Goal: Information Seeking & Learning: Learn about a topic

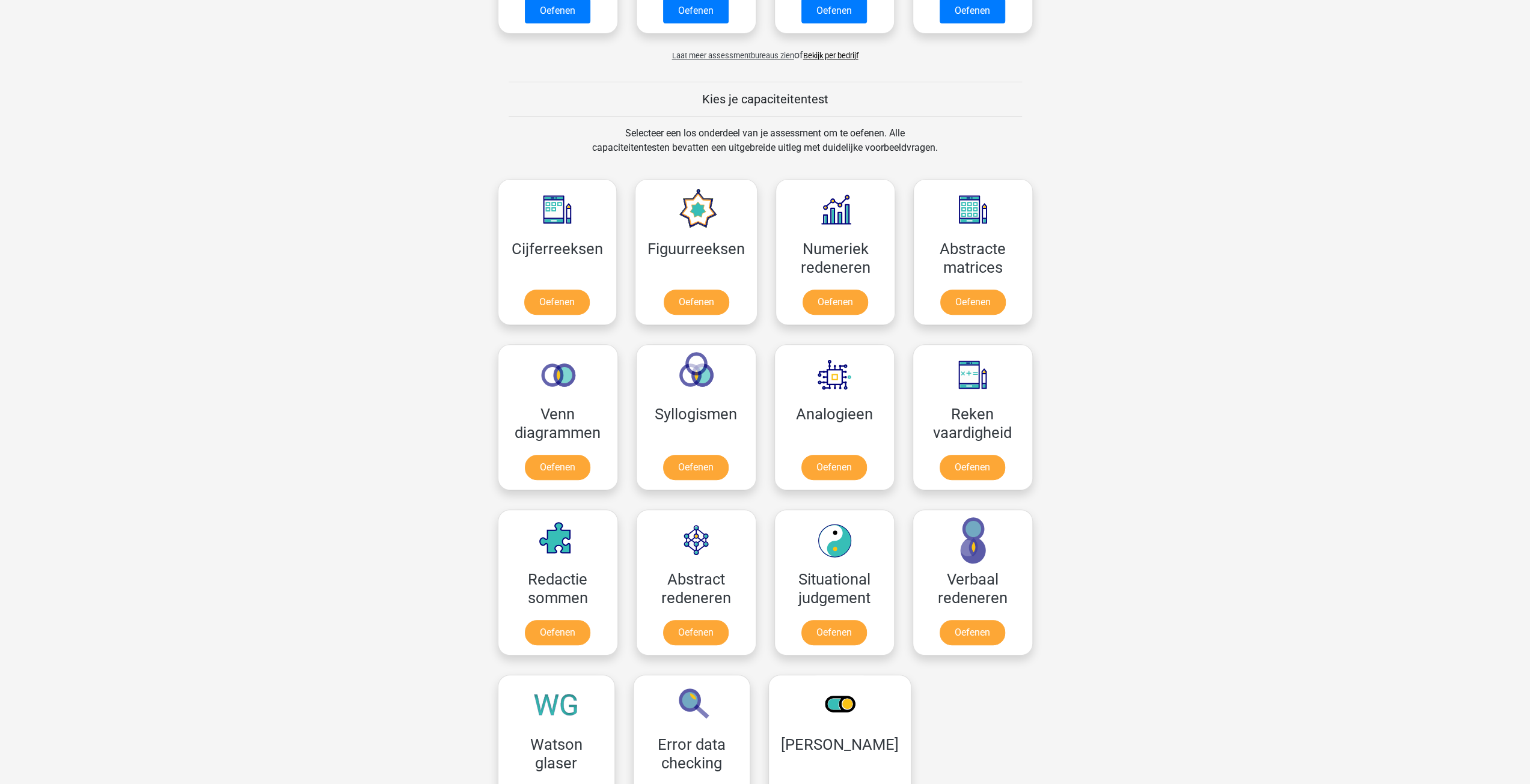
scroll to position [481, 0]
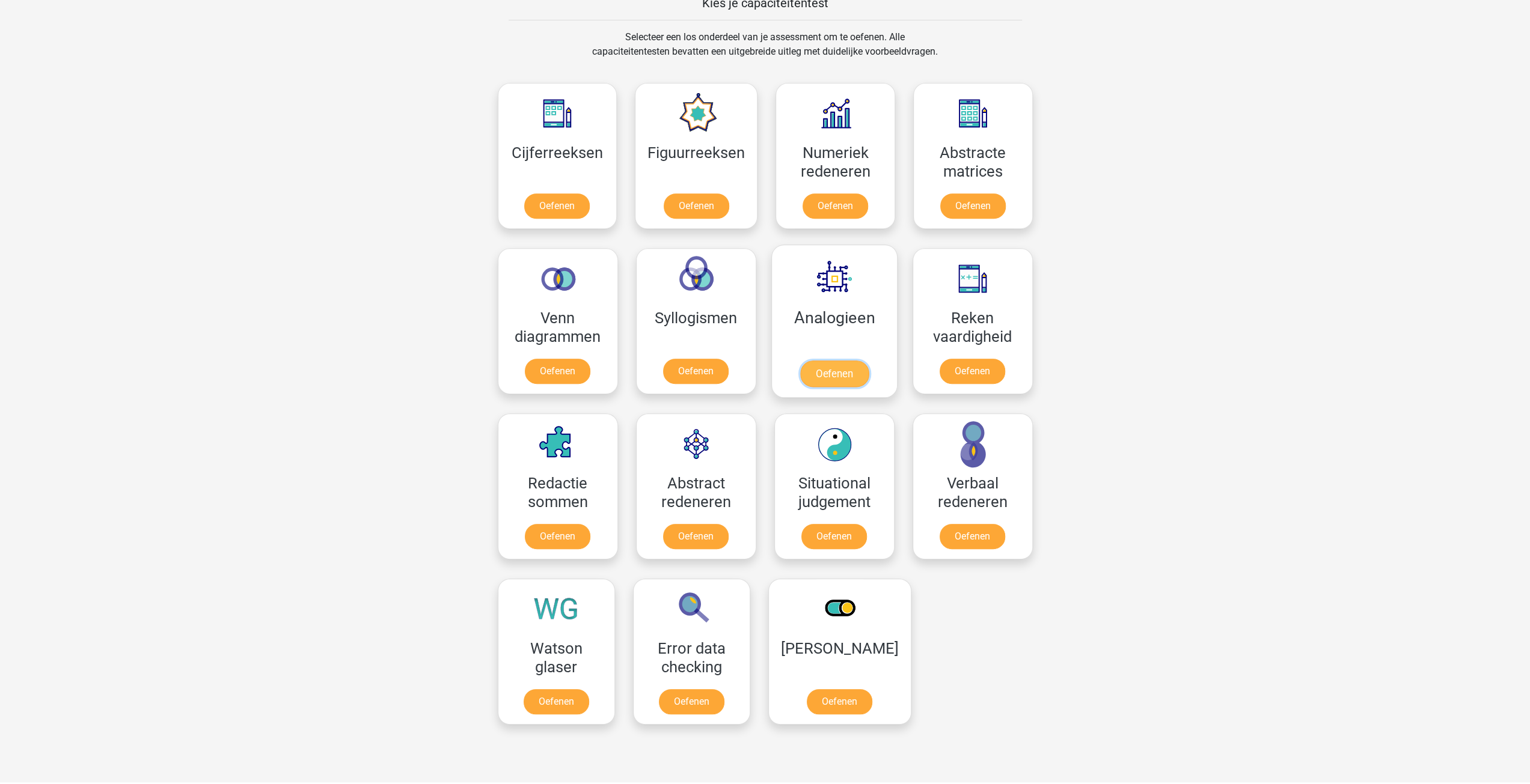
click at [834, 363] on link "Oefenen" at bounding box center [834, 374] width 68 height 26
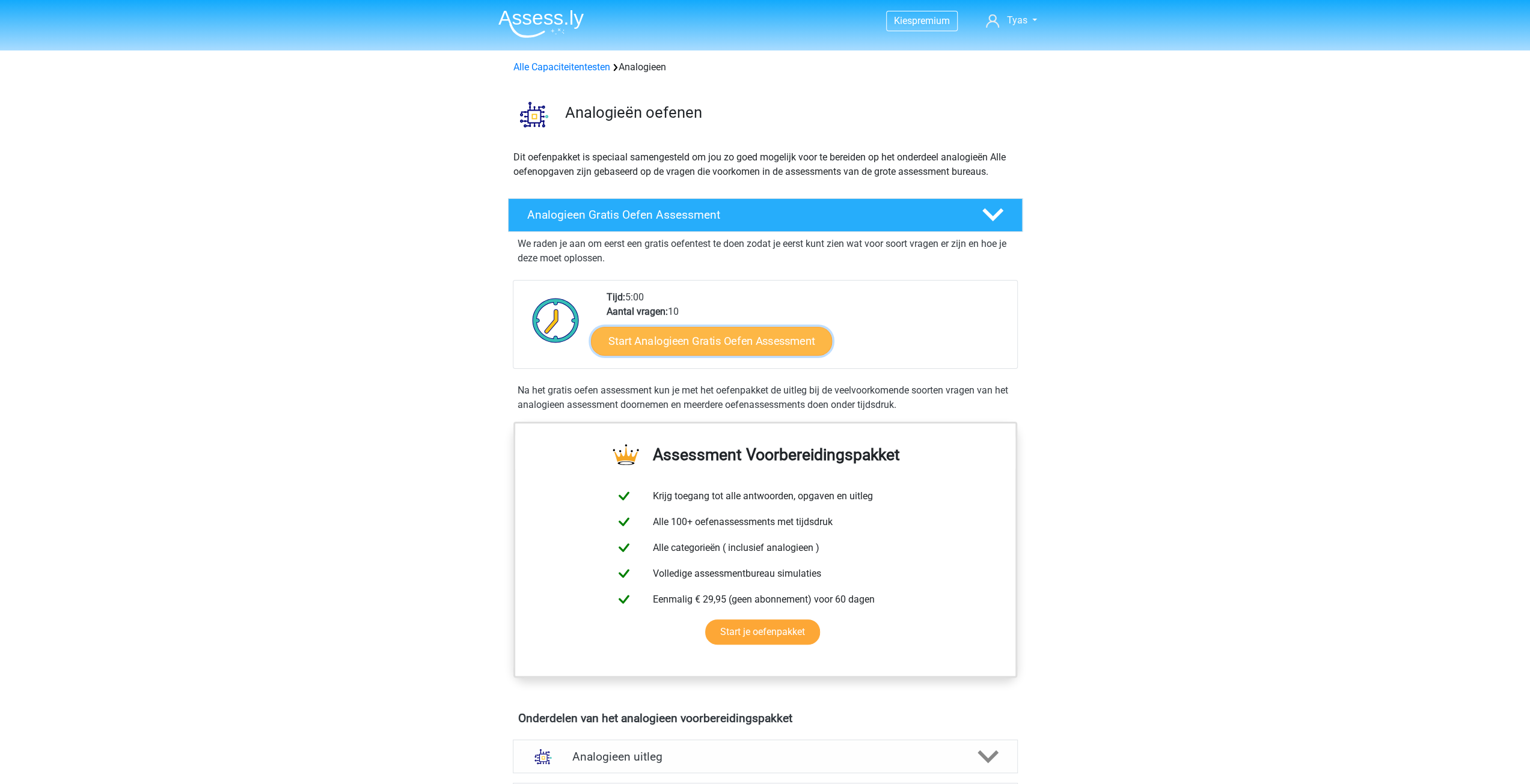
click at [775, 347] on link "Start Analogieen Gratis Oefen Assessment" at bounding box center [711, 341] width 241 height 29
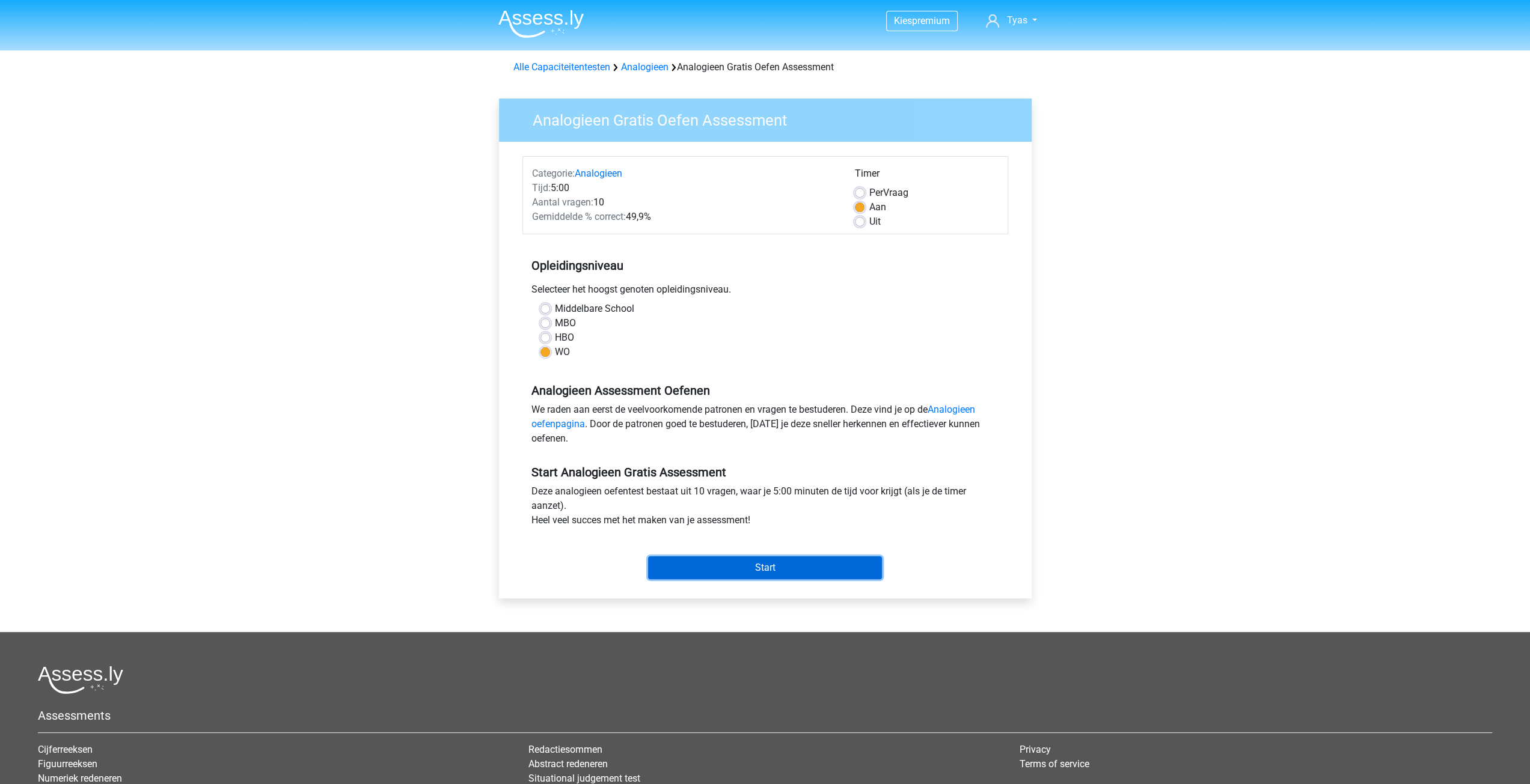
click at [742, 558] on input "Start" at bounding box center [765, 568] width 234 height 23
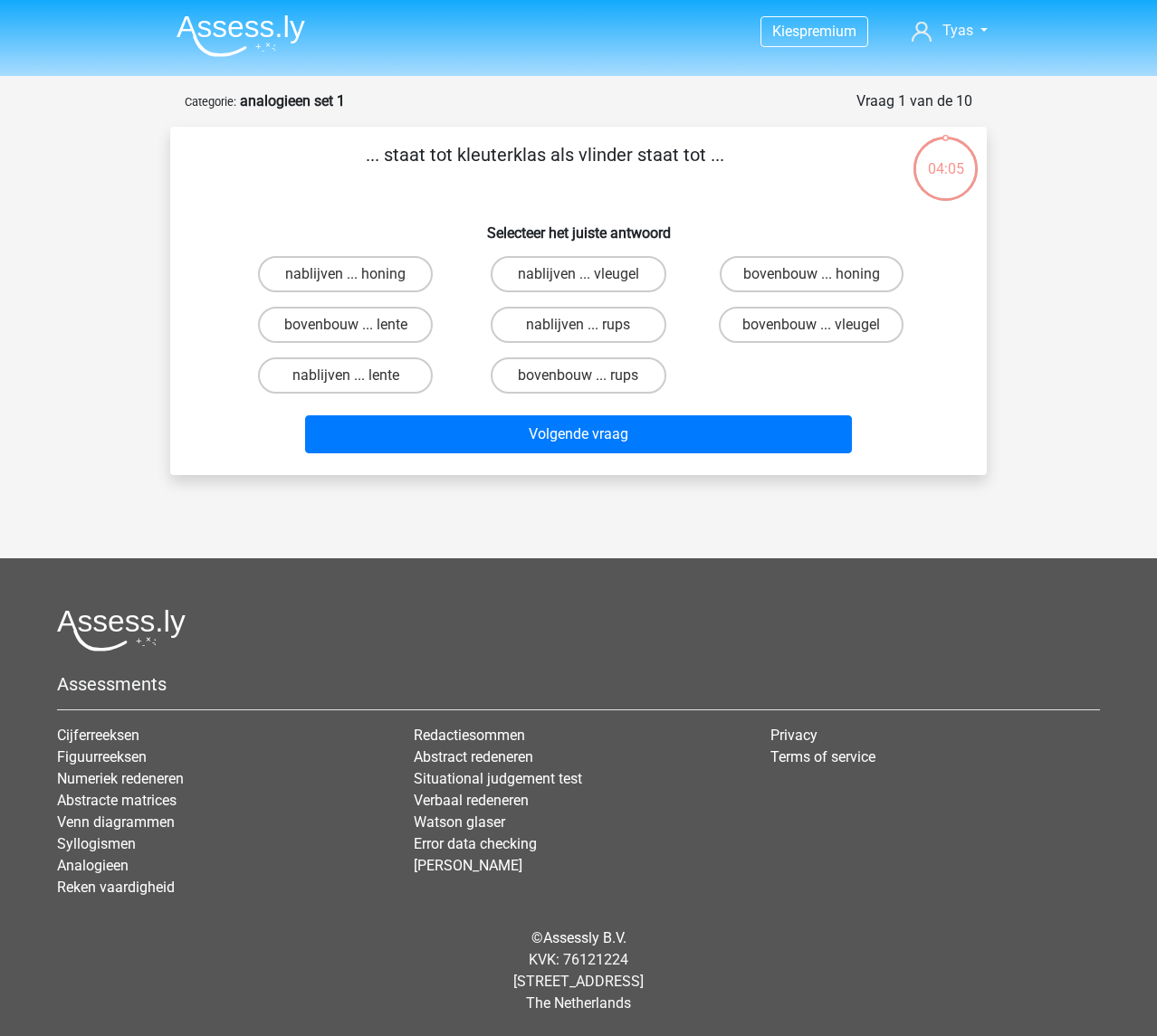
click at [1089, 303] on div "Kies premium [GEOGRAPHIC_DATA] [PERSON_NAME][EMAIL_ADDRESS][DOMAIN_NAME]" at bounding box center [578, 498] width 1157 height 996
click at [527, 381] on label "bovenbouw ... rups" at bounding box center [578, 375] width 174 height 37
click at [578, 381] on input "bovenbouw ... rups" at bounding box center [584, 381] width 12 height 12
radio input "true"
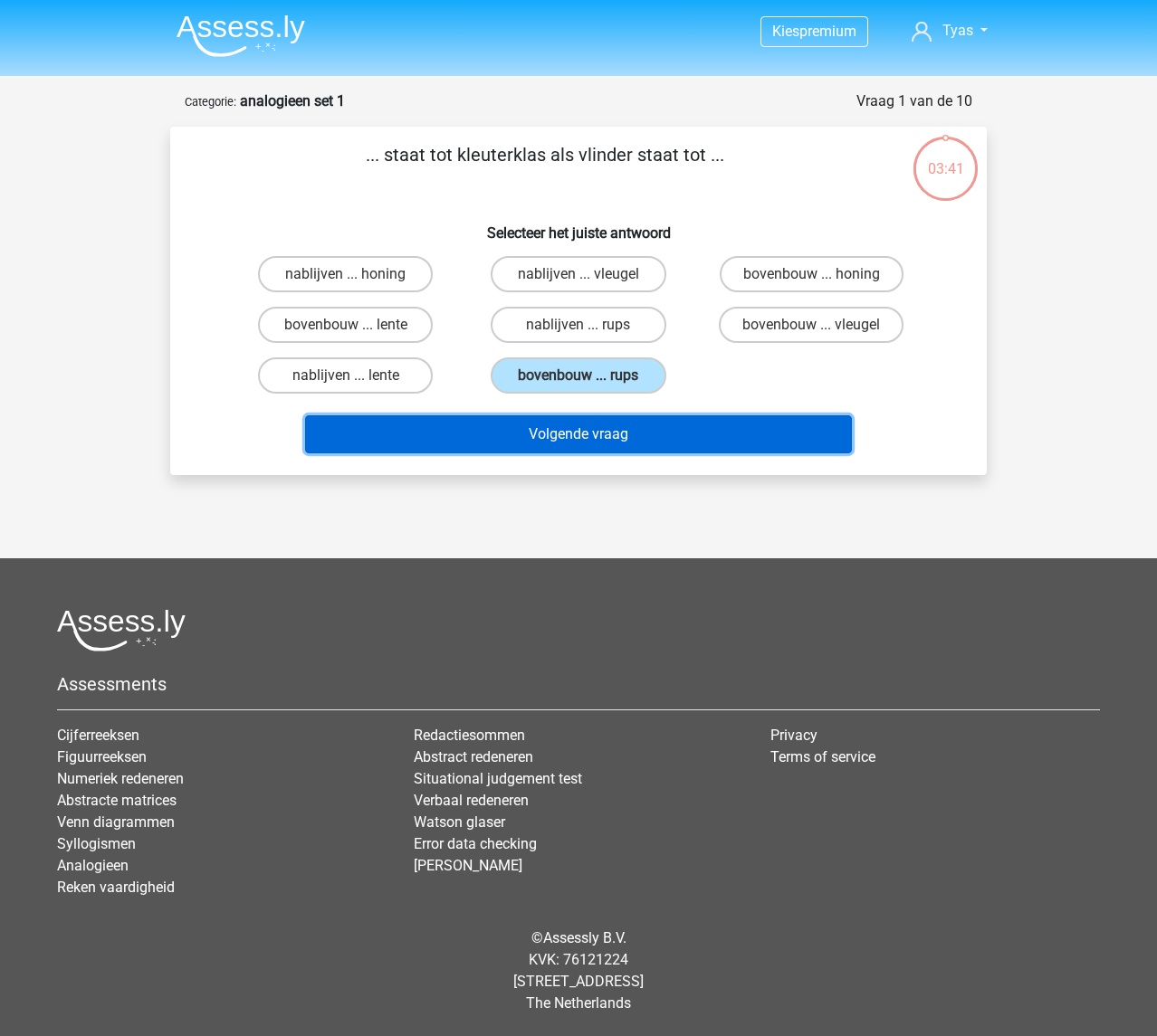
click at [524, 431] on button "Volgende vraag" at bounding box center [578, 434] width 547 height 38
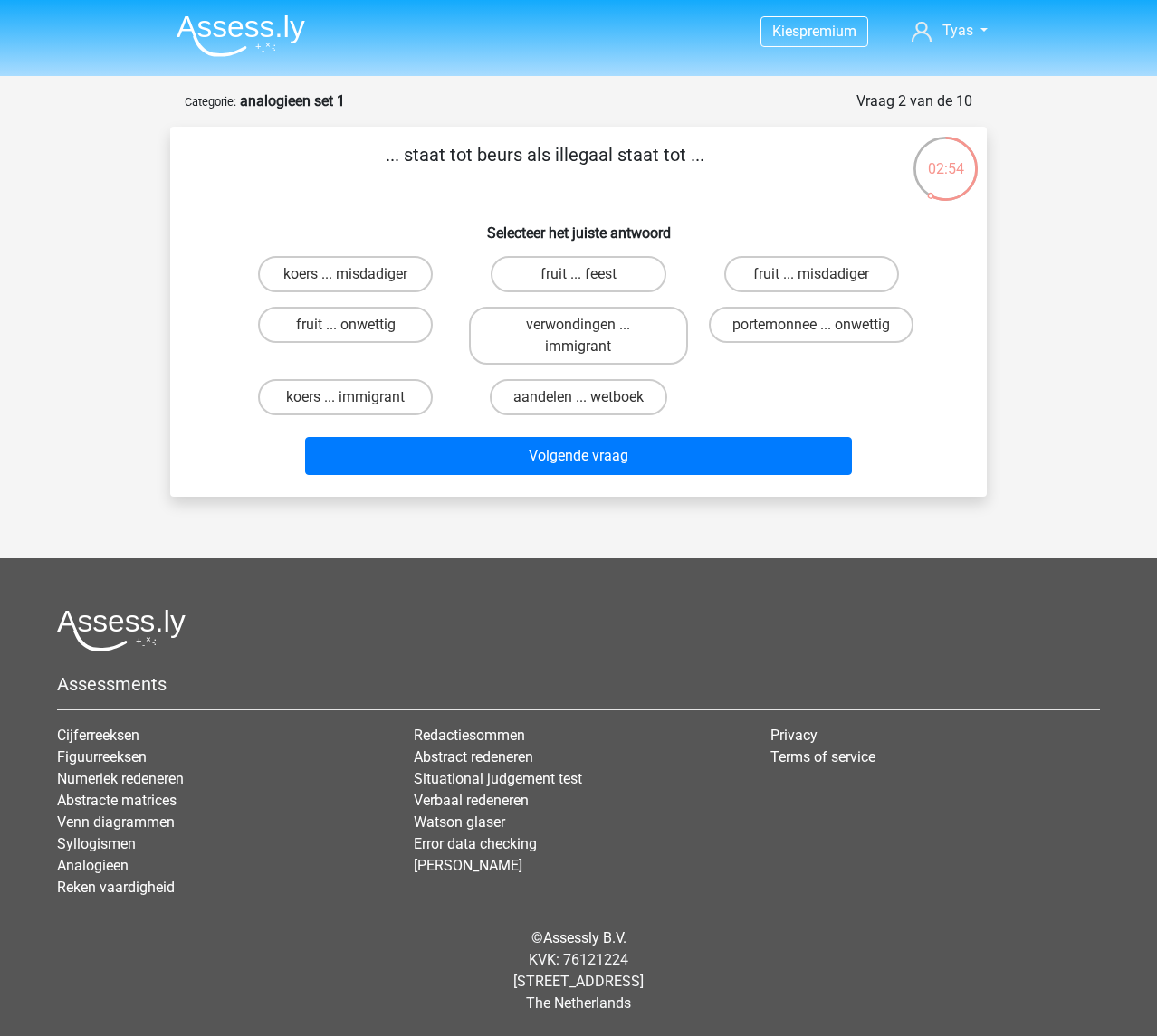
click at [350, 283] on input "koers ... misdadiger" at bounding box center [351, 280] width 12 height 12
radio input "true"
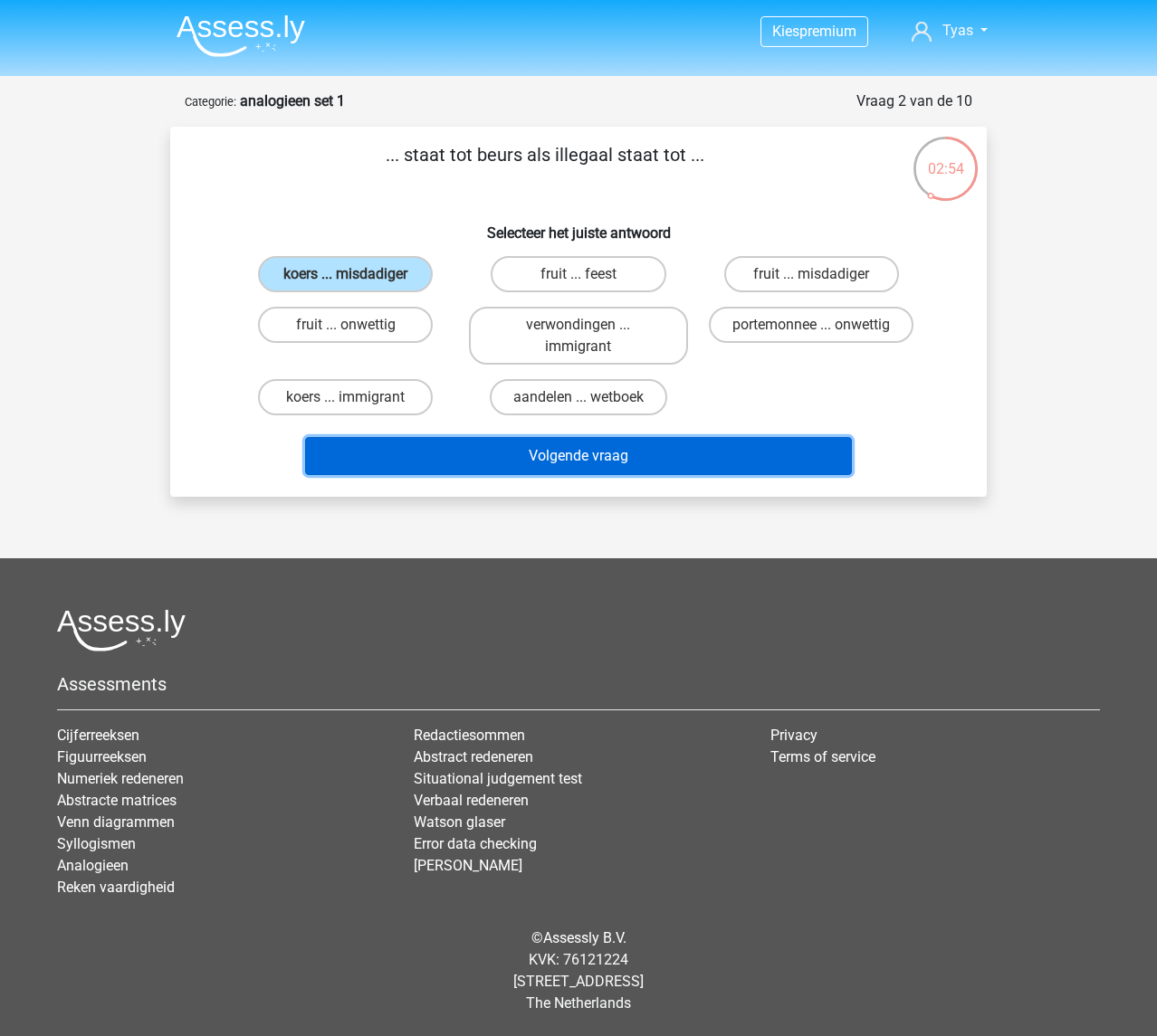
click at [429, 444] on button "Volgende vraag" at bounding box center [578, 456] width 547 height 38
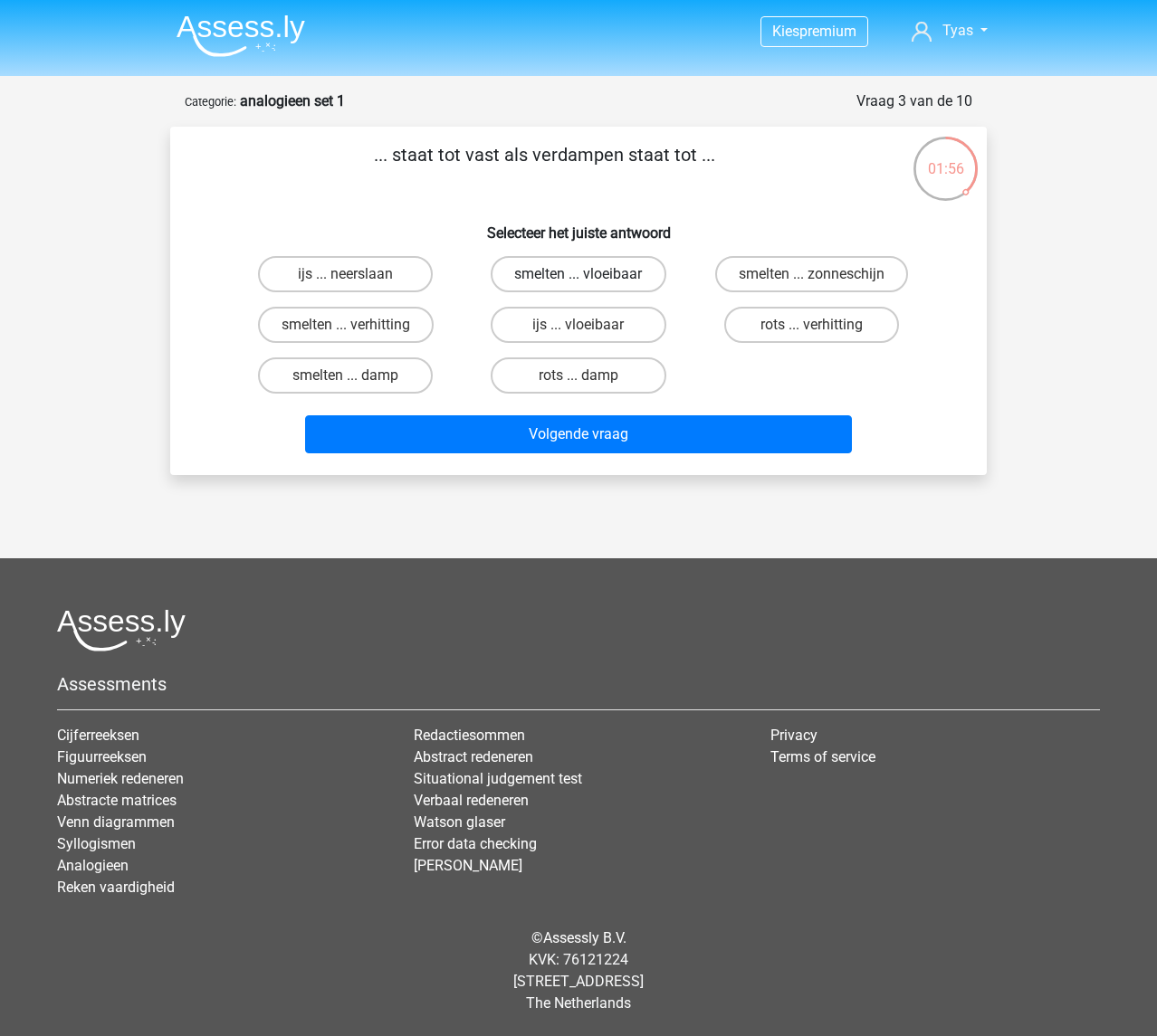
click at [514, 280] on label "smelten ... vloeibaar" at bounding box center [578, 274] width 174 height 37
click at [578, 280] on input "smelten ... vloeibaar" at bounding box center [584, 280] width 12 height 12
radio input "true"
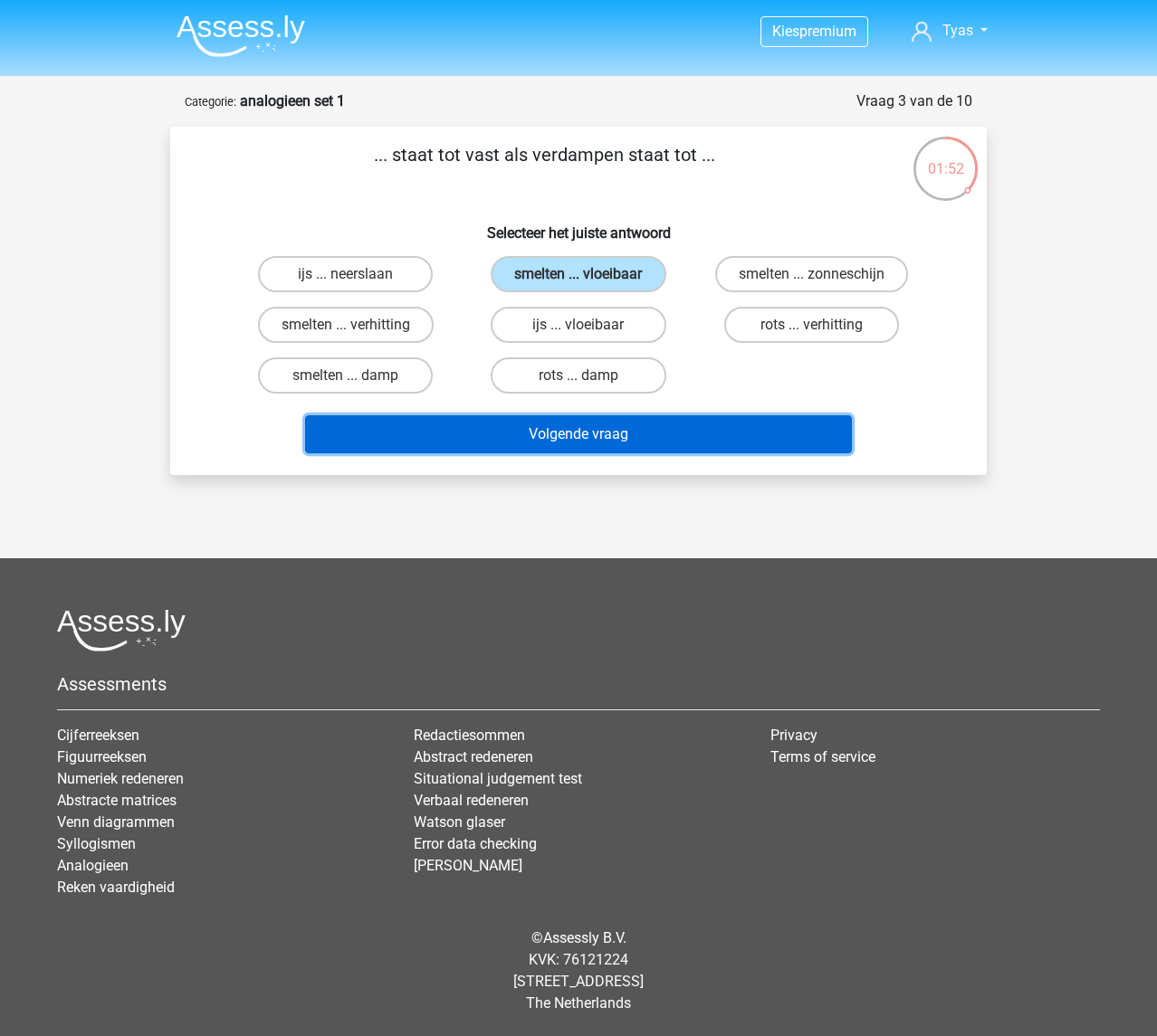
click at [502, 426] on button "Volgende vraag" at bounding box center [578, 434] width 547 height 38
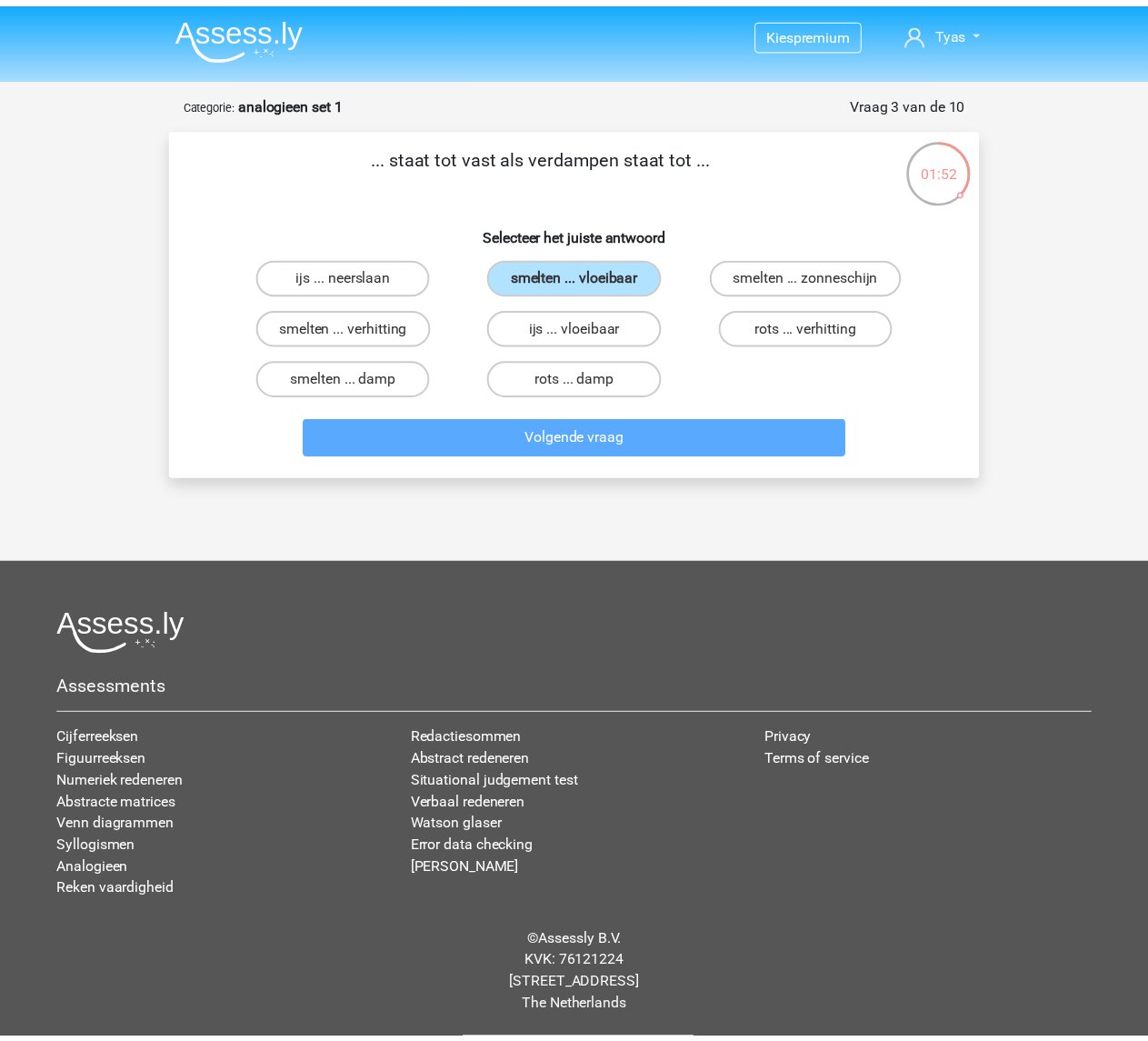
scroll to position [3, 0]
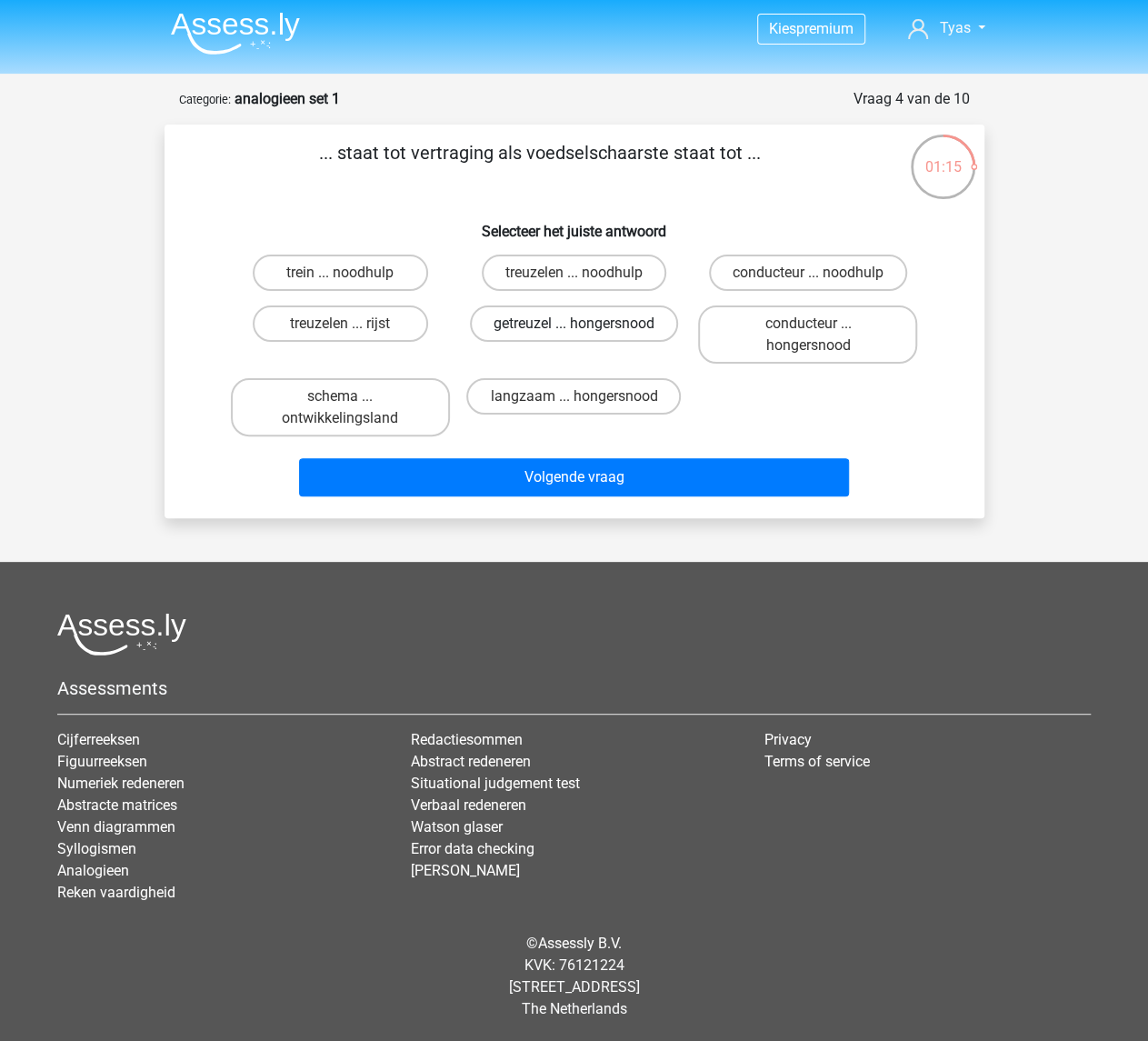
click at [615, 328] on label "getreuzel ... hongersnood" at bounding box center [574, 323] width 208 height 37
click at [585, 328] on input "getreuzel ... hongersnood" at bounding box center [579, 330] width 12 height 12
radio input "true"
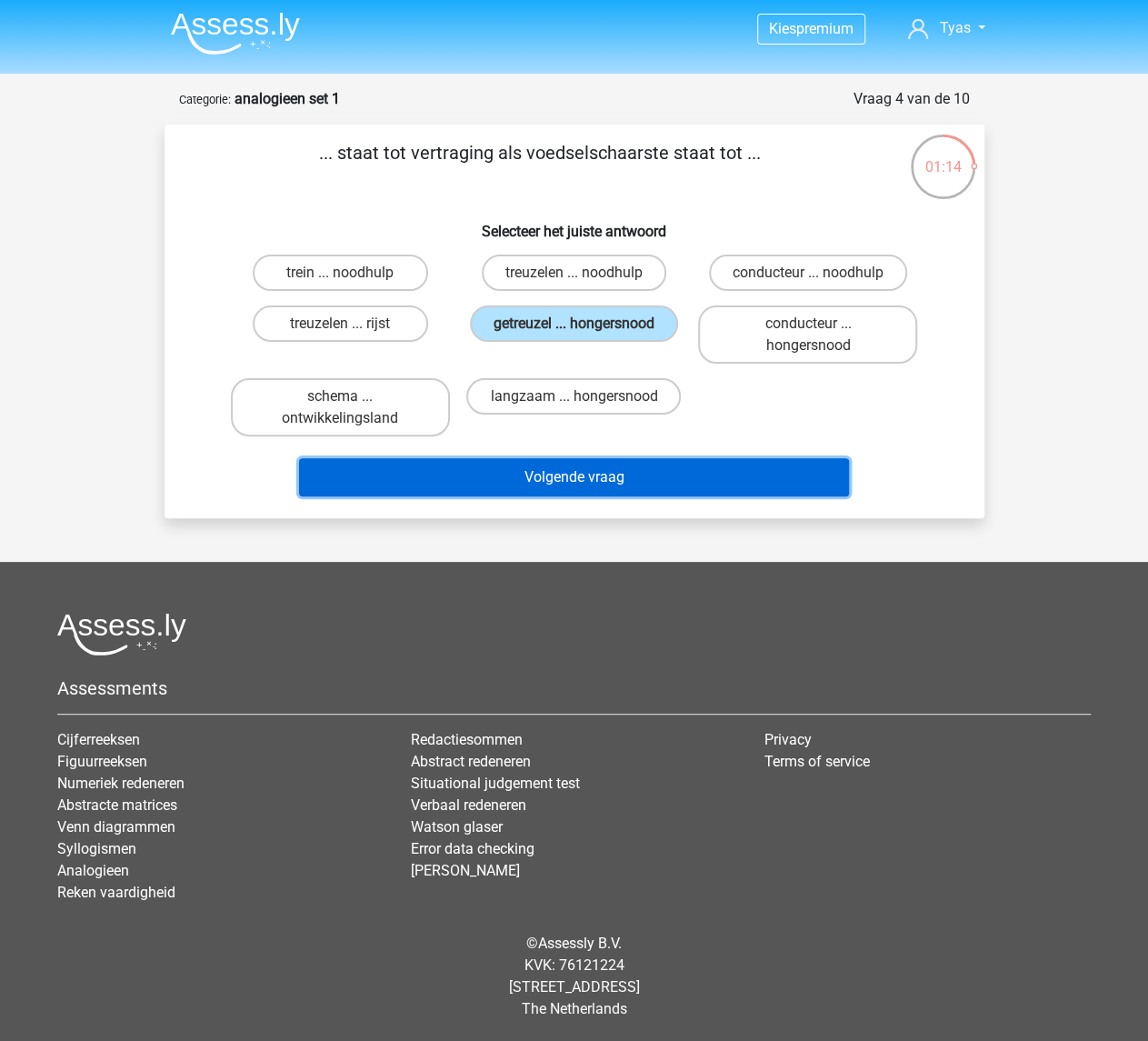
click at [574, 481] on button "Volgende vraag" at bounding box center [574, 477] width 550 height 38
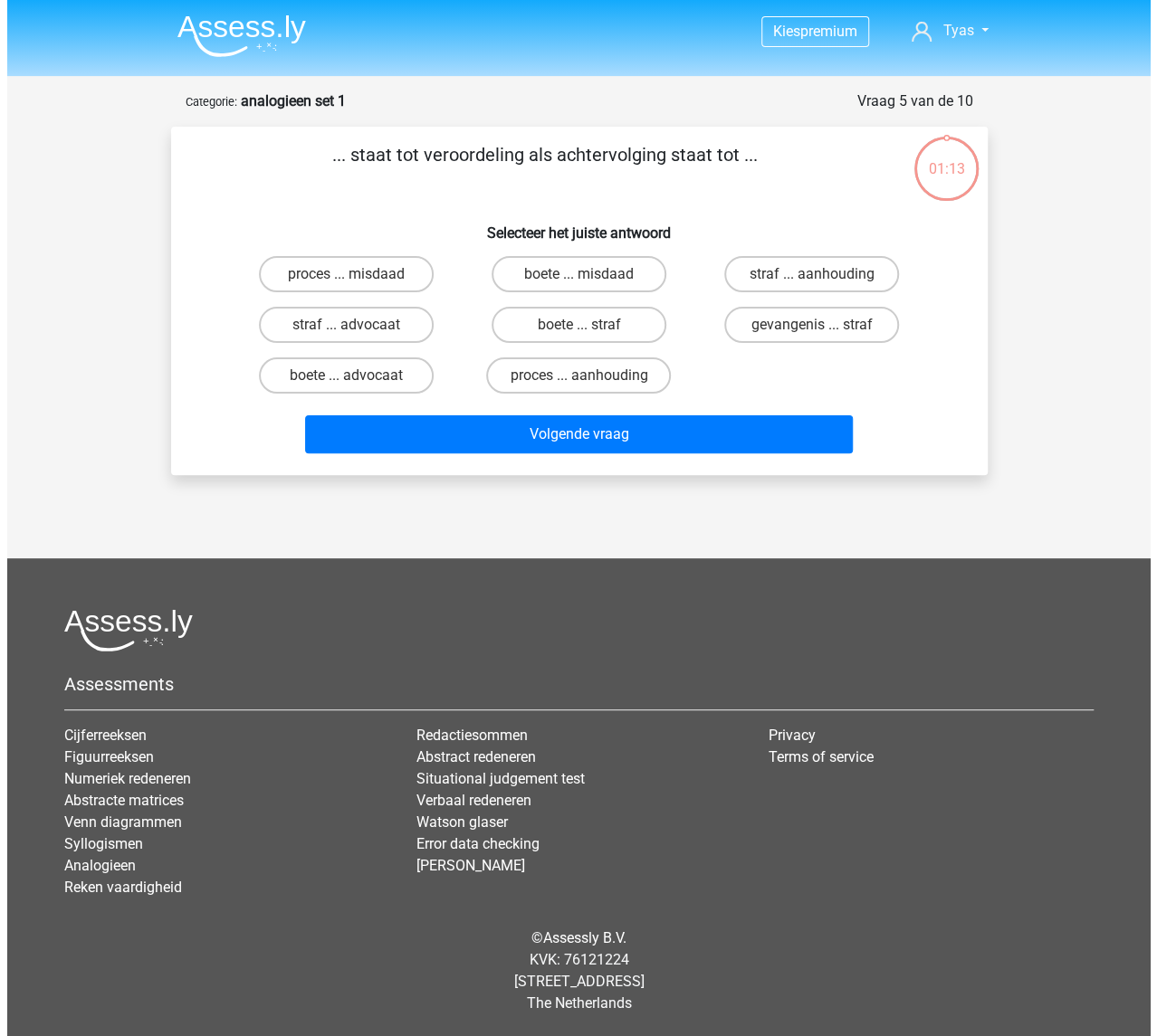
scroll to position [0, 0]
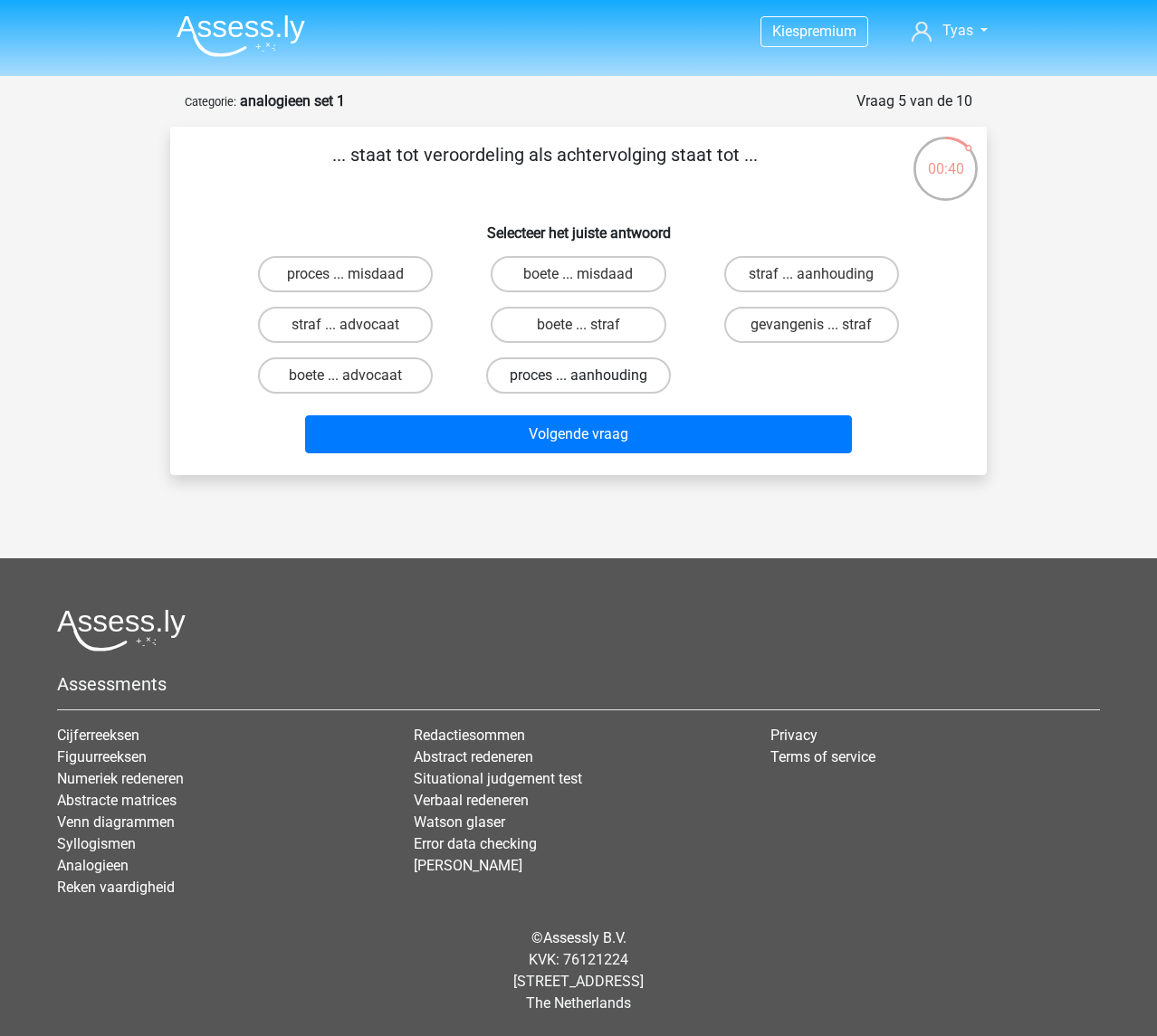
click at [594, 393] on label "proces ... aanhouding" at bounding box center [578, 375] width 185 height 37
click at [590, 387] on input "proces ... aanhouding" at bounding box center [584, 381] width 12 height 12
radio input "true"
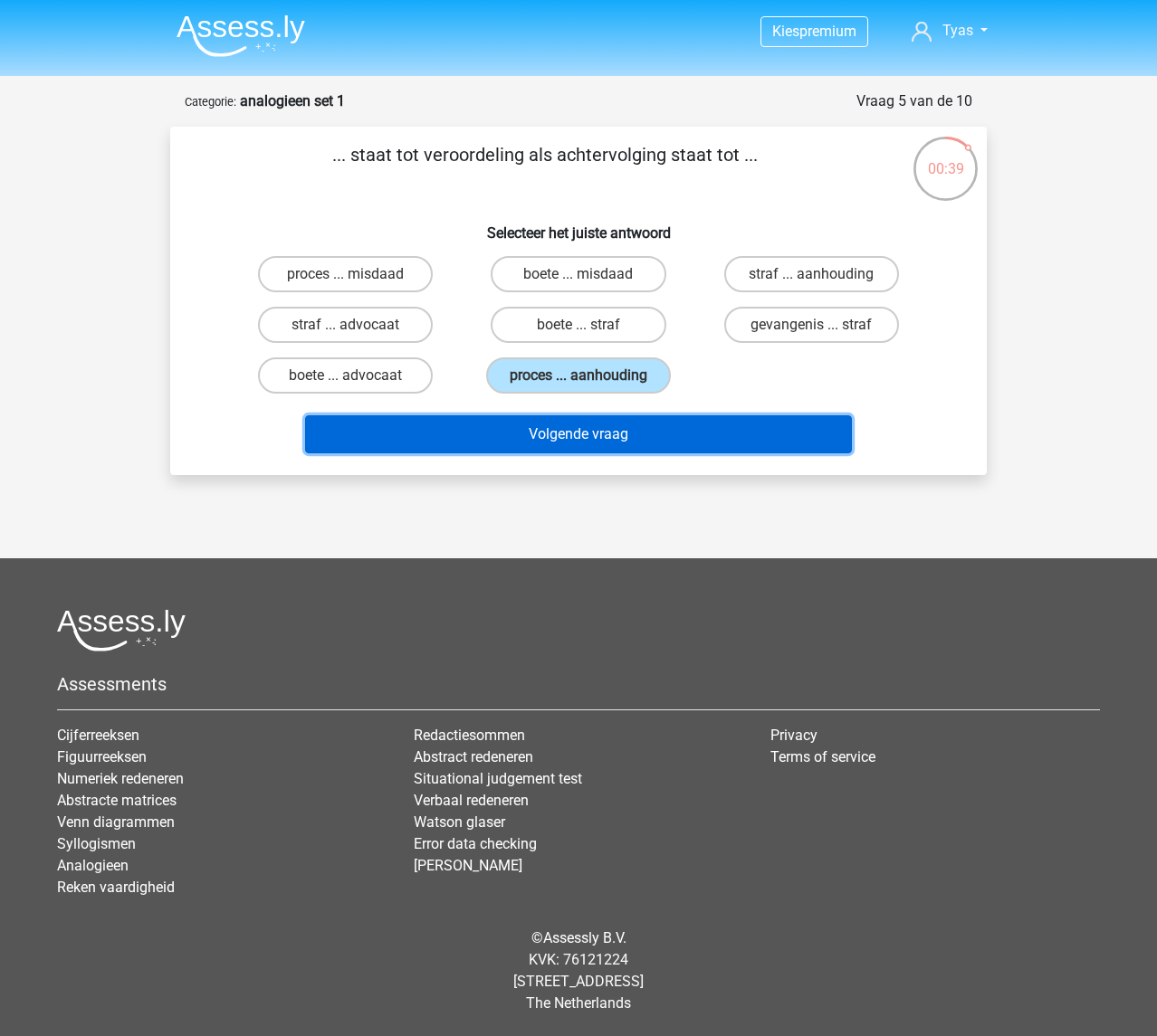
click at [566, 443] on button "Volgende vraag" at bounding box center [578, 434] width 547 height 38
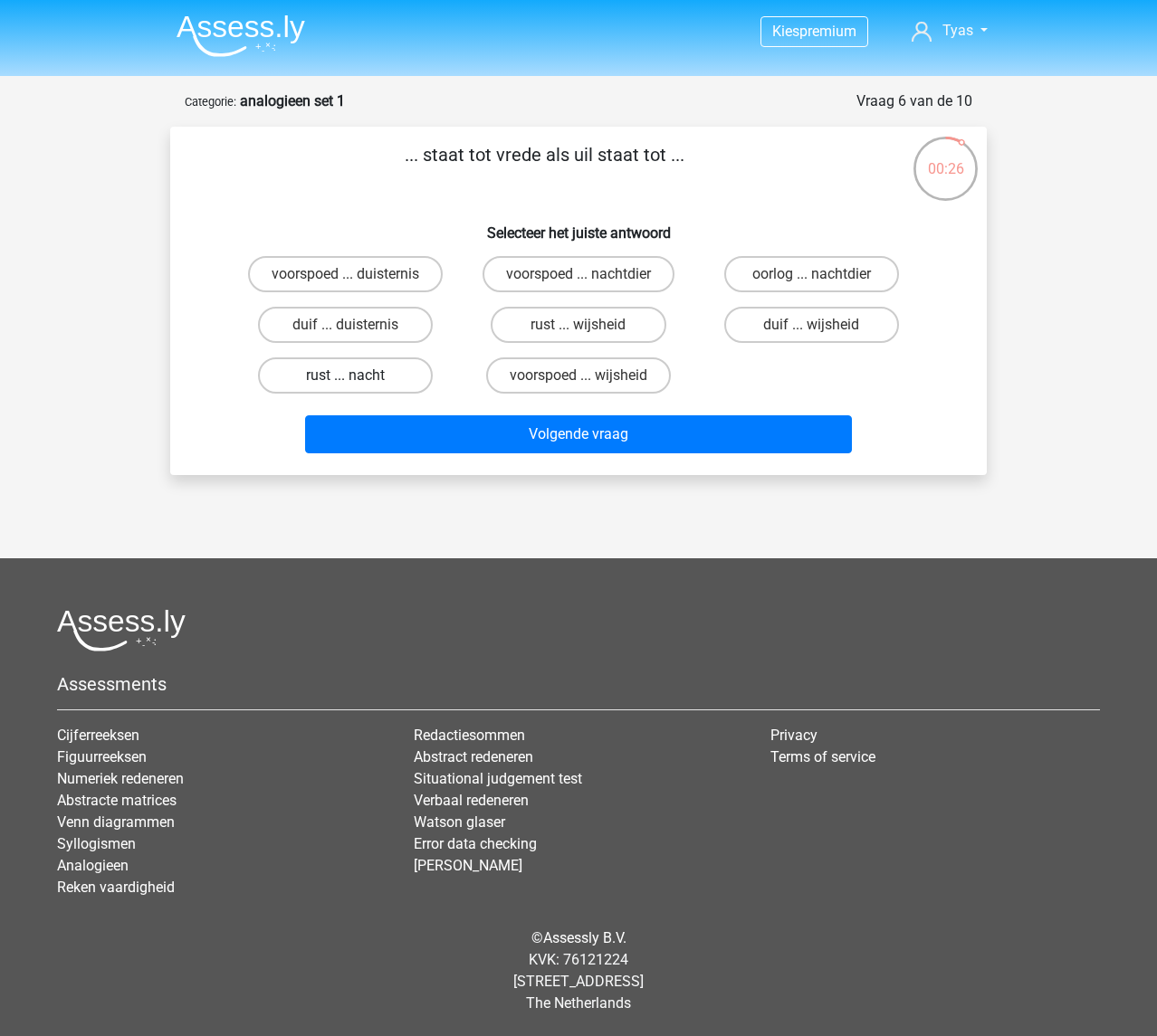
click at [419, 369] on label "rust ... nacht" at bounding box center [345, 375] width 174 height 37
click at [357, 375] on input "rust ... nacht" at bounding box center [351, 381] width 12 height 12
radio input "true"
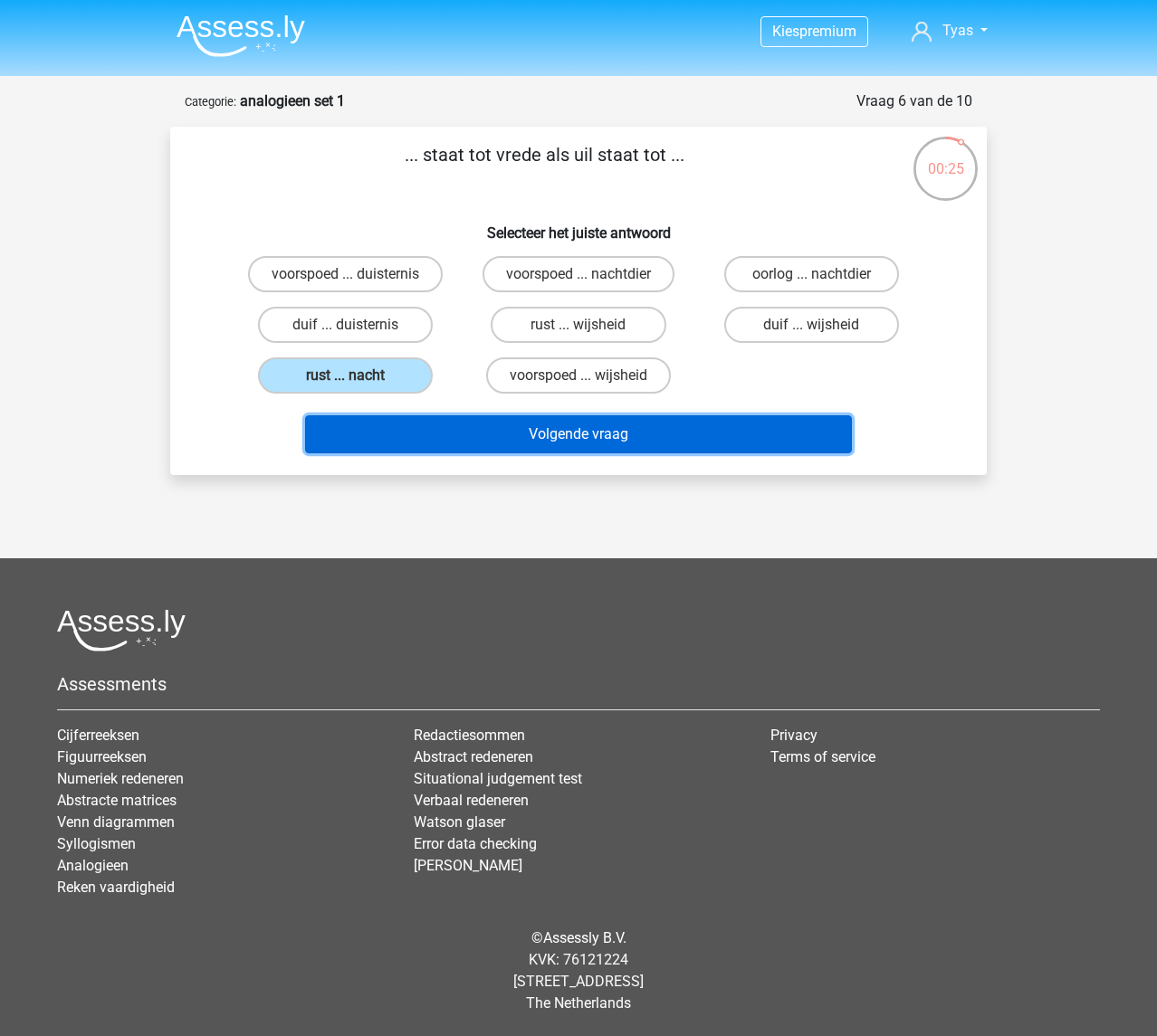
click at [436, 428] on button "Volgende vraag" at bounding box center [578, 434] width 547 height 38
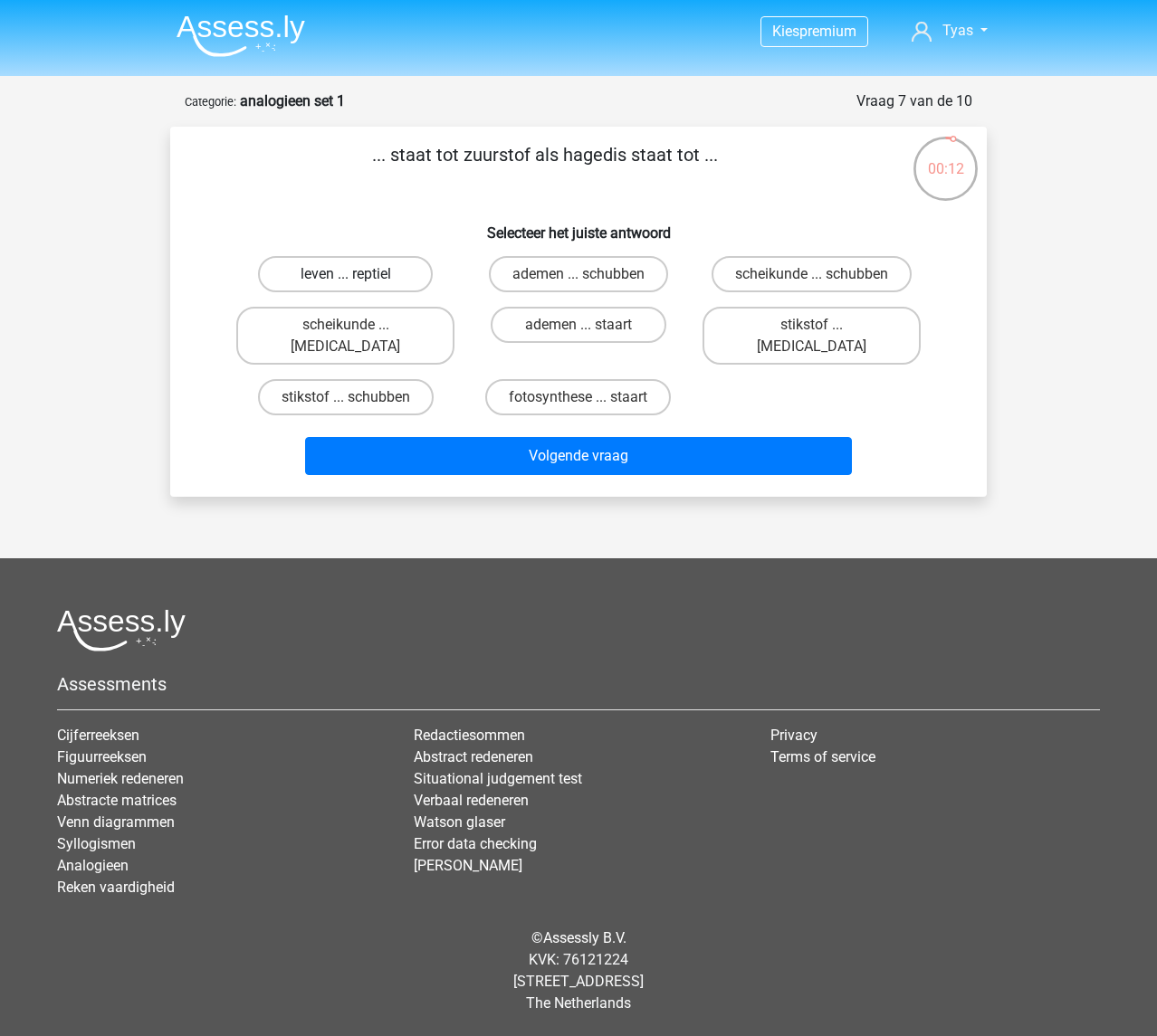
click at [291, 263] on label "leven ... reptiel" at bounding box center [345, 274] width 174 height 37
click at [345, 274] on input "leven ... reptiel" at bounding box center [351, 280] width 12 height 12
radio input "true"
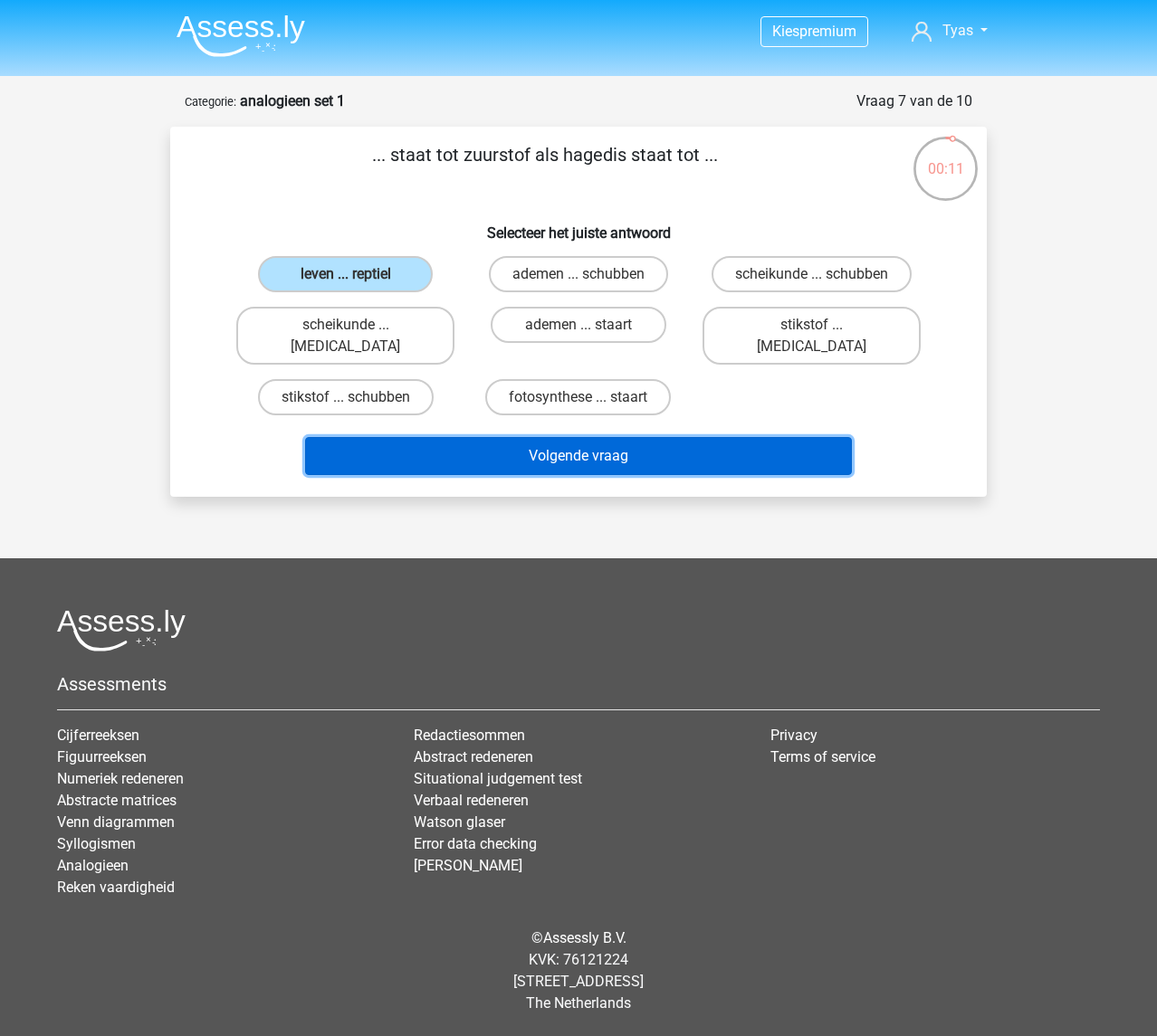
click at [477, 437] on button "Volgende vraag" at bounding box center [578, 456] width 547 height 38
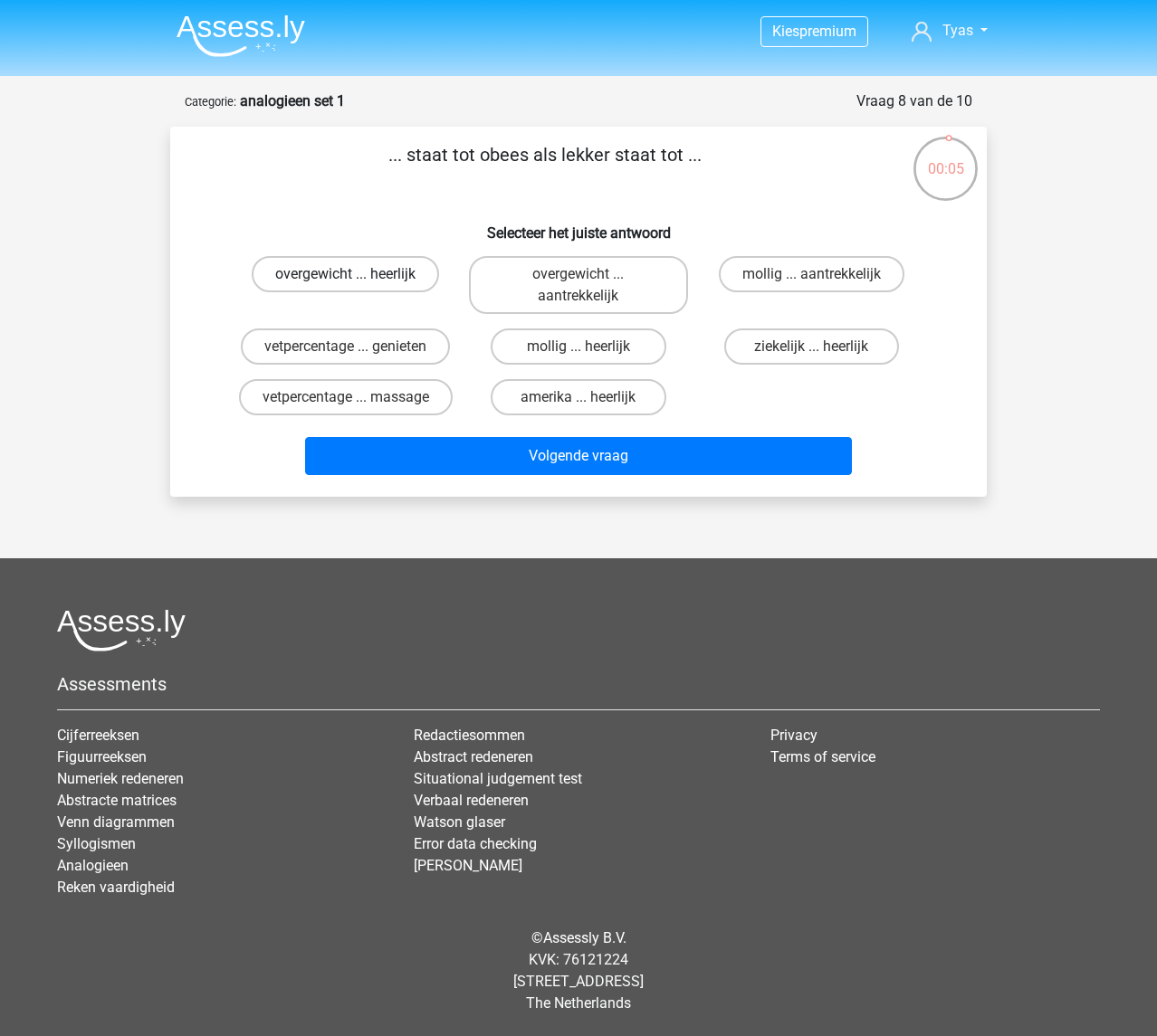
click at [308, 270] on label "overgewicht ... heerlijk" at bounding box center [344, 274] width 187 height 37
click at [345, 274] on input "overgewicht ... heerlijk" at bounding box center [351, 280] width 12 height 12
radio input "true"
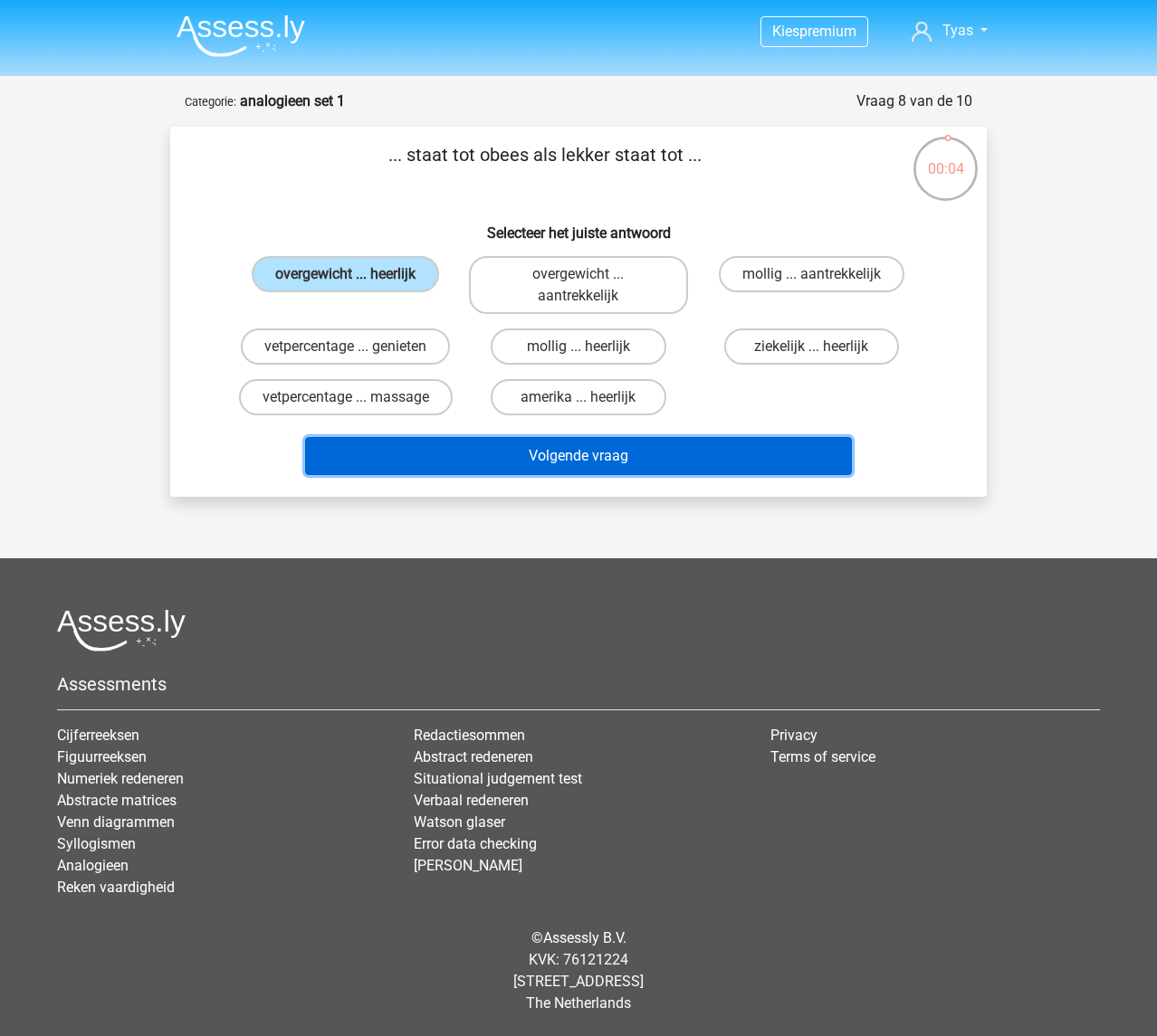
click at [555, 438] on button "Volgende vraag" at bounding box center [578, 456] width 547 height 38
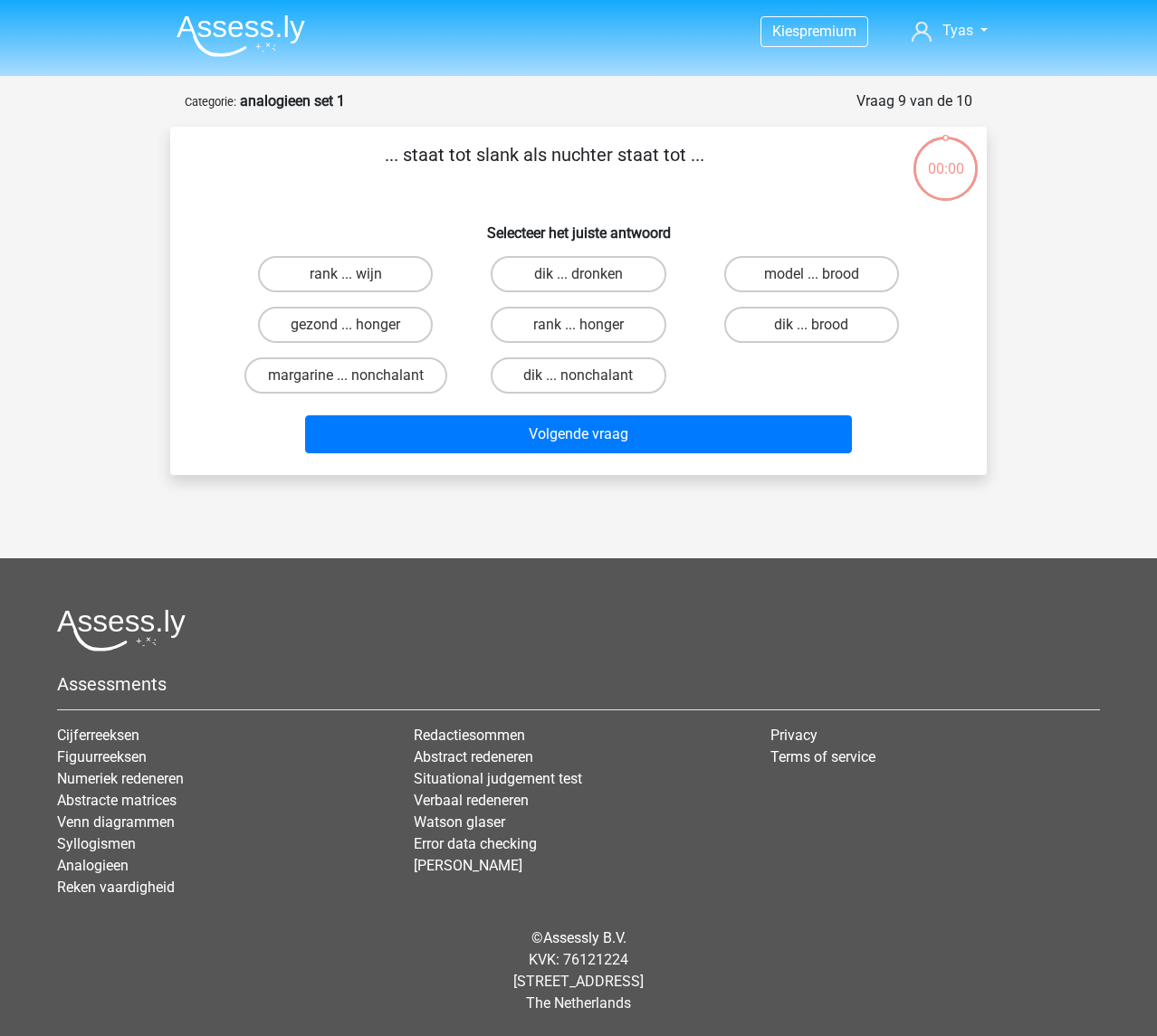
click at [565, 272] on label "dik ... dronken" at bounding box center [578, 274] width 174 height 37
click at [578, 274] on input "dik ... dronken" at bounding box center [584, 280] width 12 height 12
radio input "true"
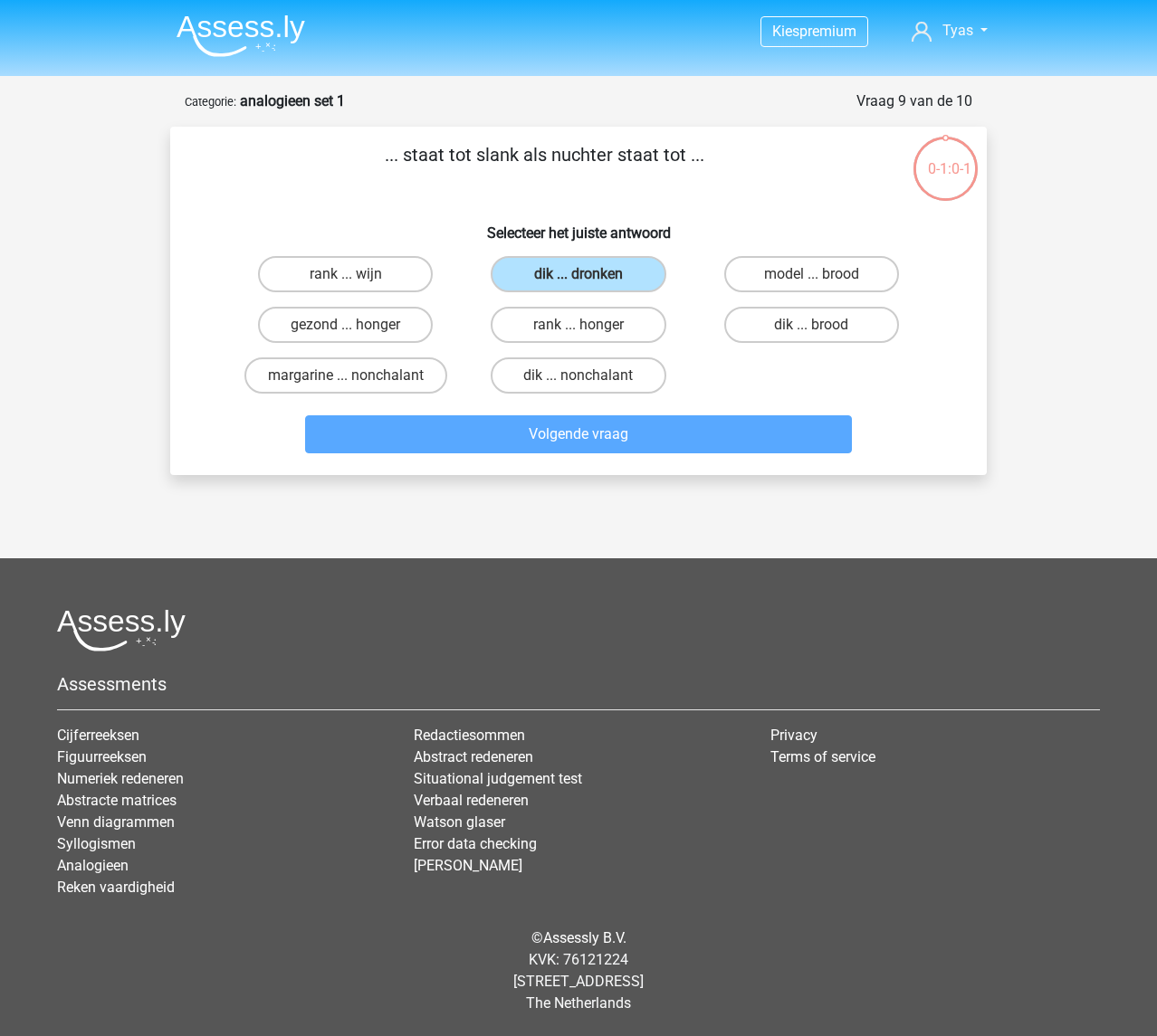
click at [508, 460] on div "Volgende vraag" at bounding box center [578, 438] width 699 height 46
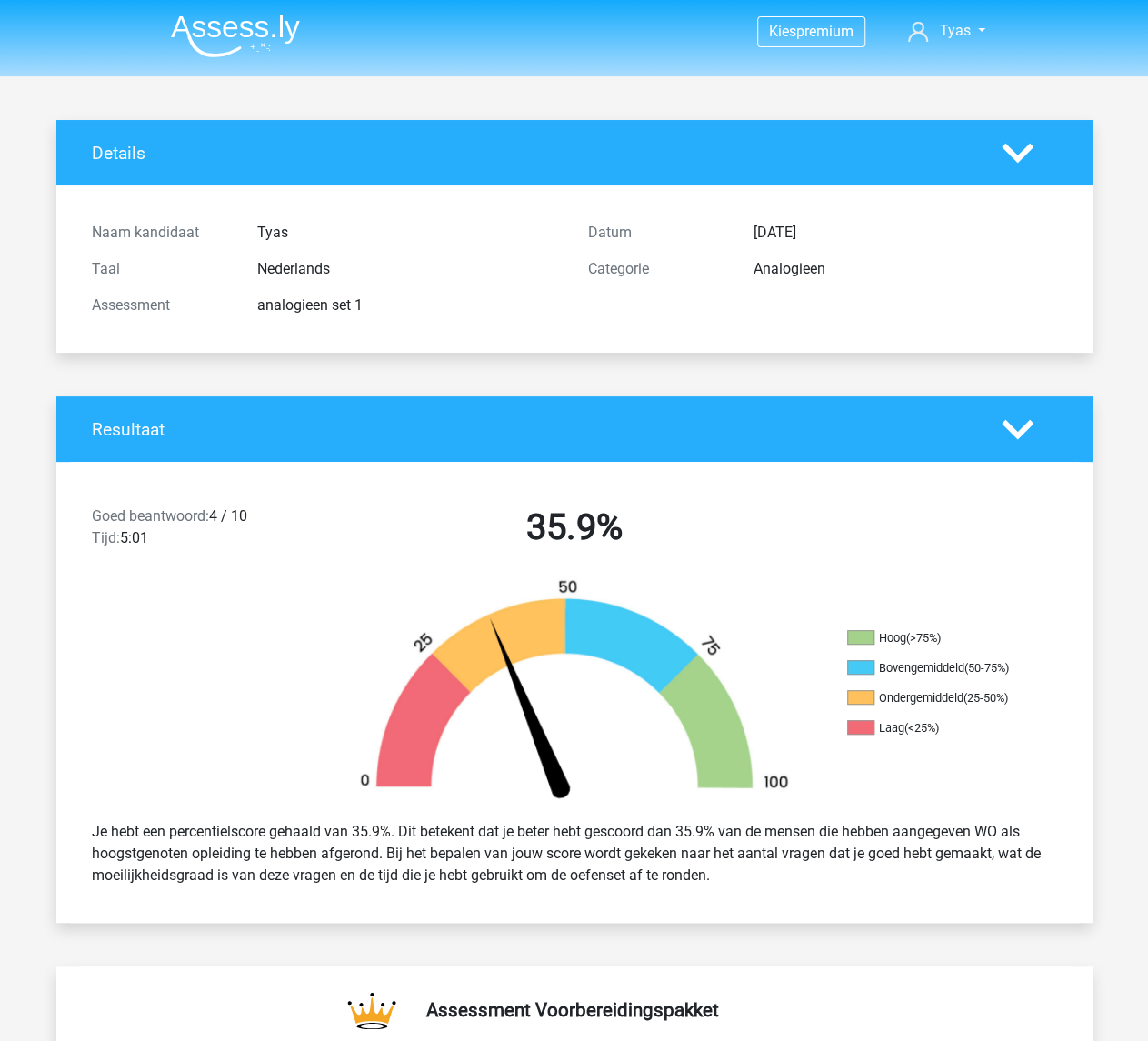
click at [220, 32] on img at bounding box center [236, 36] width 129 height 43
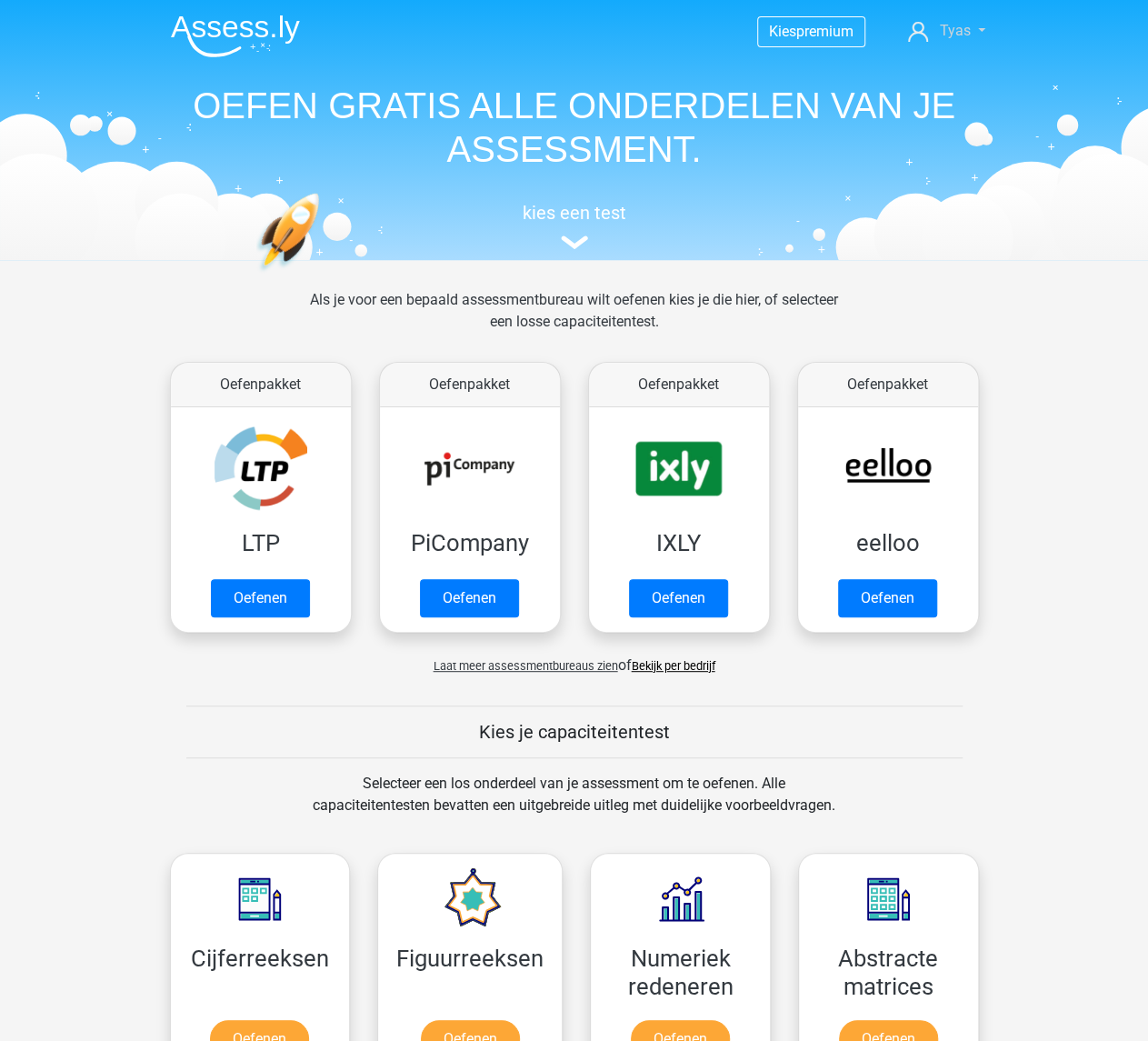
click at [958, 27] on span "Tyas" at bounding box center [954, 30] width 31 height 17
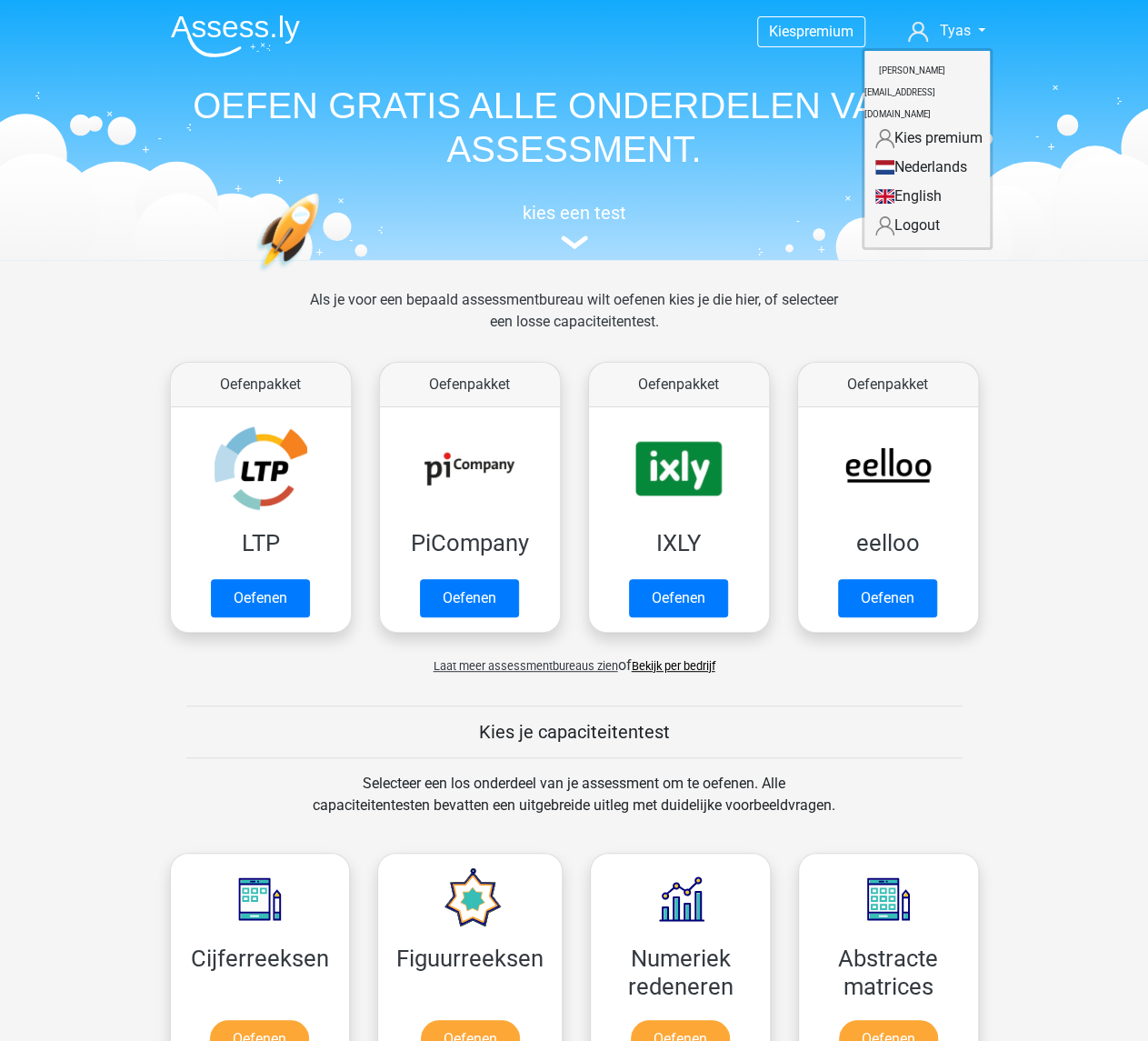
click at [903, 182] on link "English" at bounding box center [927, 196] width 125 height 29
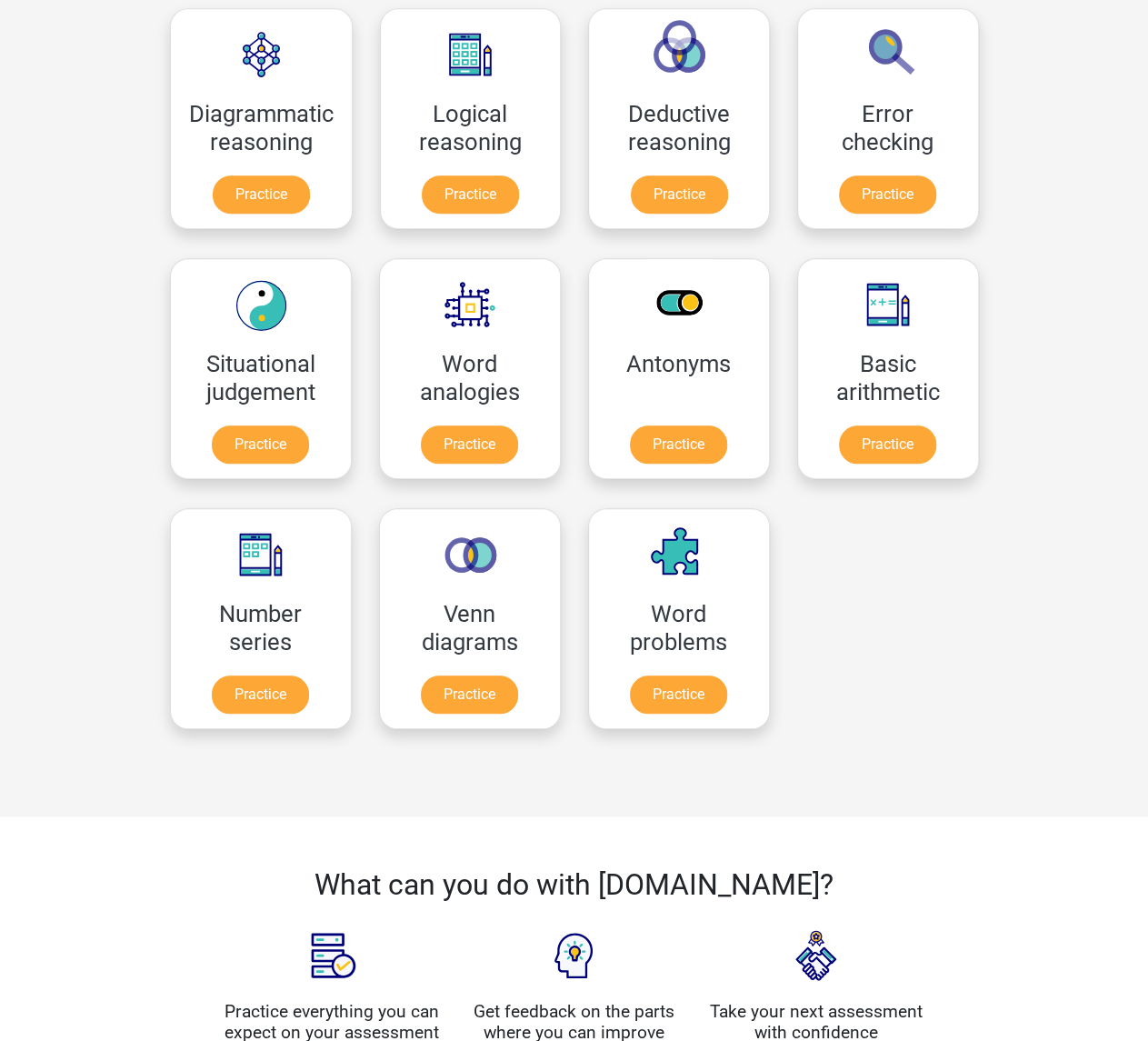
scroll to position [454, 0]
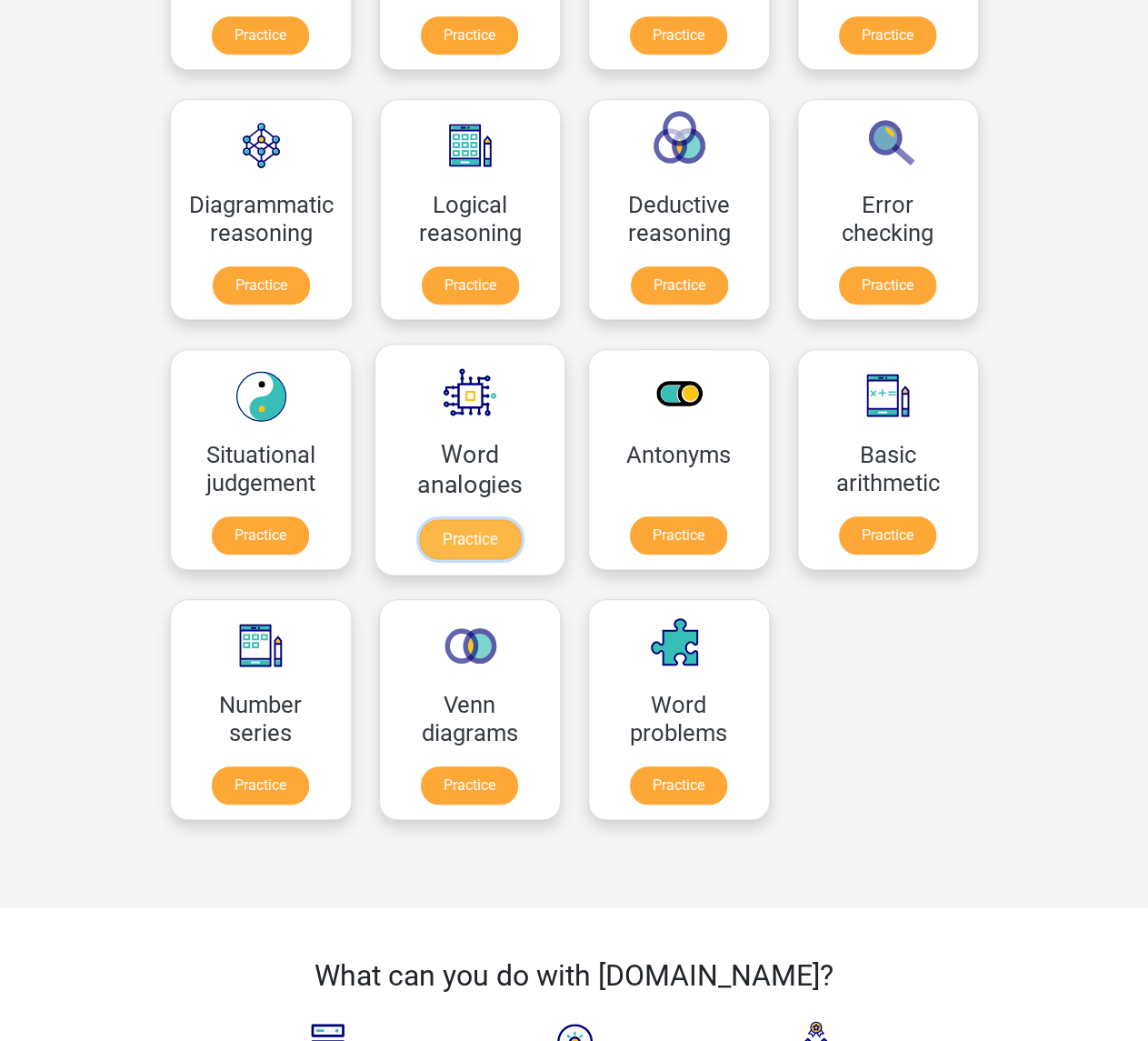
click at [479, 525] on link "Practice" at bounding box center [469, 539] width 101 height 40
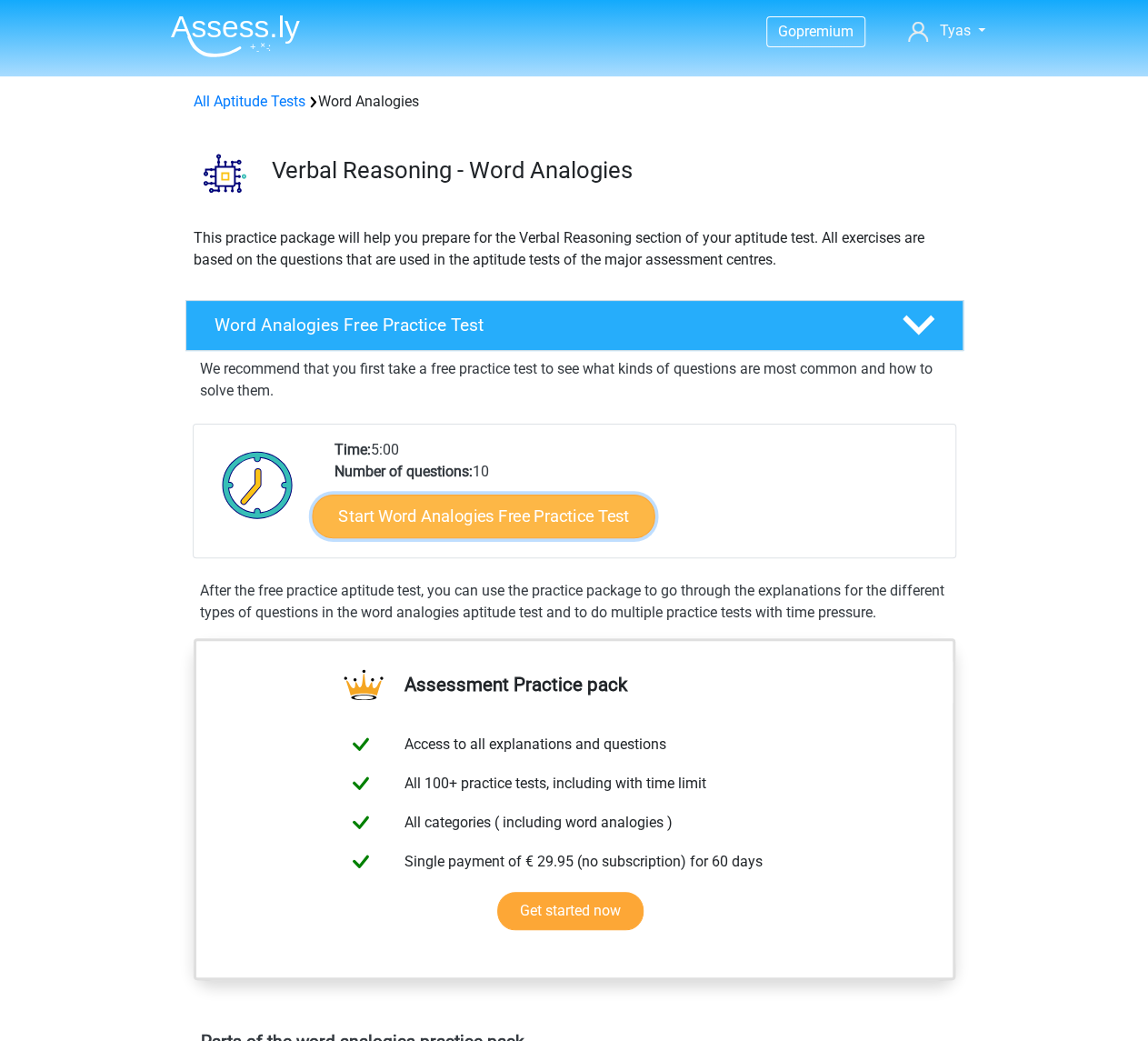
click at [469, 517] on link "Start Word Analogies Free Practice Test" at bounding box center [483, 516] width 343 height 44
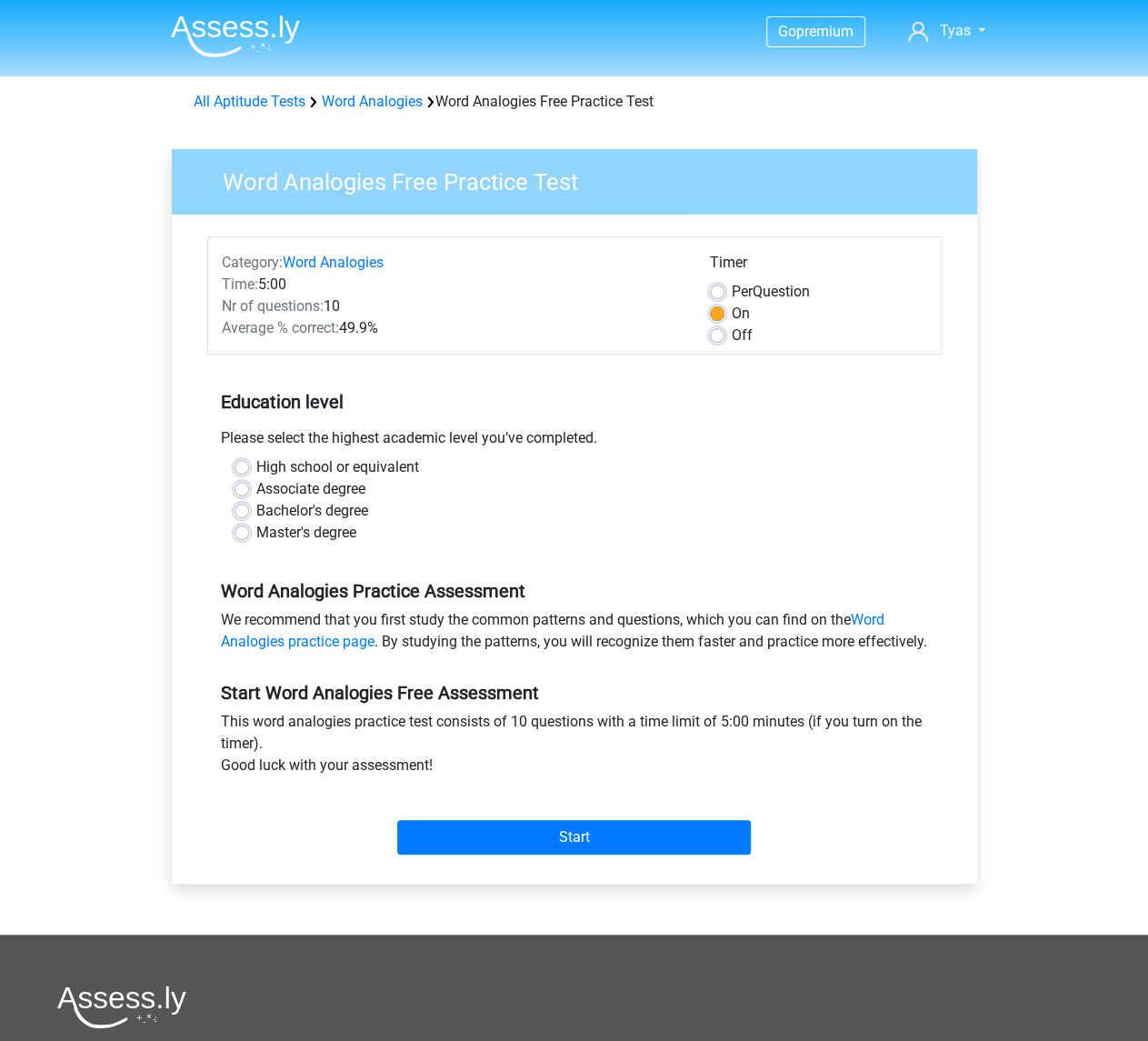
click at [335, 533] on label "Master's degree" at bounding box center [306, 533] width 100 height 22
click at [249, 533] on input "Master's degree" at bounding box center [242, 531] width 15 height 18
radio input "true"
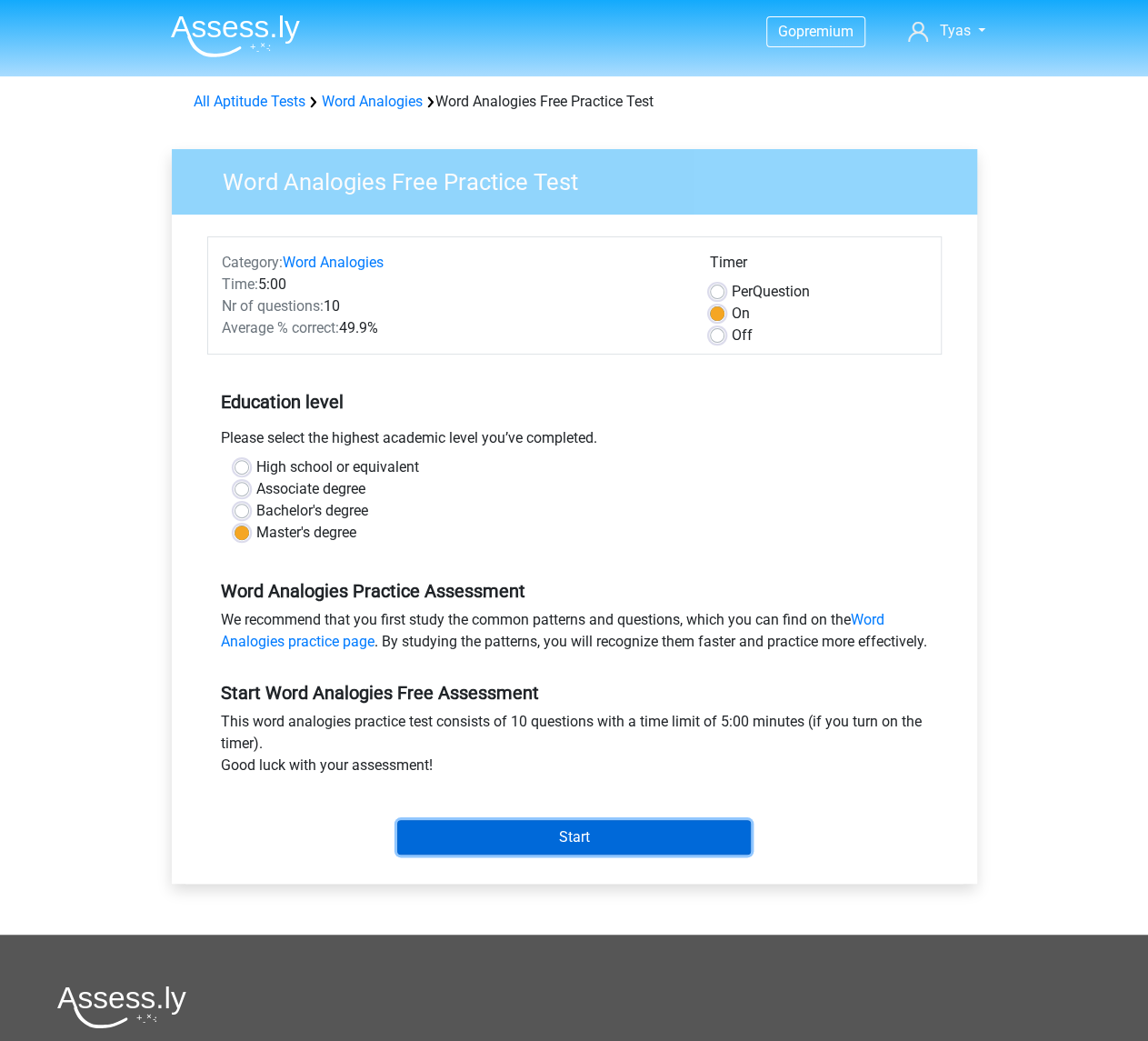
click at [476, 855] on input "Start" at bounding box center [574, 837] width 354 height 35
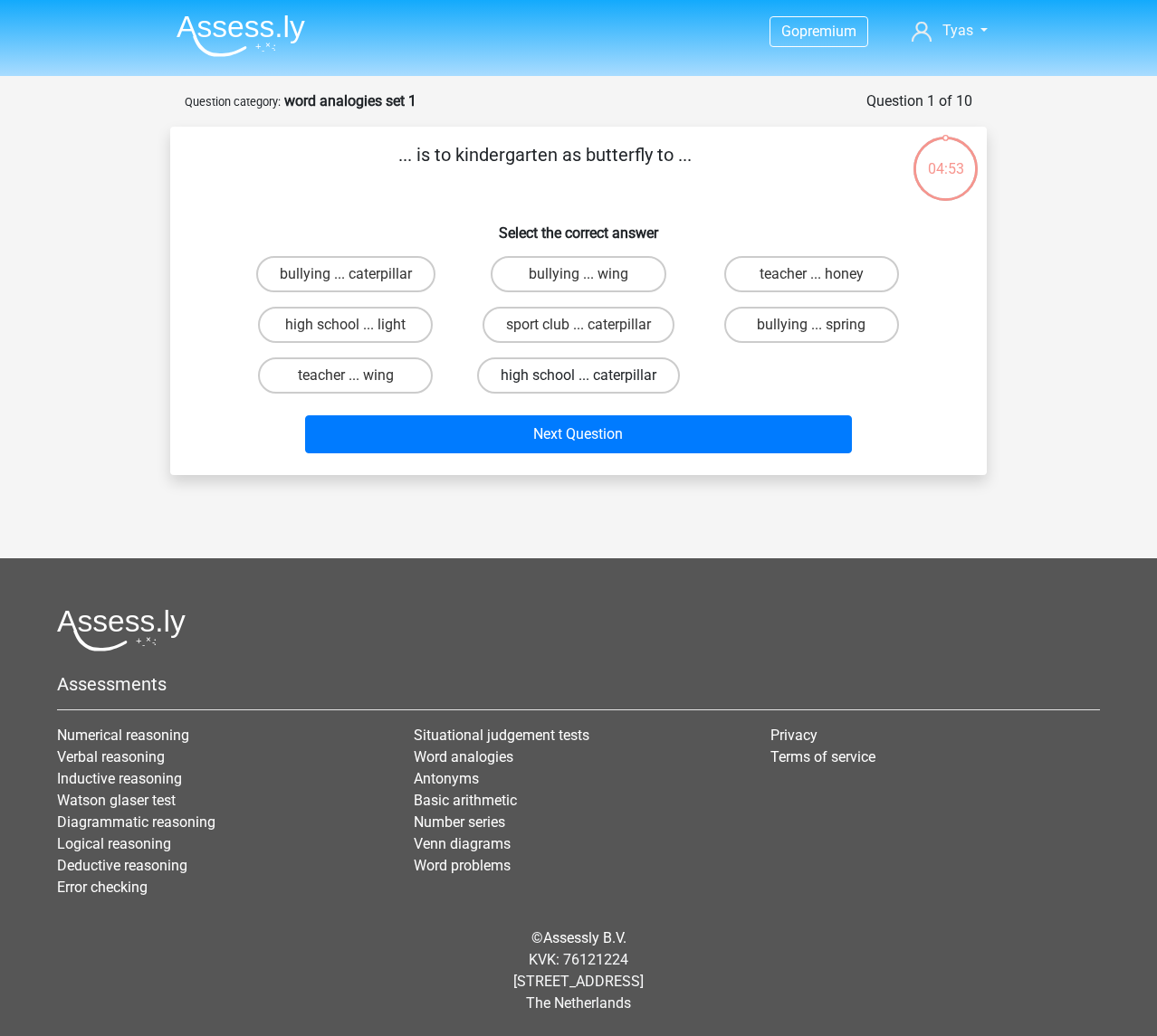
click at [619, 370] on label "high school ... caterpillar" at bounding box center [578, 375] width 203 height 37
click at [590, 375] on input "high school ... caterpillar" at bounding box center [584, 381] width 12 height 12
radio input "true"
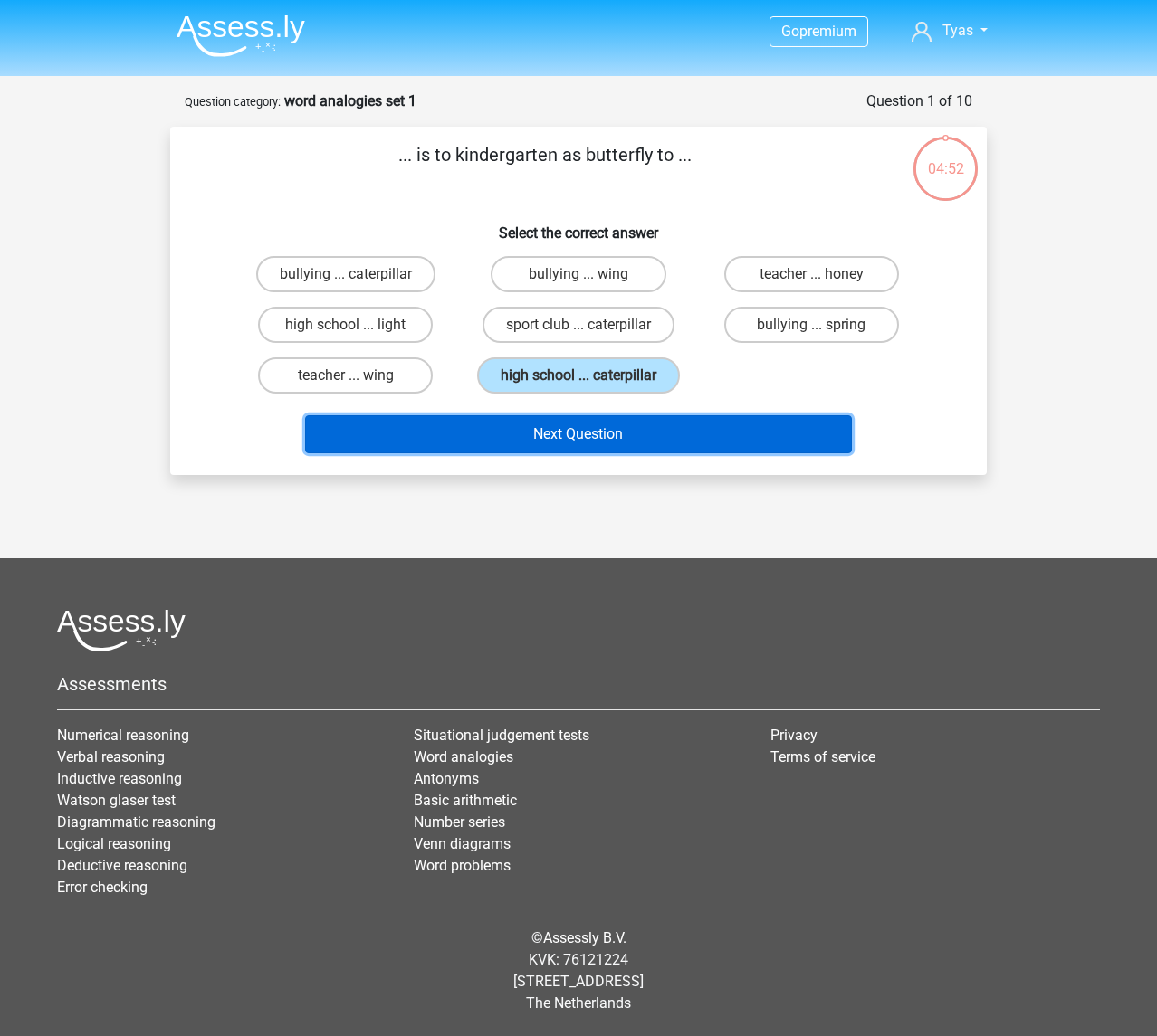
click at [611, 417] on button "Next Question" at bounding box center [578, 434] width 547 height 38
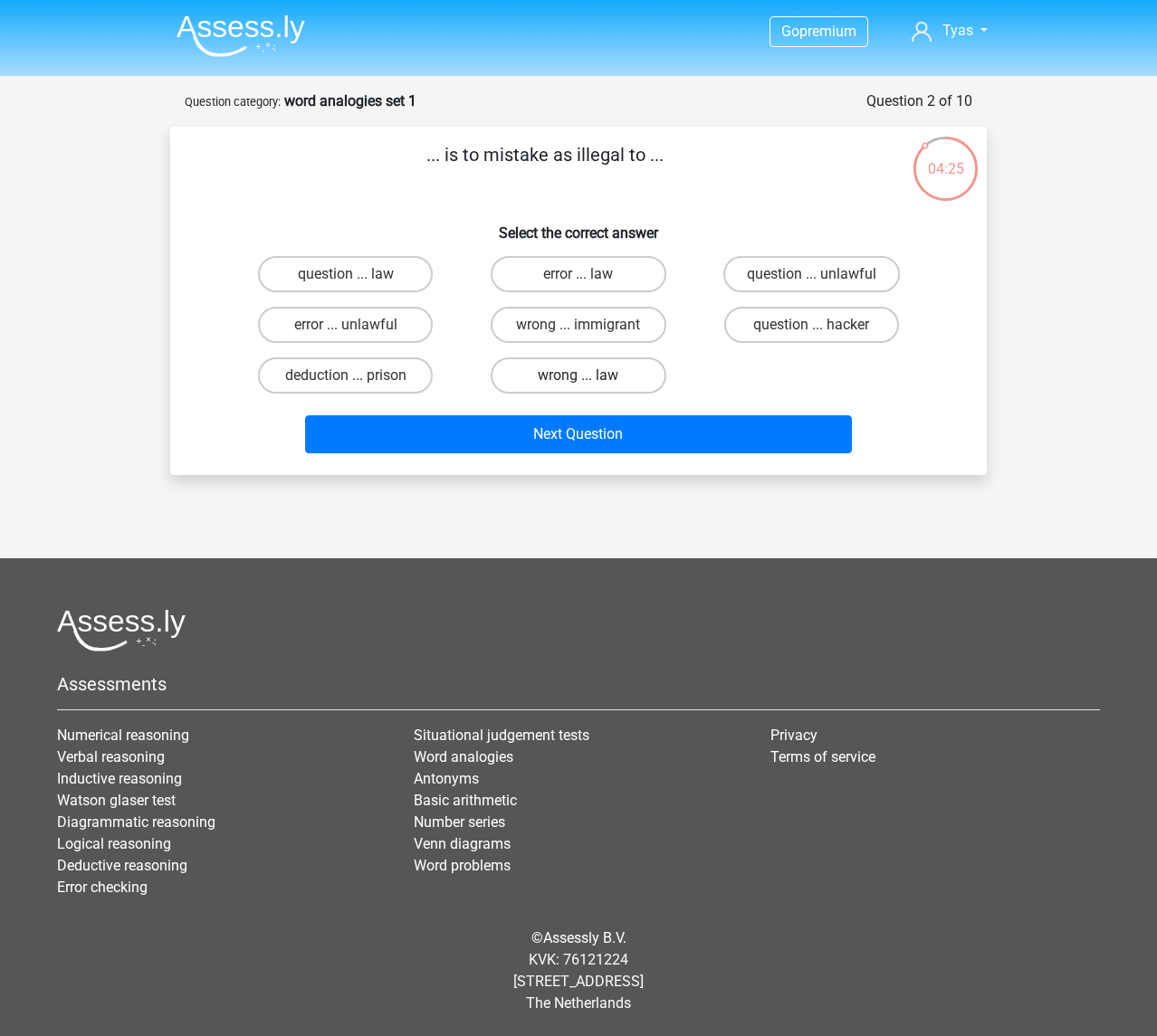
click at [502, 383] on label "wrong ... law" at bounding box center [578, 375] width 174 height 37
click at [578, 383] on input "wrong ... law" at bounding box center [584, 381] width 12 height 12
radio input "true"
click at [566, 276] on label "error ... law" at bounding box center [578, 274] width 174 height 37
click at [578, 276] on input "error ... law" at bounding box center [584, 280] width 12 height 12
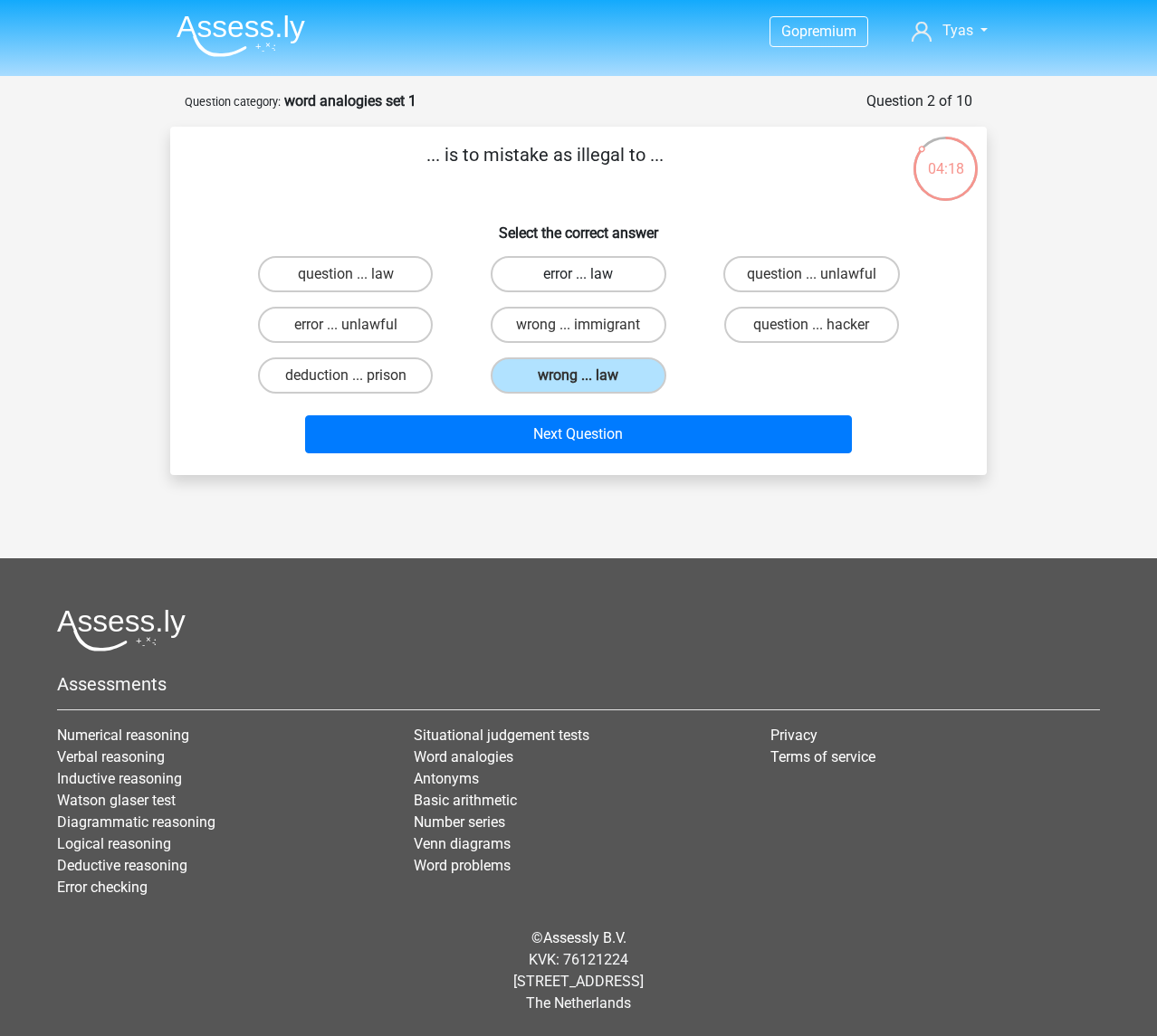
radio input "true"
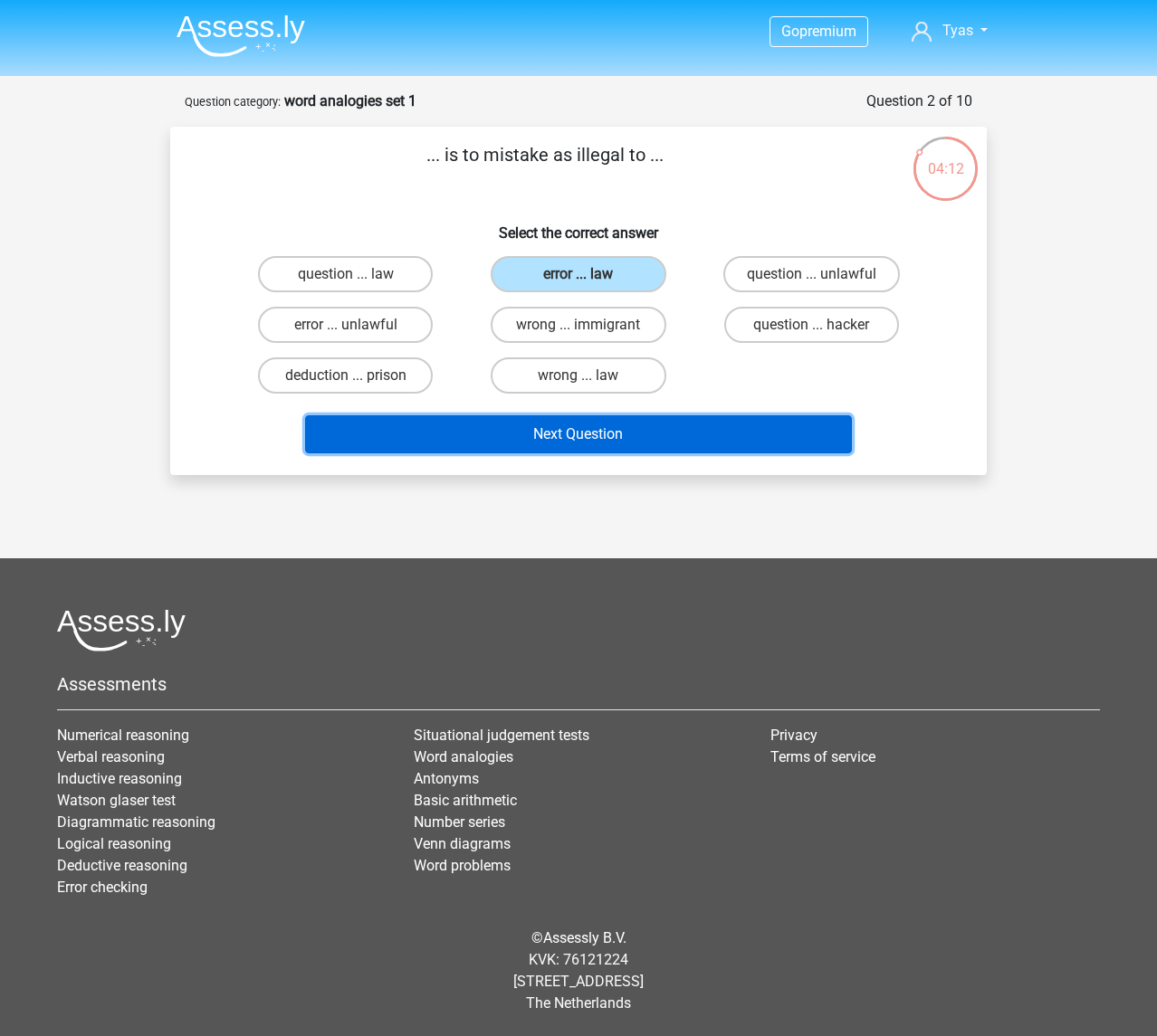
click at [453, 434] on button "Next Question" at bounding box center [578, 434] width 547 height 38
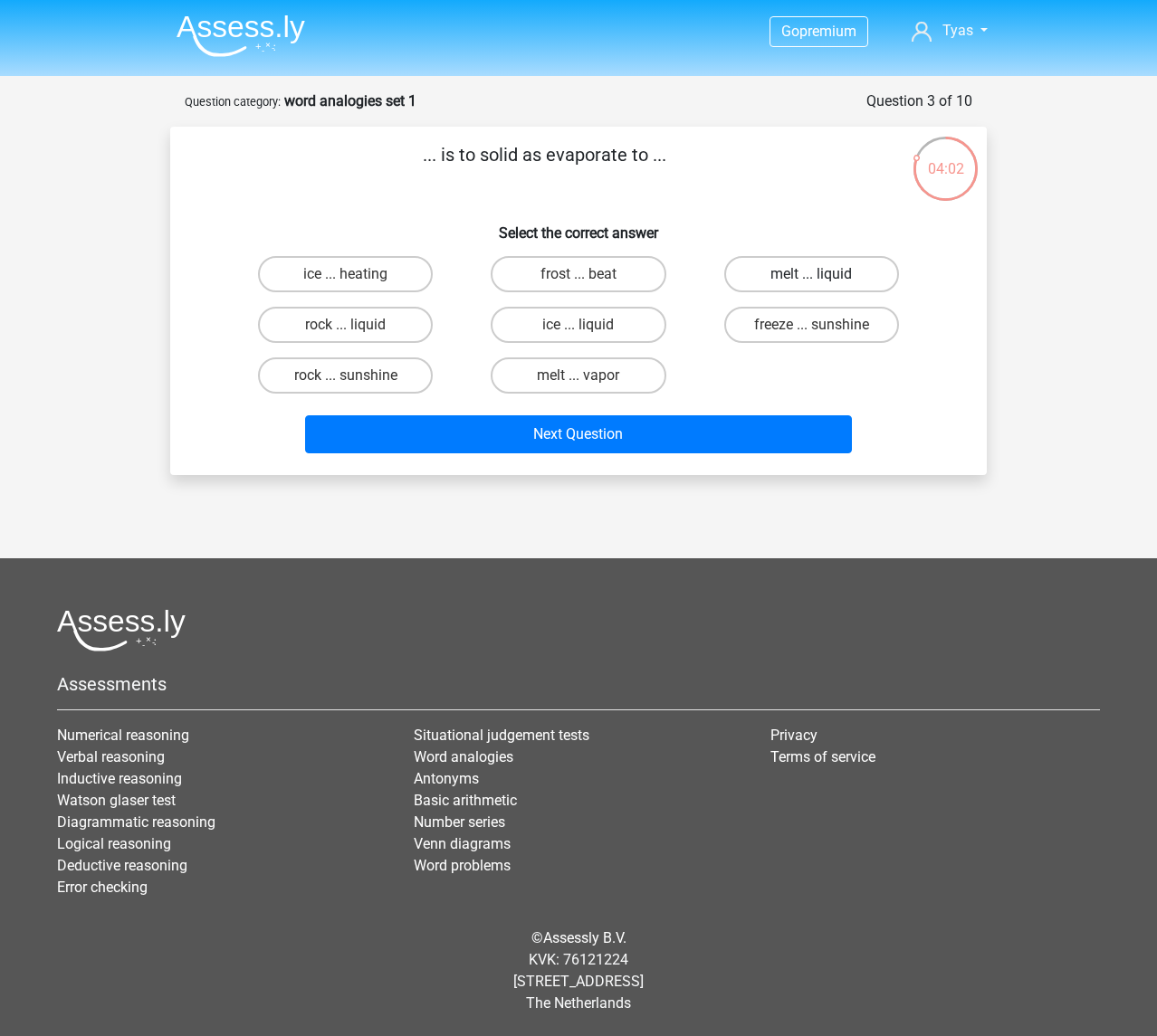
click at [745, 271] on label "melt ... liquid" at bounding box center [812, 274] width 174 height 37
click at [811, 274] on input "melt ... liquid" at bounding box center [817, 280] width 12 height 12
radio input "true"
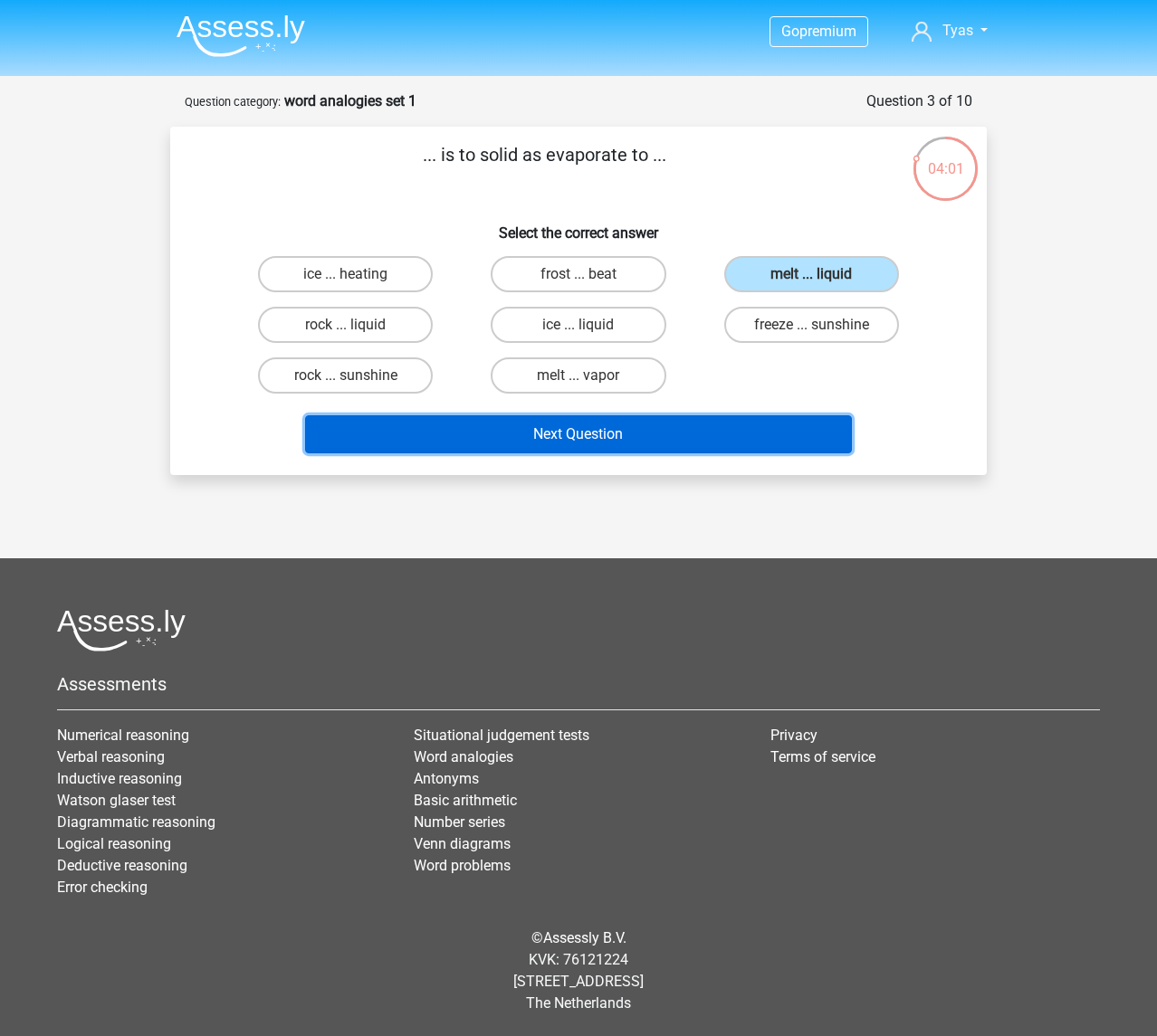
click at [603, 432] on button "Next Question" at bounding box center [578, 434] width 547 height 38
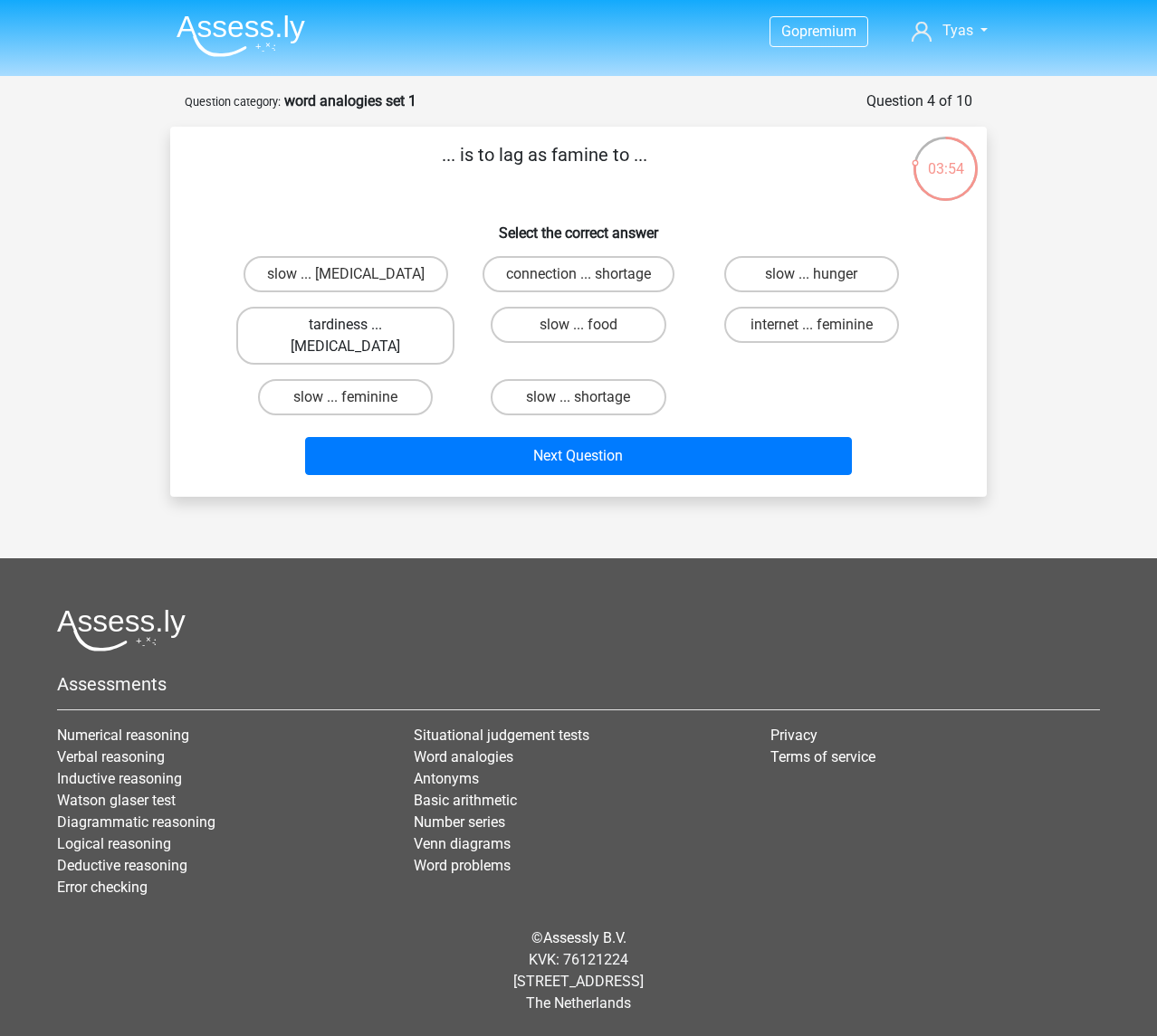
click at [360, 321] on label "tardiness ... malnutrition" at bounding box center [345, 335] width 218 height 58
click at [357, 325] on input "tardiness ... malnutrition" at bounding box center [351, 330] width 12 height 12
radio input "true"
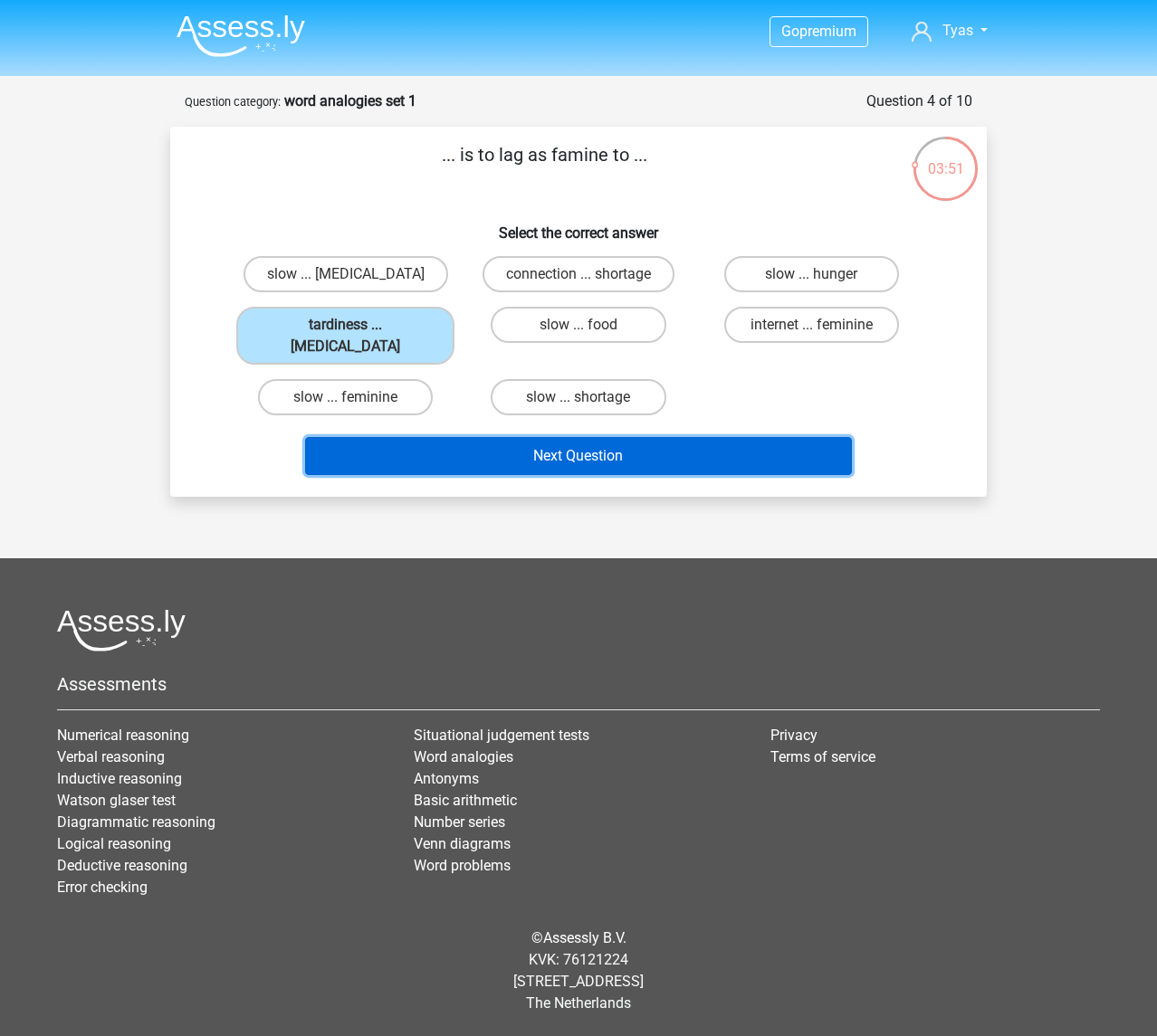
click at [460, 440] on button "Next Question" at bounding box center [578, 456] width 547 height 38
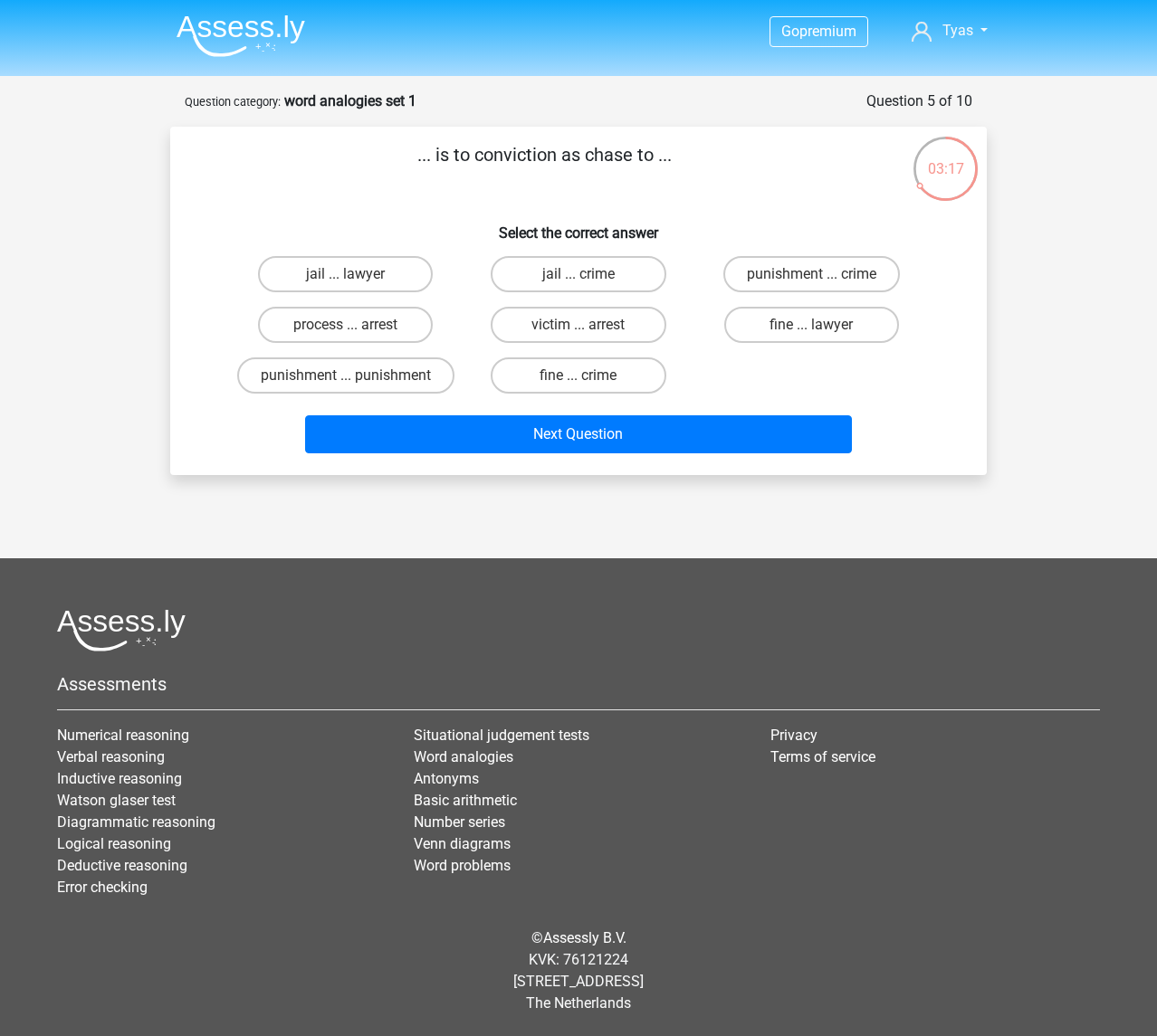
click at [347, 330] on input "process ... arrest" at bounding box center [351, 330] width 12 height 12
radio input "true"
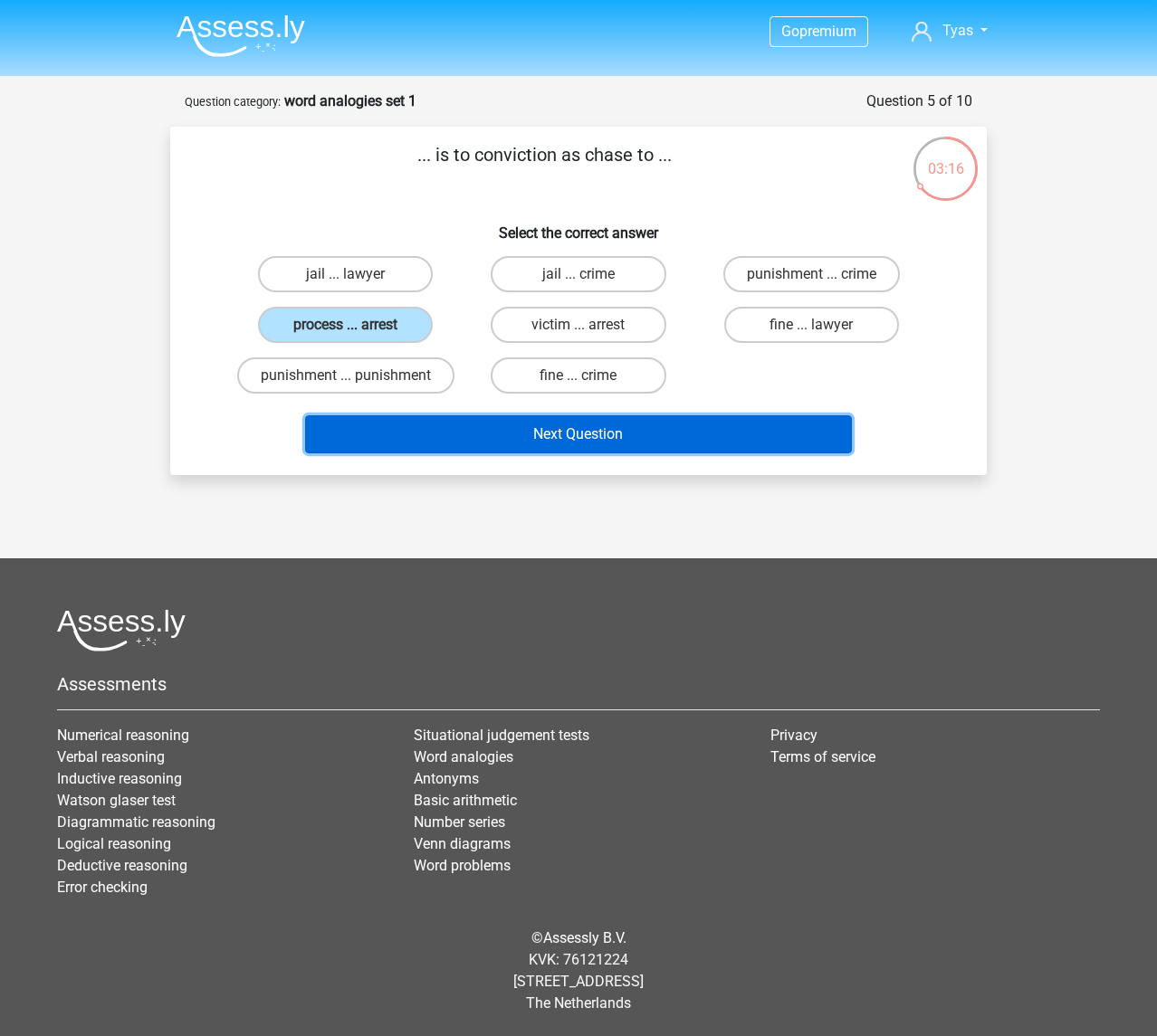
click at [380, 434] on button "Next Question" at bounding box center [578, 434] width 547 height 38
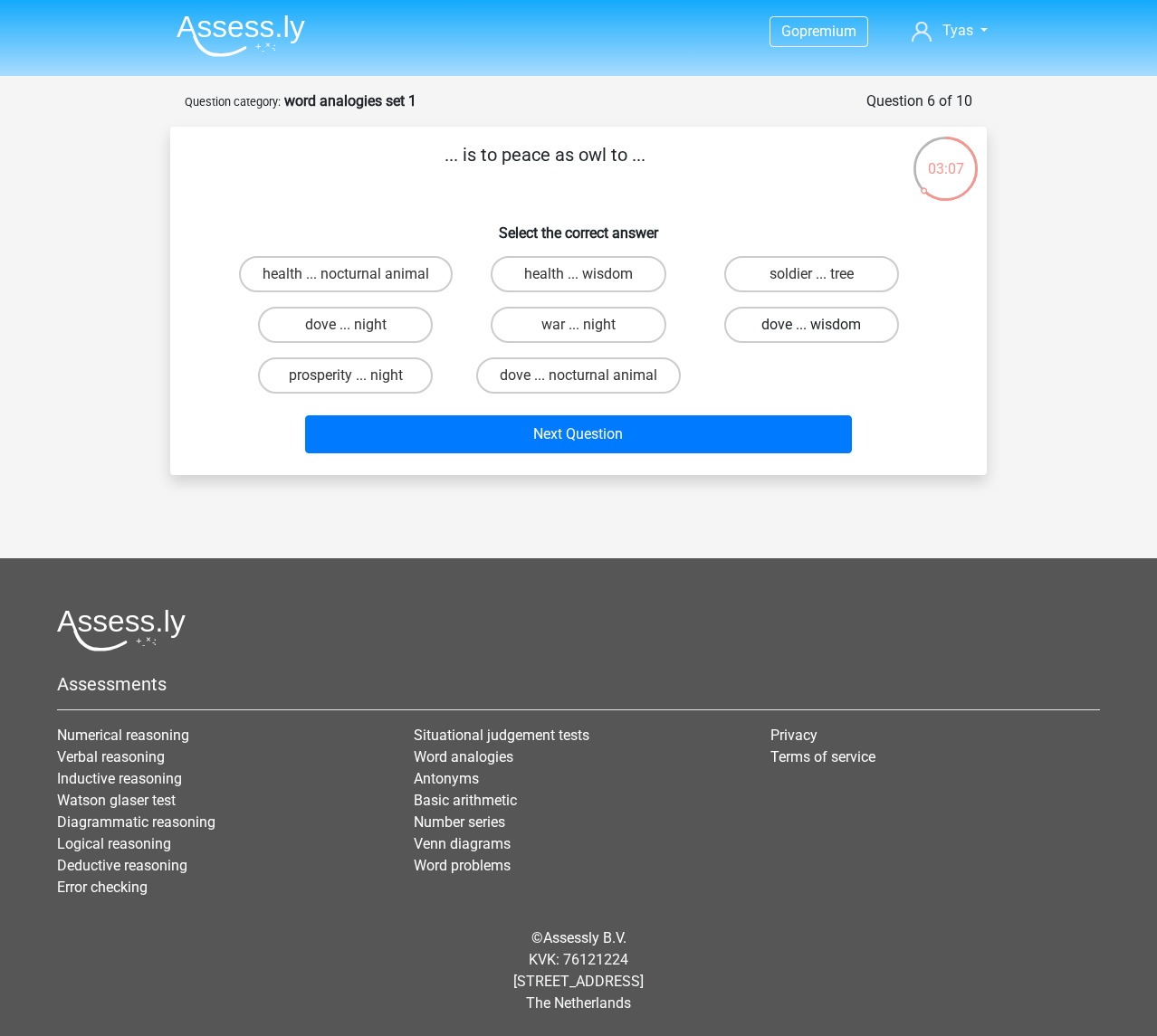
click at [805, 322] on label "dove ... wisdom" at bounding box center [812, 325] width 174 height 37
click at [811, 325] on input "dove ... wisdom" at bounding box center [817, 330] width 12 height 12
radio input "true"
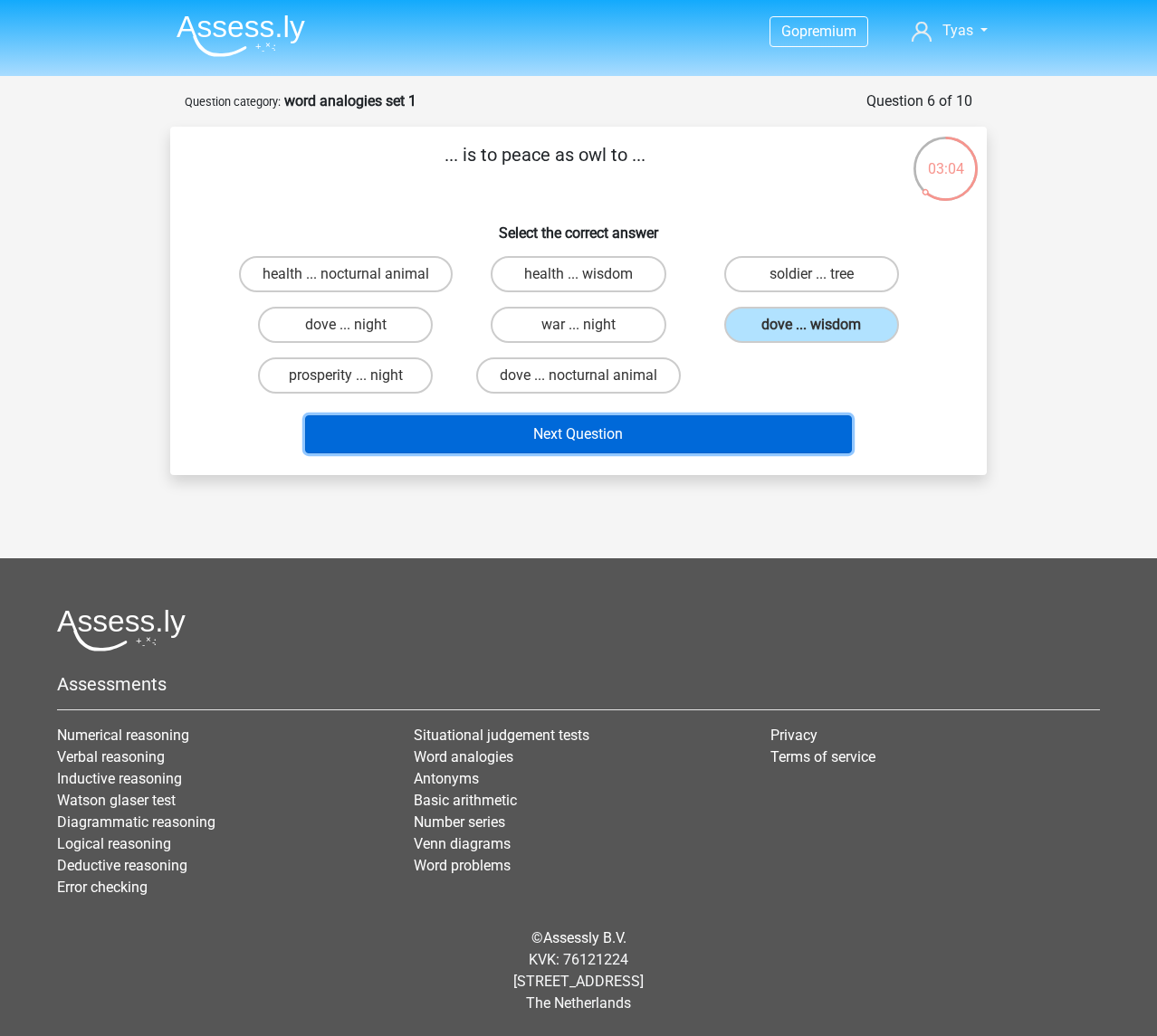
drag, startPoint x: 708, startPoint y: 443, endPoint x: 659, endPoint y: 559, distance: 125.9
click at [659, 559] on div "Go premium Tyas d.a.ayuningtyas@gmail.com" at bounding box center [578, 518] width 1157 height 1036
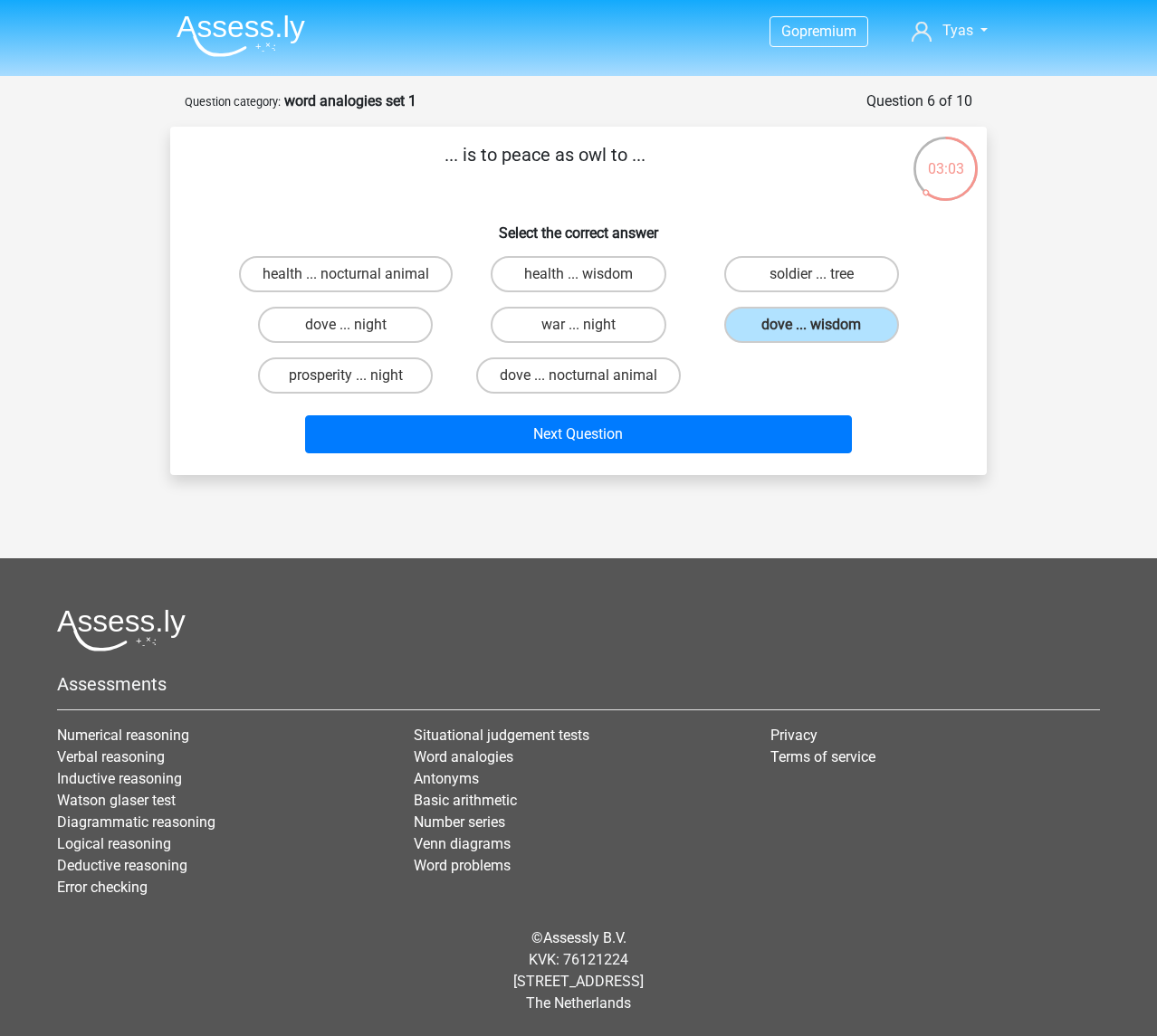
click at [749, 362] on div "health ... nocturnal animal health ... wisdom soldier ... tree dove ... night w…" at bounding box center [578, 325] width 699 height 152
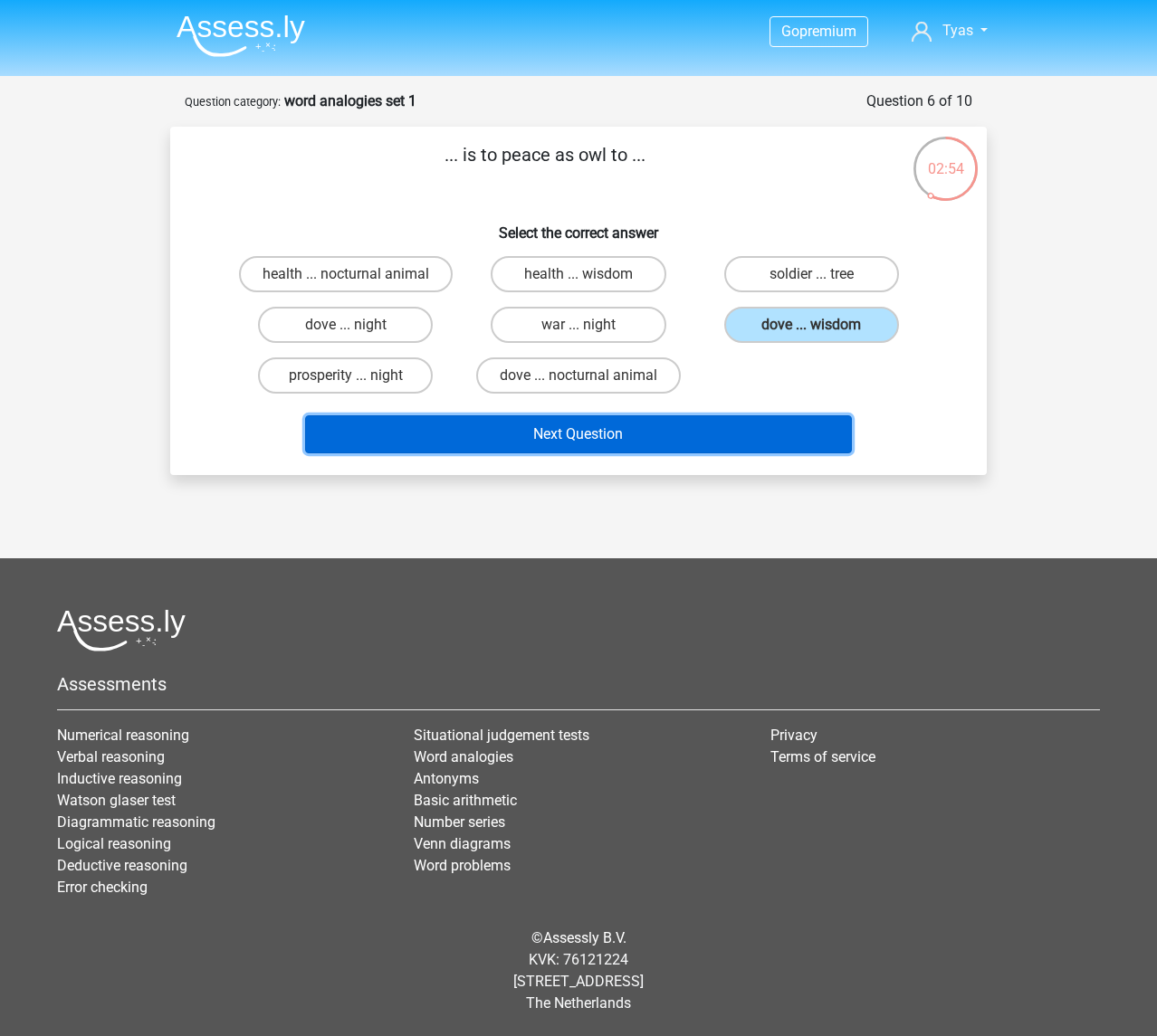
click at [523, 435] on button "Next Question" at bounding box center [578, 434] width 547 height 38
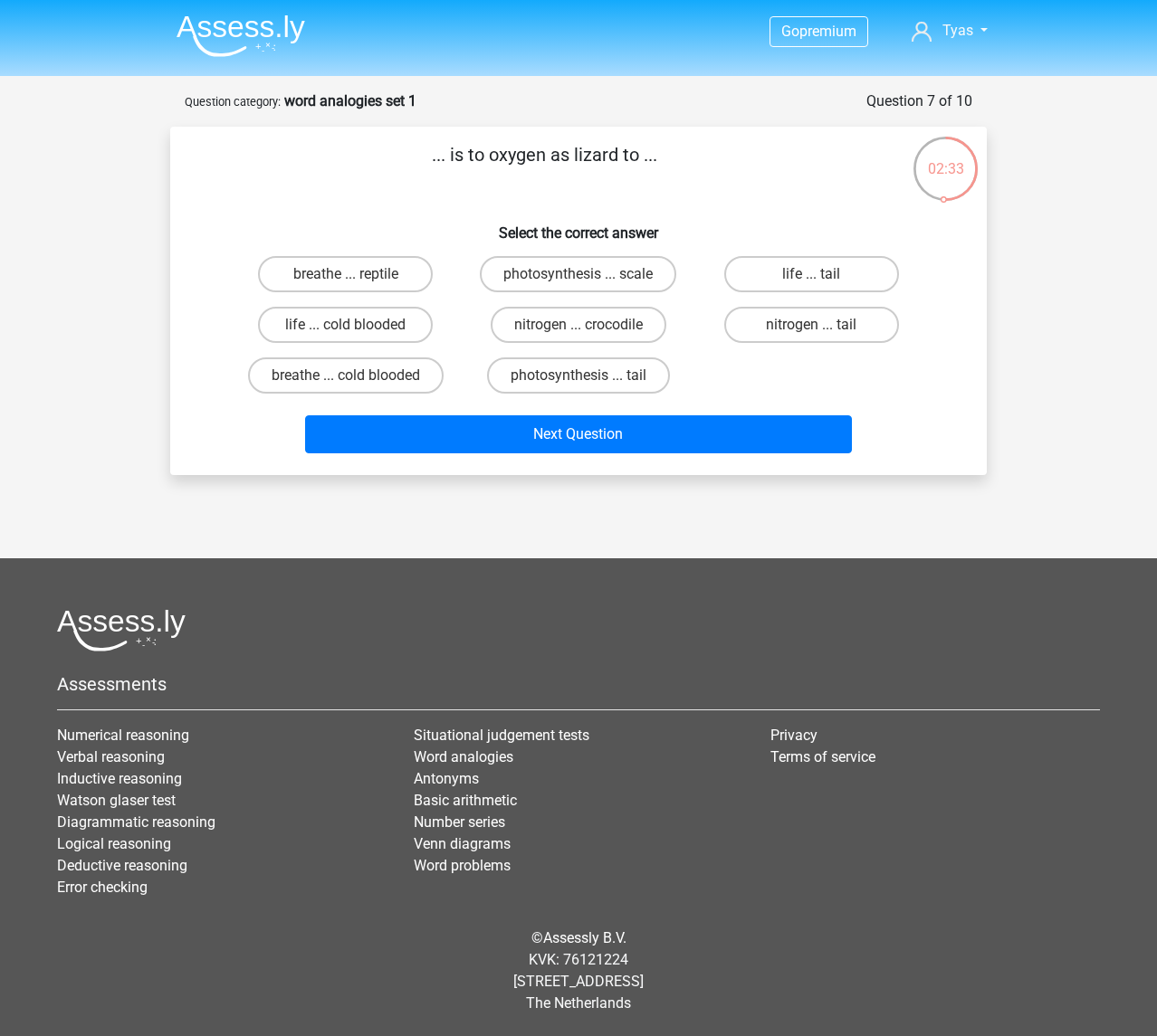
click at [367, 293] on div "breathe ... reptile" at bounding box center [344, 273] width 233 height 50
click at [378, 289] on label "breathe ... reptile" at bounding box center [345, 274] width 174 height 37
click at [357, 286] on input "breathe ... reptile" at bounding box center [351, 280] width 12 height 12
radio input "true"
click at [473, 343] on div "nitrogen ... crocodile" at bounding box center [577, 325] width 233 height 50
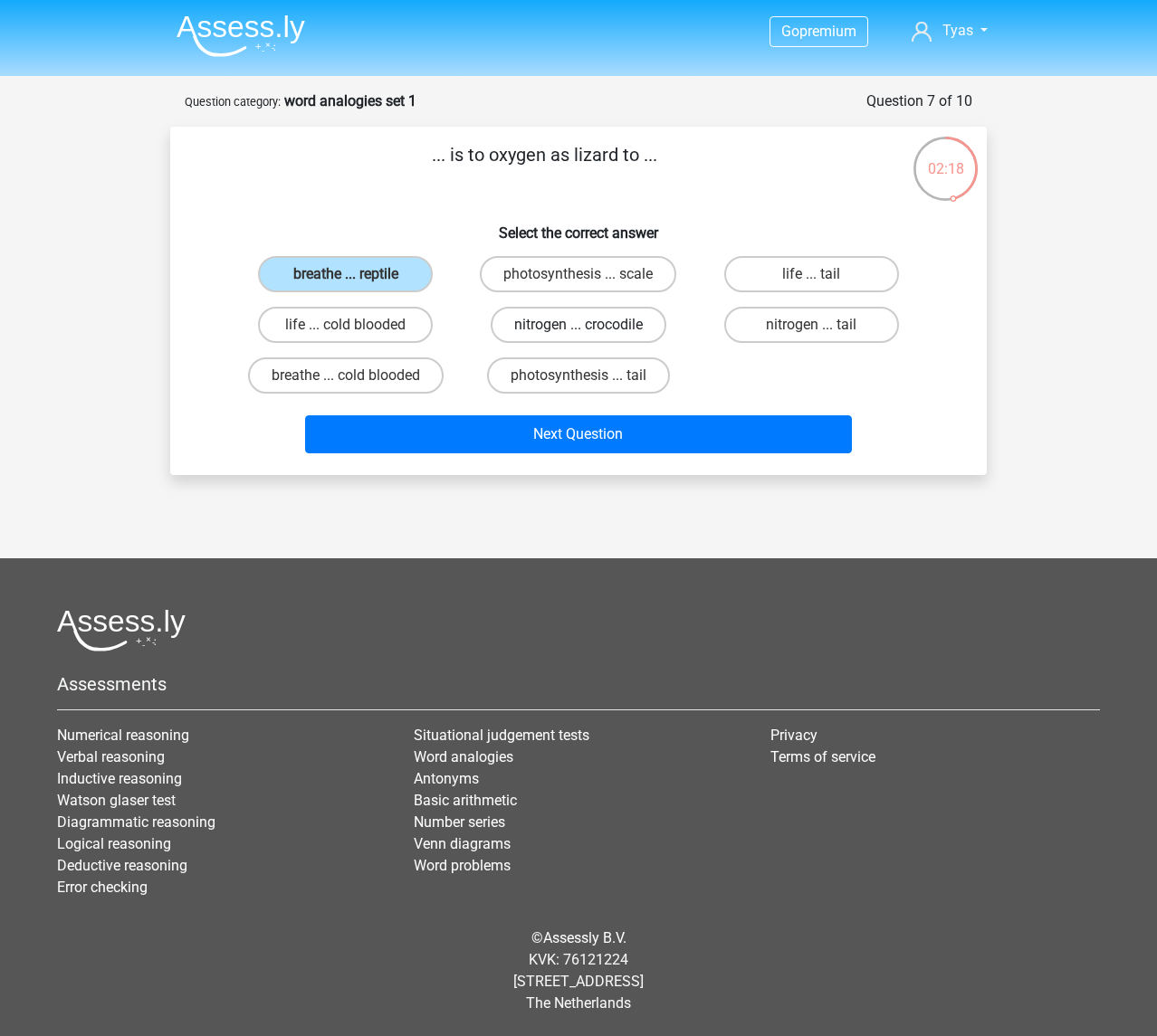
click at [510, 329] on label "nitrogen ... crocodile" at bounding box center [578, 325] width 175 height 37
click at [578, 329] on input "nitrogen ... crocodile" at bounding box center [584, 330] width 12 height 12
radio input "true"
click at [452, 335] on div "life ... cold blooded" at bounding box center [345, 325] width 218 height 37
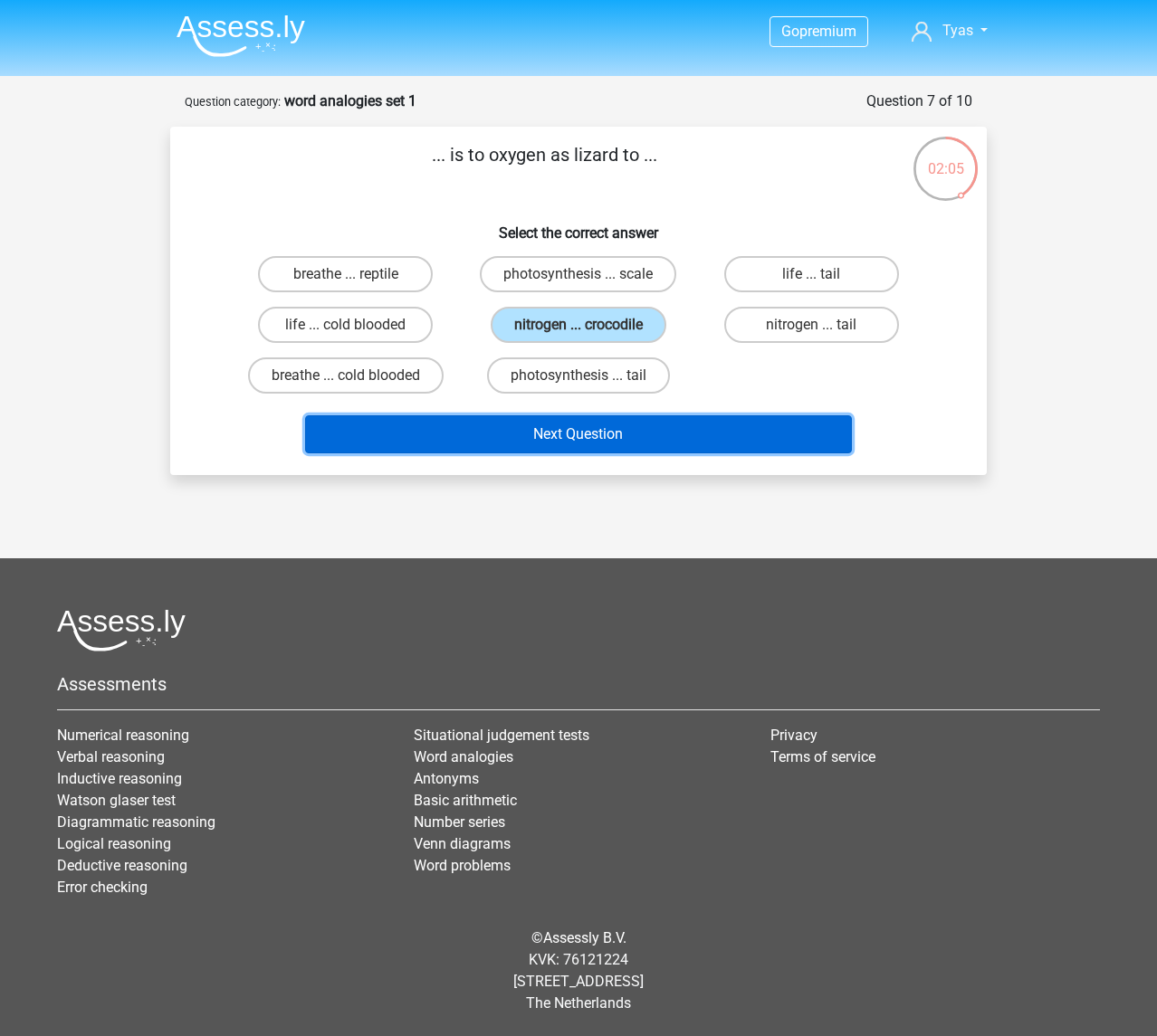
click at [513, 419] on button "Next Question" at bounding box center [578, 434] width 547 height 38
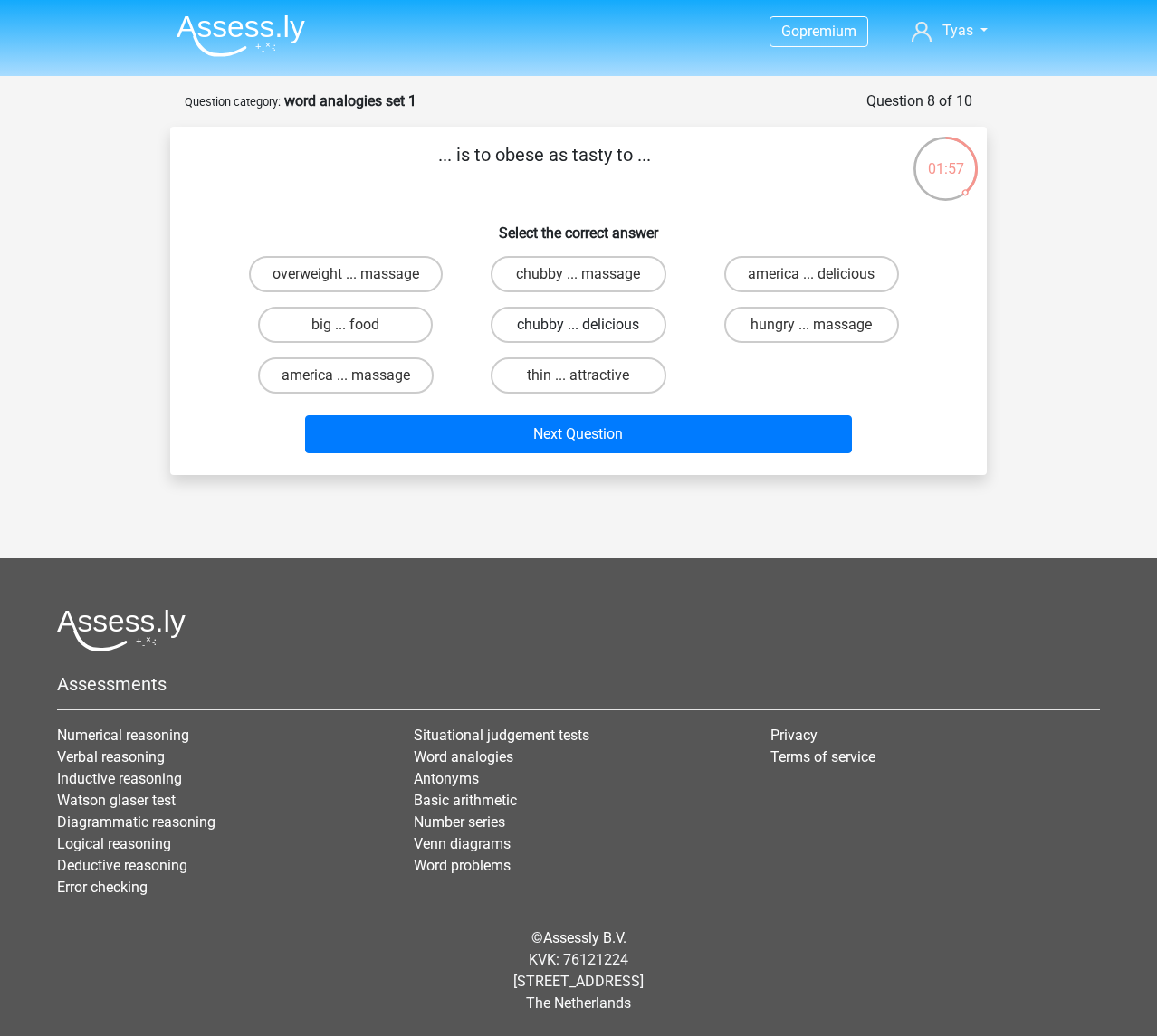
click at [568, 337] on label "chubby ... delicious" at bounding box center [578, 325] width 174 height 37
click at [578, 336] on input "chubby ... delicious" at bounding box center [584, 330] width 12 height 12
radio input "true"
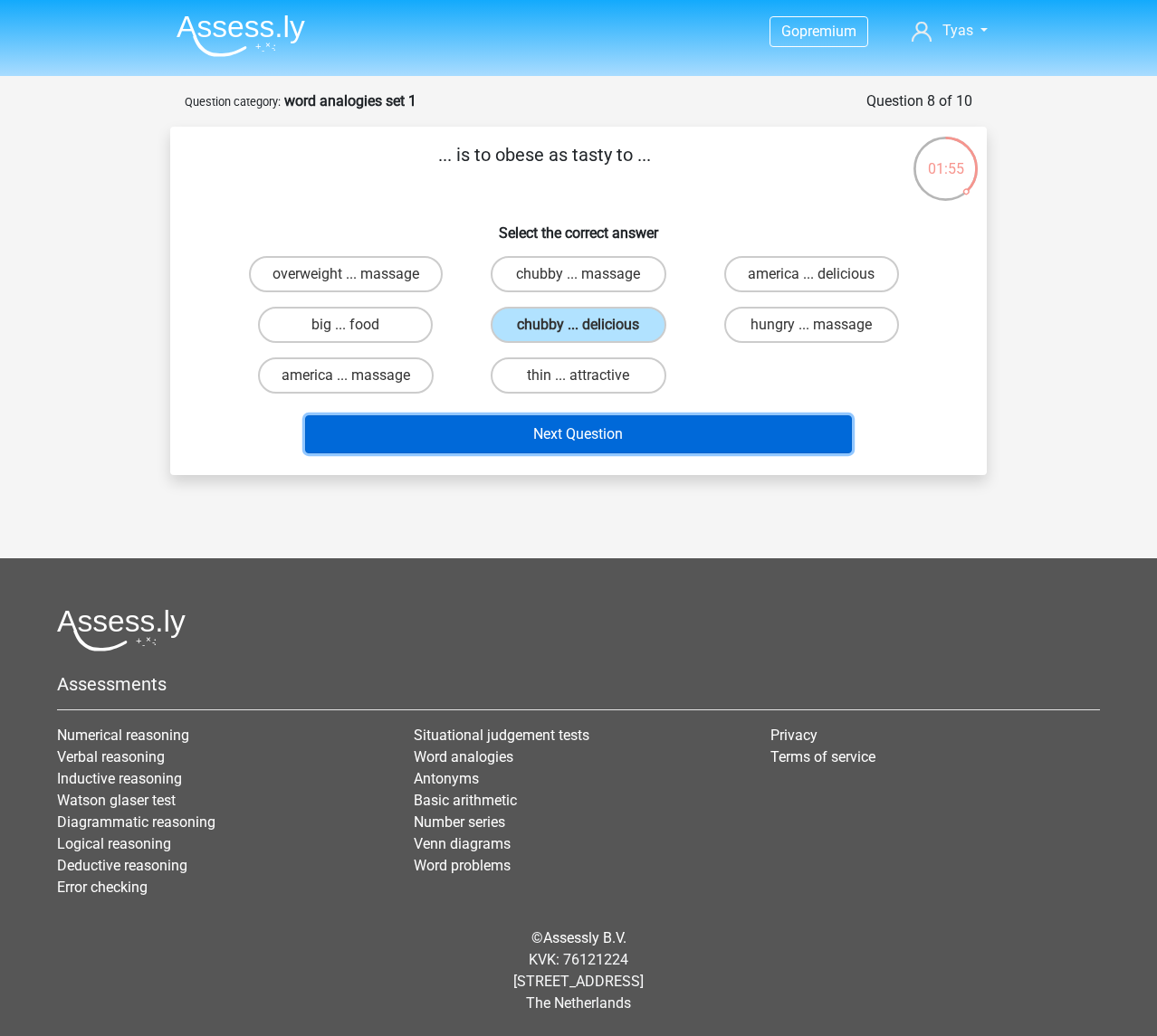
click at [532, 429] on button "Next Question" at bounding box center [578, 434] width 547 height 38
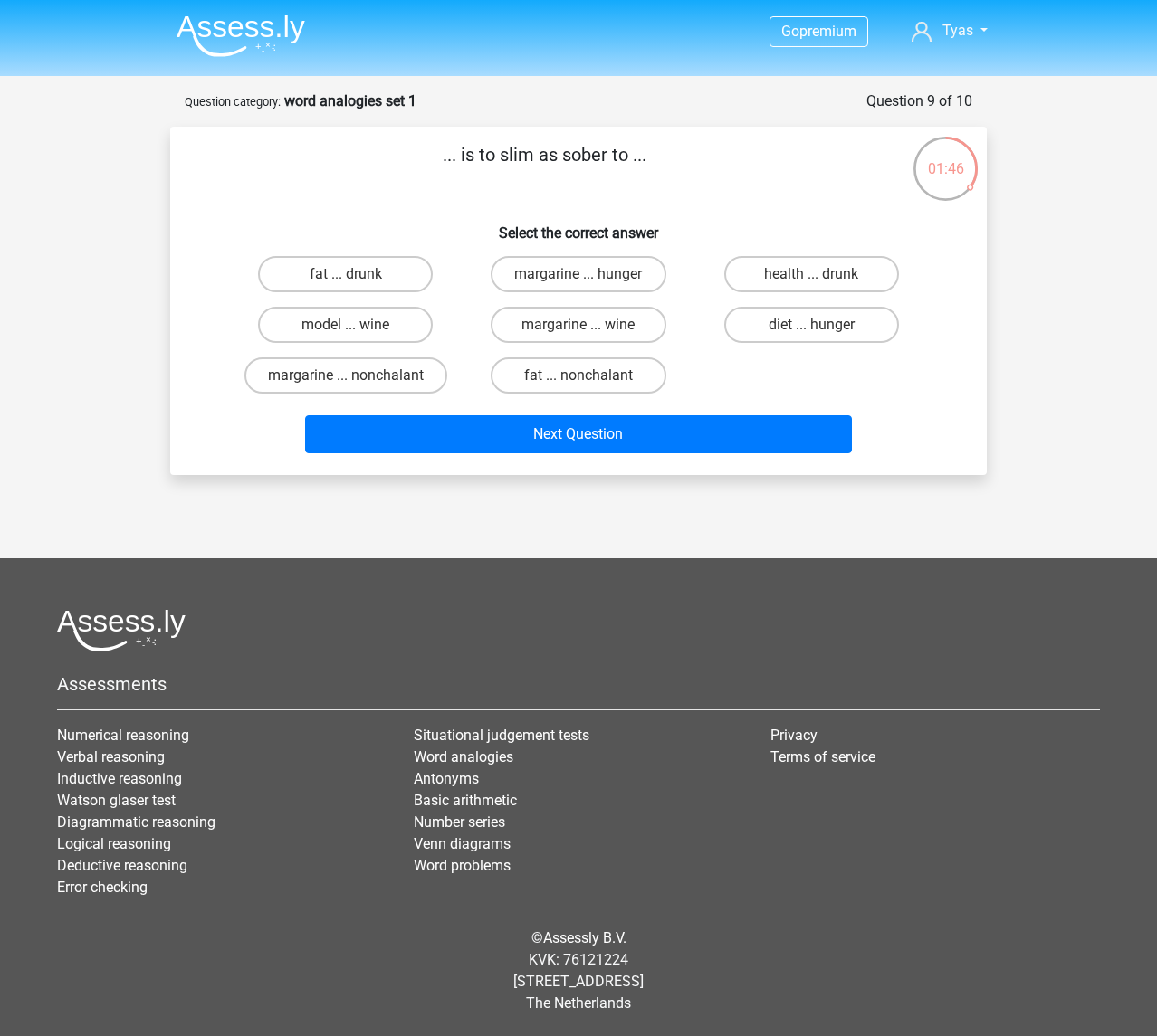
click at [334, 216] on h6 "Select the correct answer" at bounding box center [578, 226] width 758 height 32
click at [340, 275] on label "fat ... drunk" at bounding box center [345, 274] width 174 height 37
click at [345, 275] on input "fat ... drunk" at bounding box center [351, 280] width 12 height 12
radio input "true"
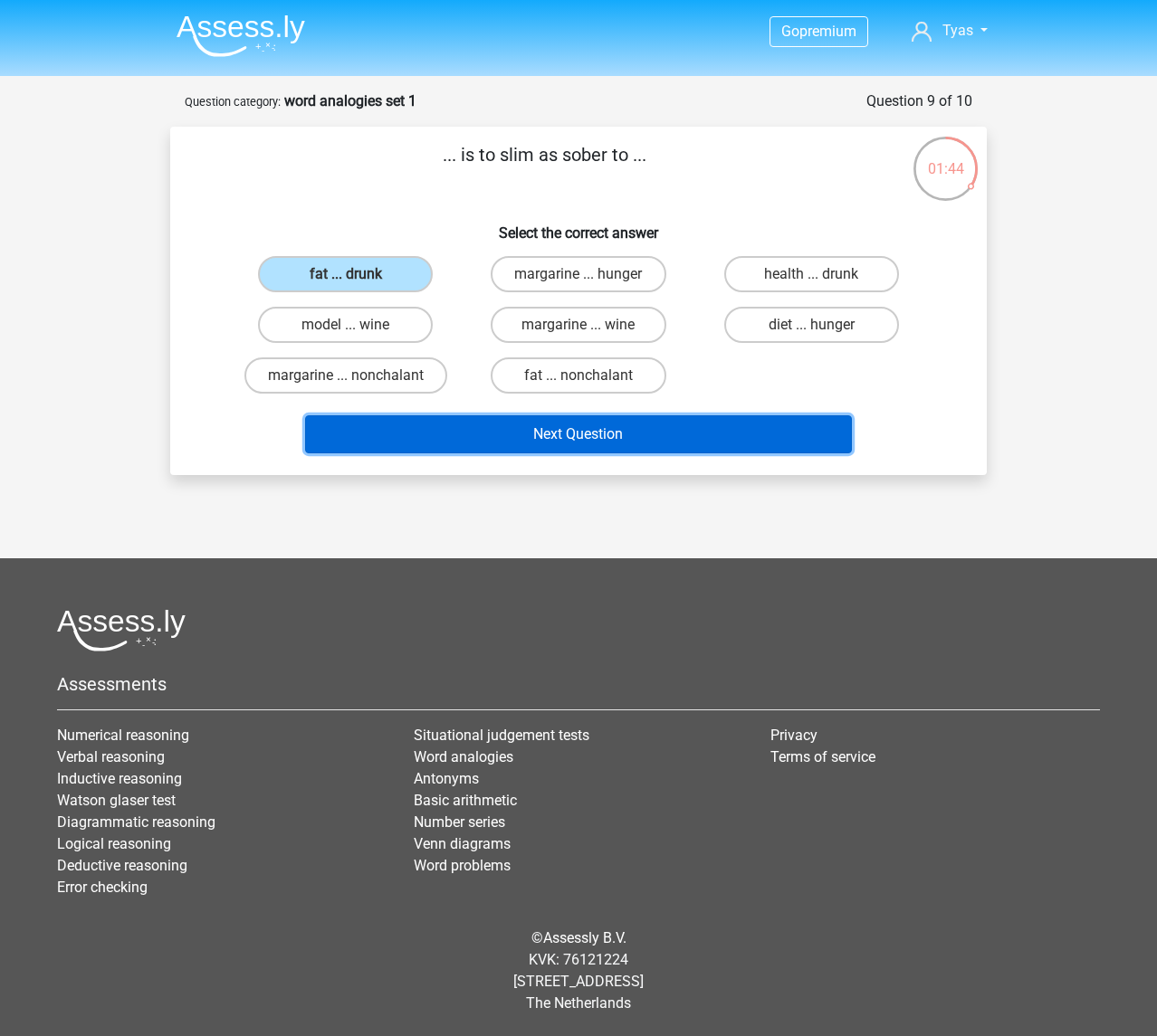
click at [380, 419] on button "Next Question" at bounding box center [578, 434] width 547 height 38
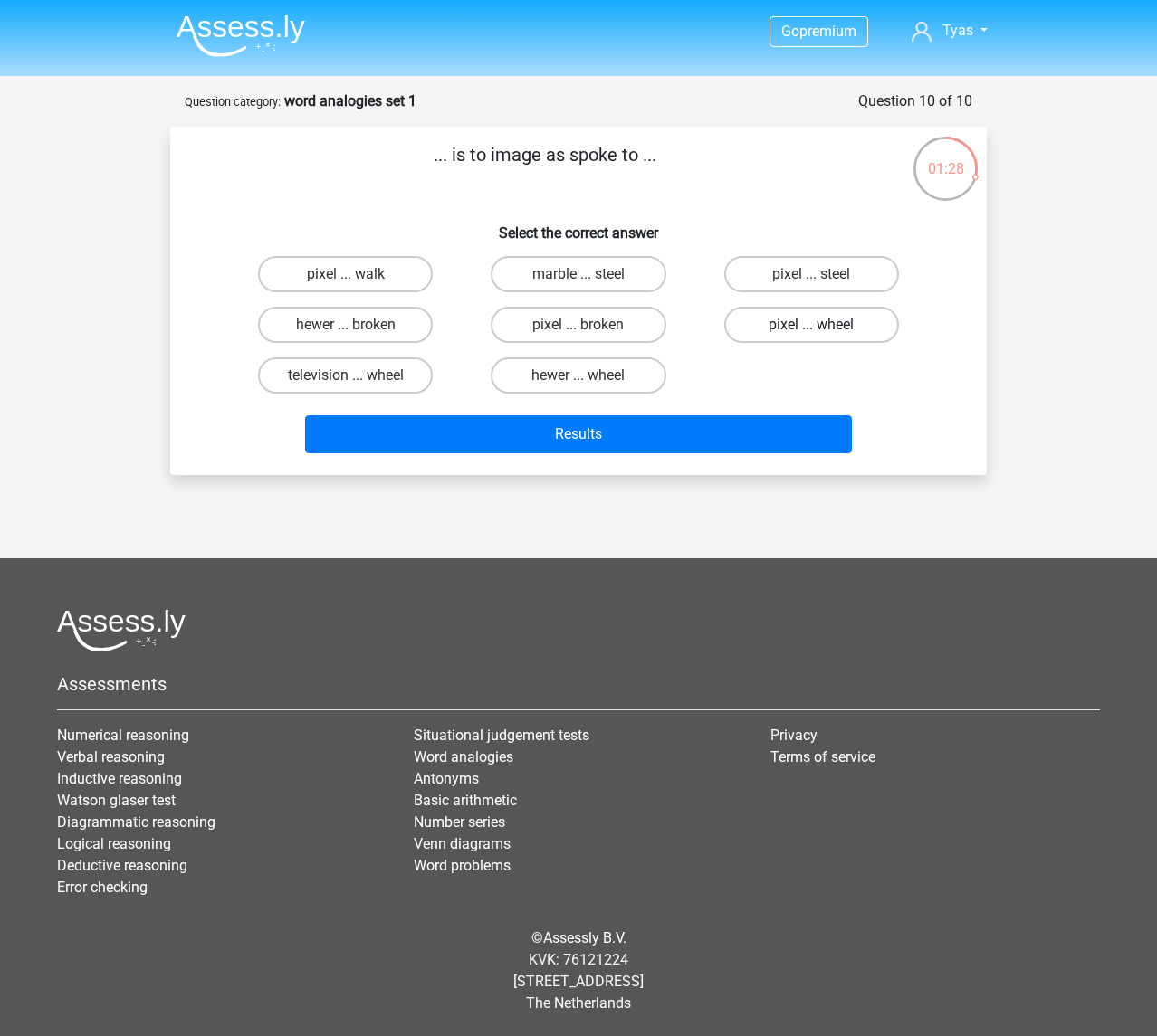
drag, startPoint x: 799, startPoint y: 323, endPoint x: 799, endPoint y: 331, distance: 8.0
click at [799, 322] on label "pixel ... wheel" at bounding box center [812, 325] width 174 height 37
click at [811, 325] on input "pixel ... wheel" at bounding box center [817, 330] width 12 height 12
radio input "true"
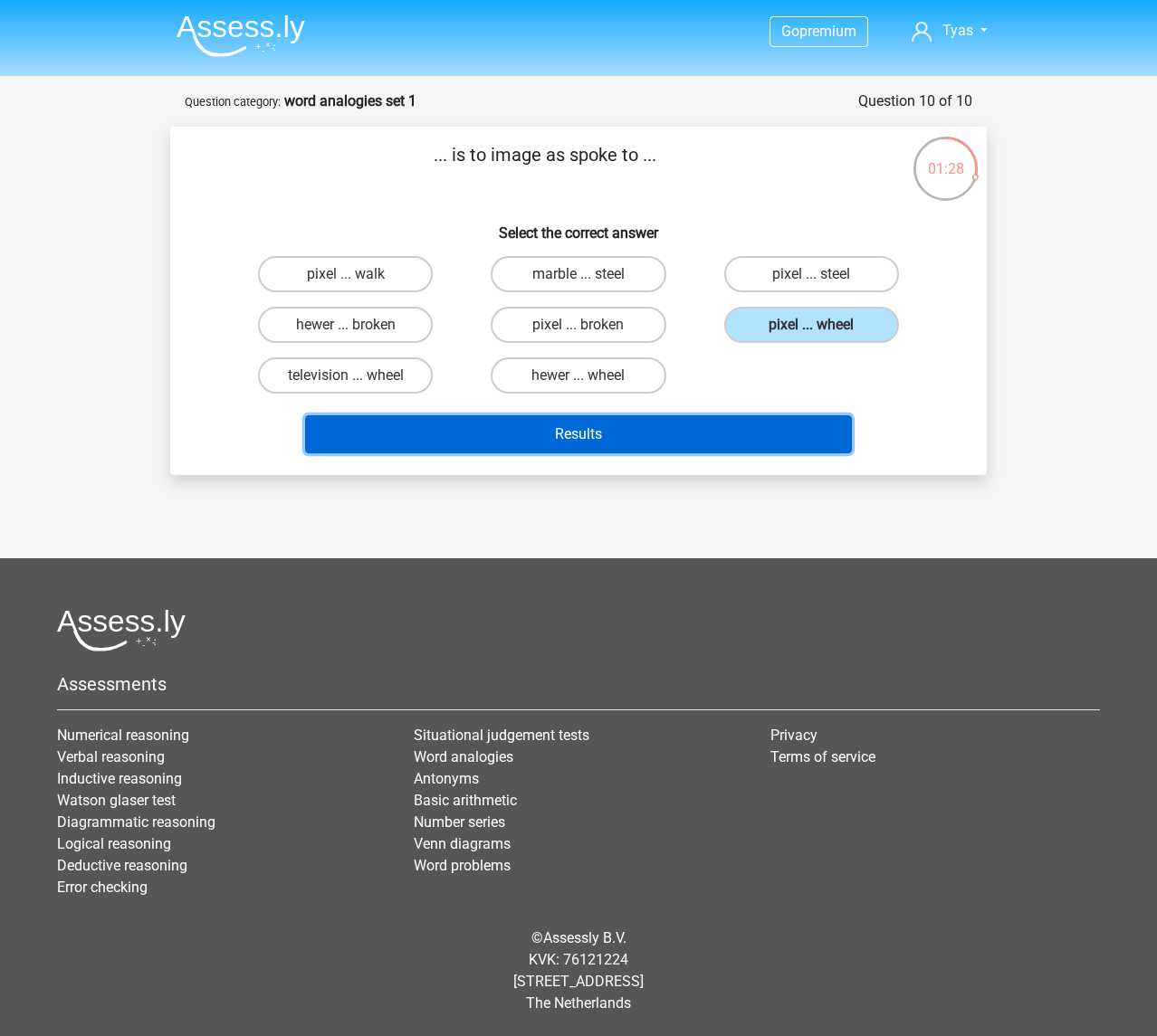
click at [736, 435] on button "Results" at bounding box center [578, 434] width 547 height 38
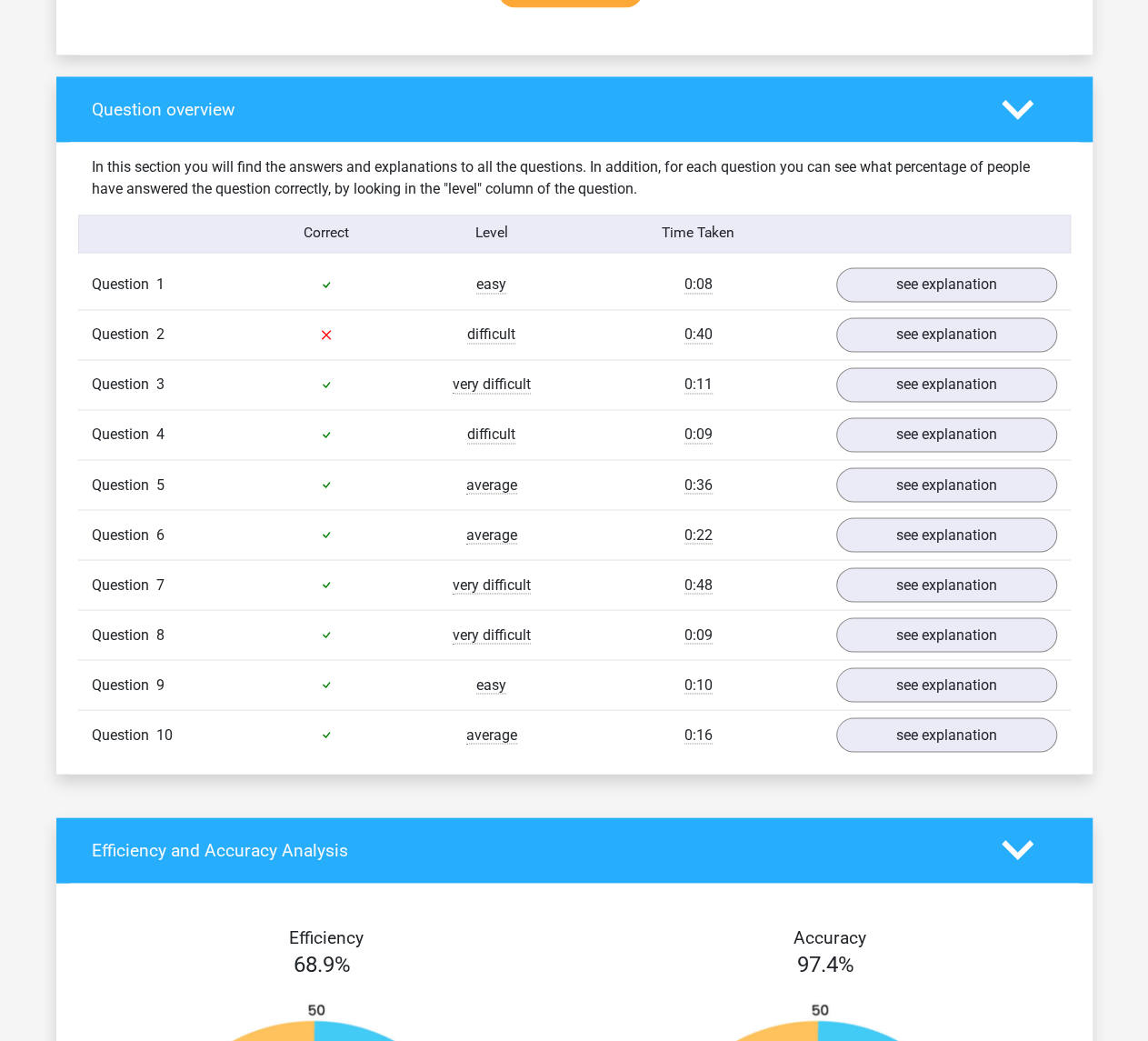
scroll to position [1273, 0]
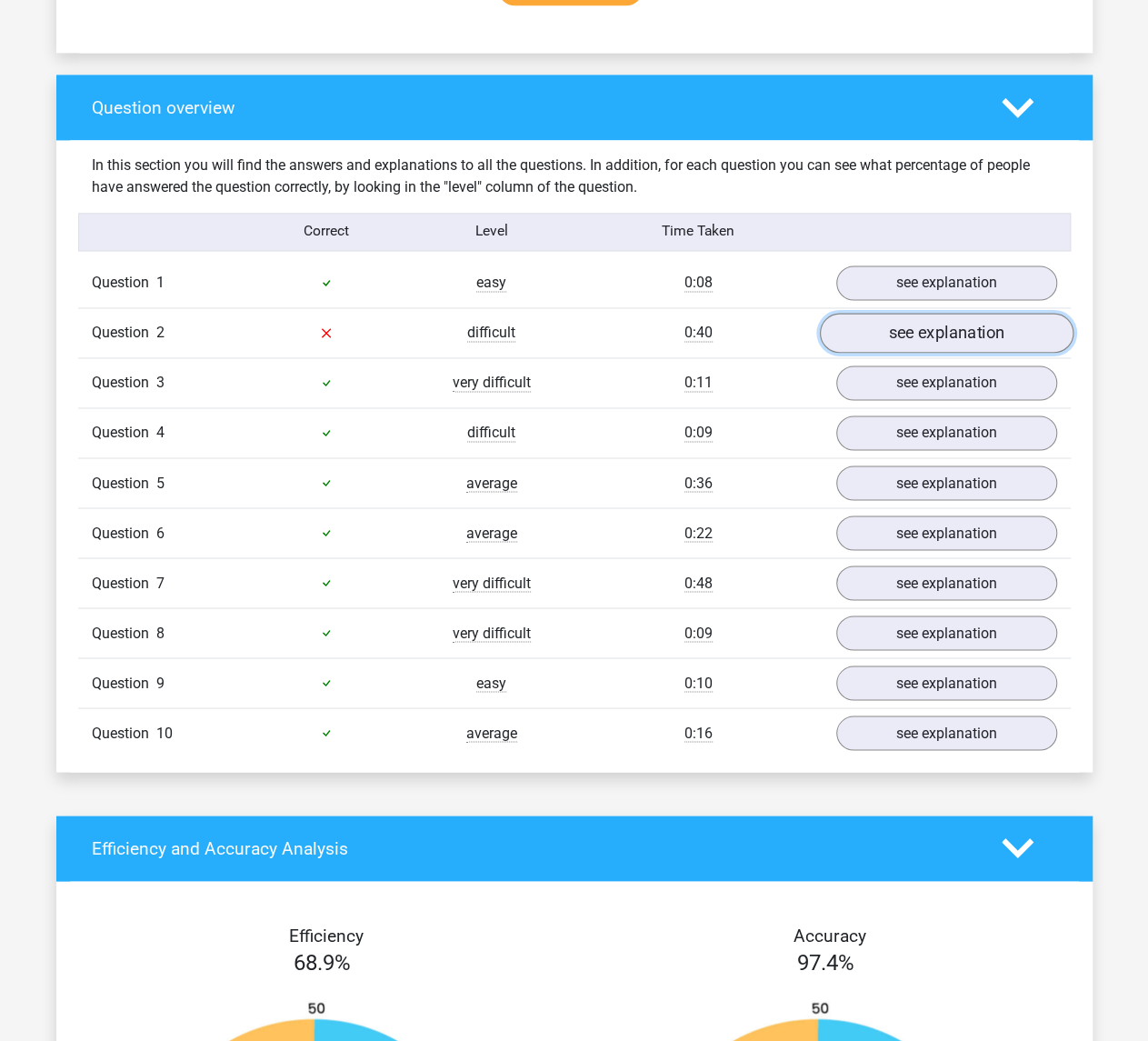
click at [859, 328] on link "see explanation" at bounding box center [945, 333] width 253 height 40
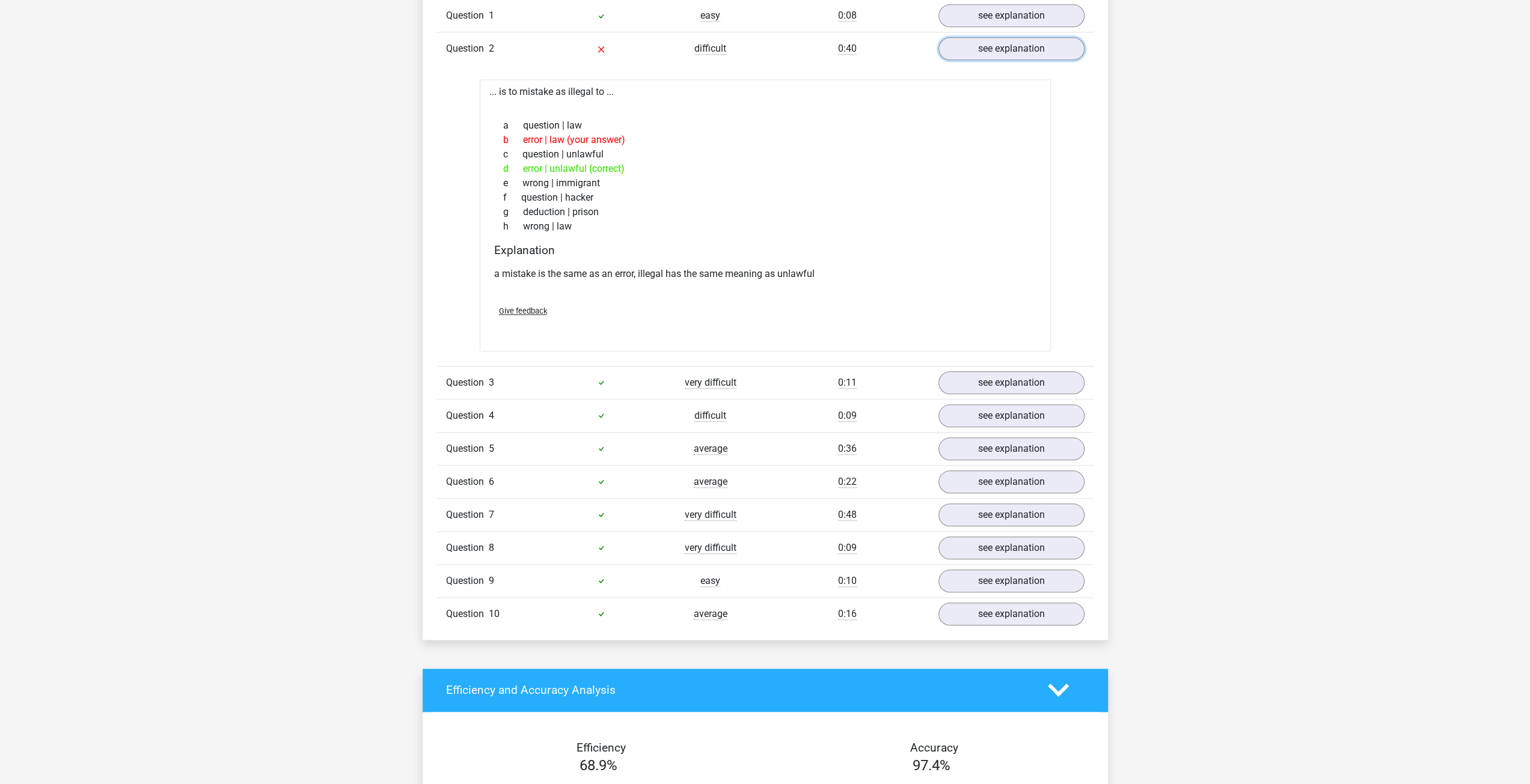
scroll to position [1082, 0]
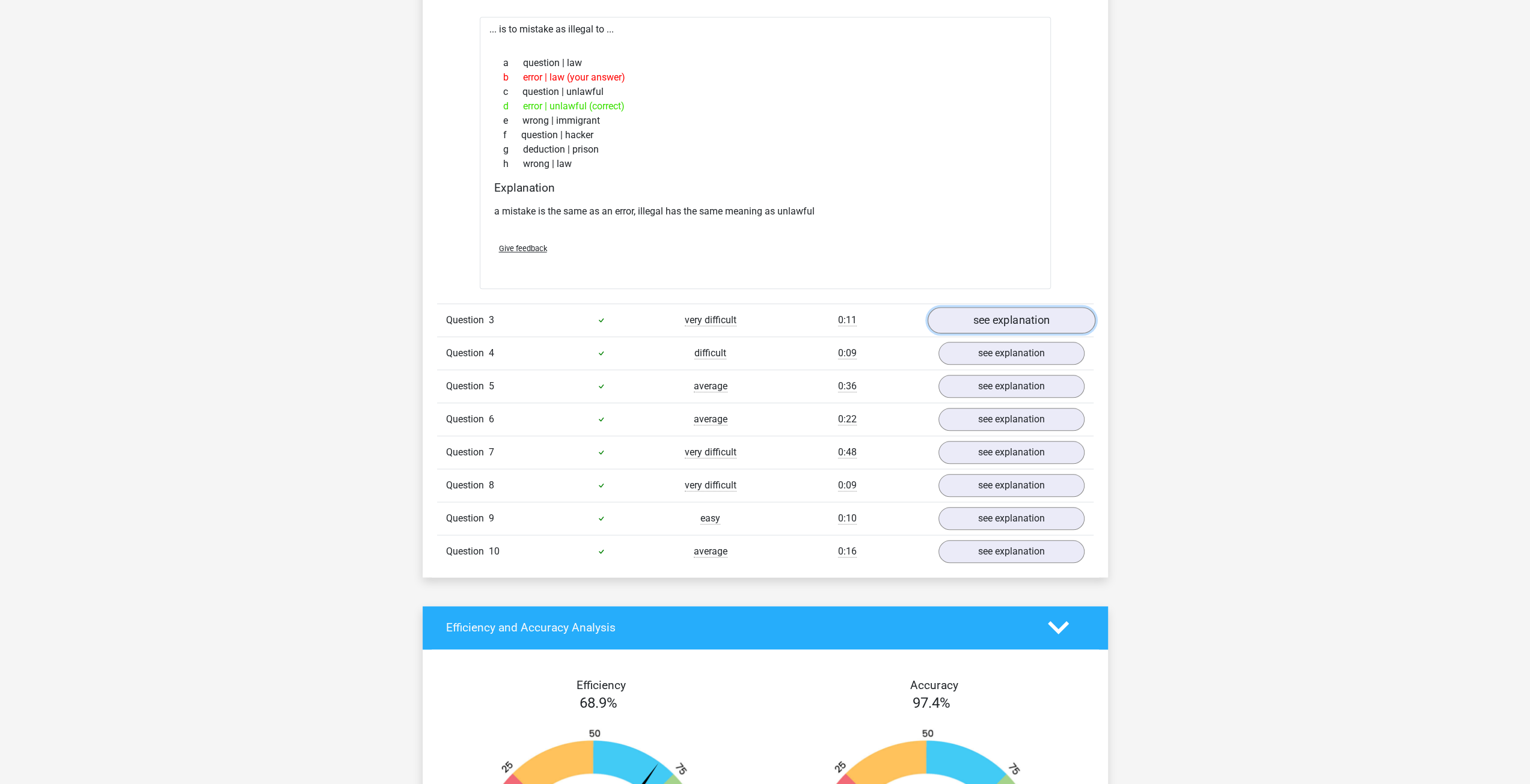
click at [759, 312] on link "see explanation" at bounding box center [1011, 320] width 168 height 26
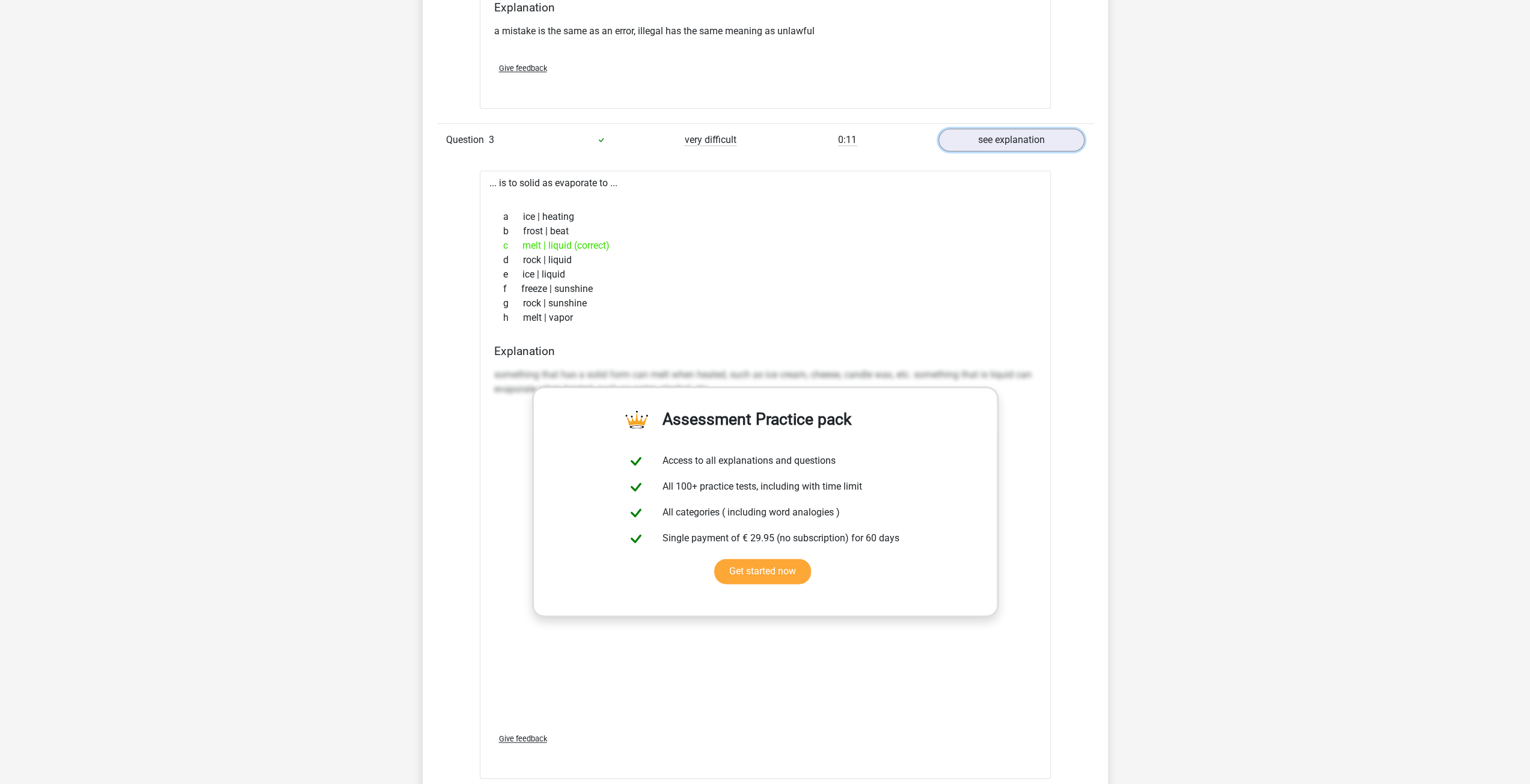
scroll to position [1502, 0]
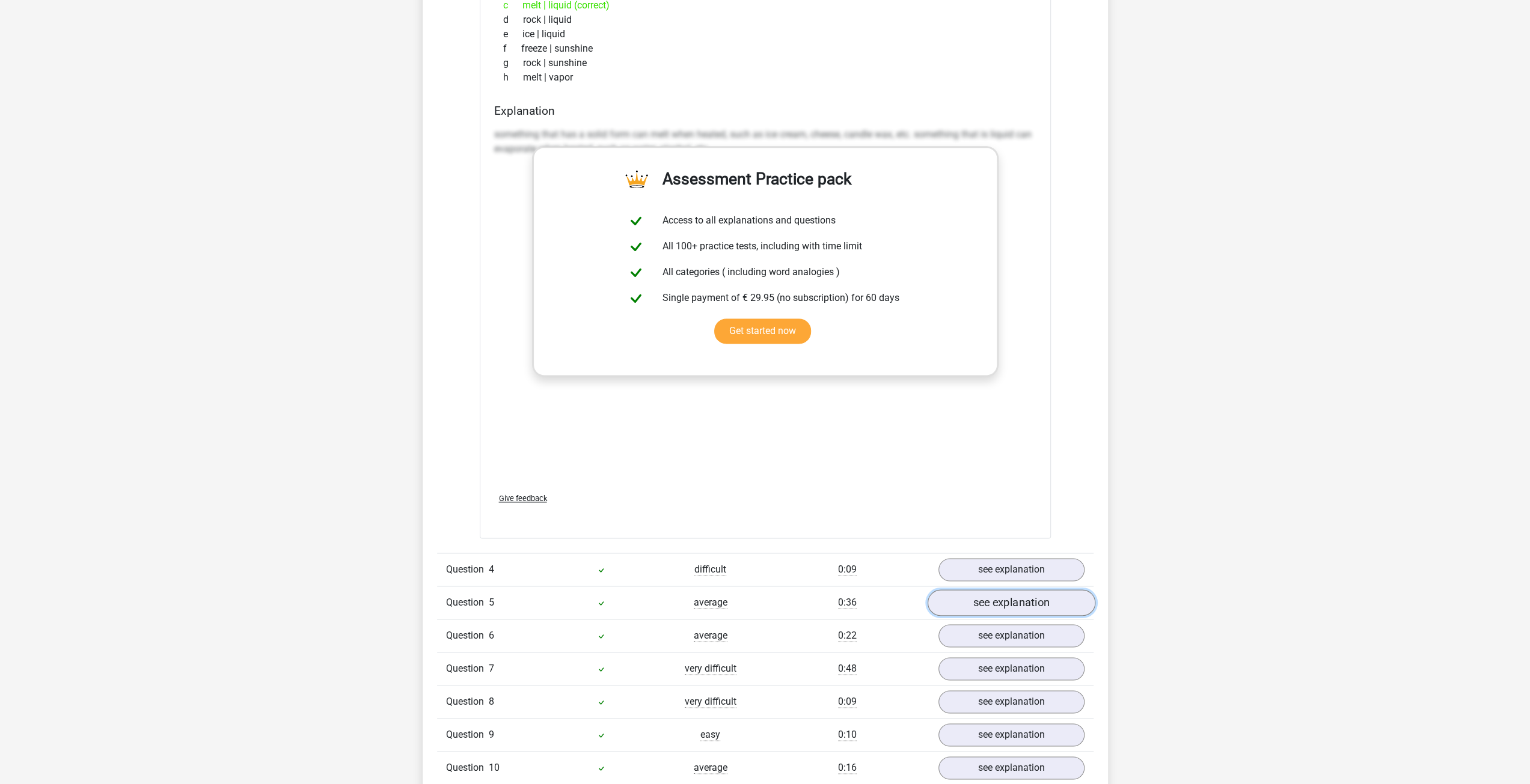
click at [759, 595] on link "see explanation" at bounding box center [1011, 603] width 168 height 26
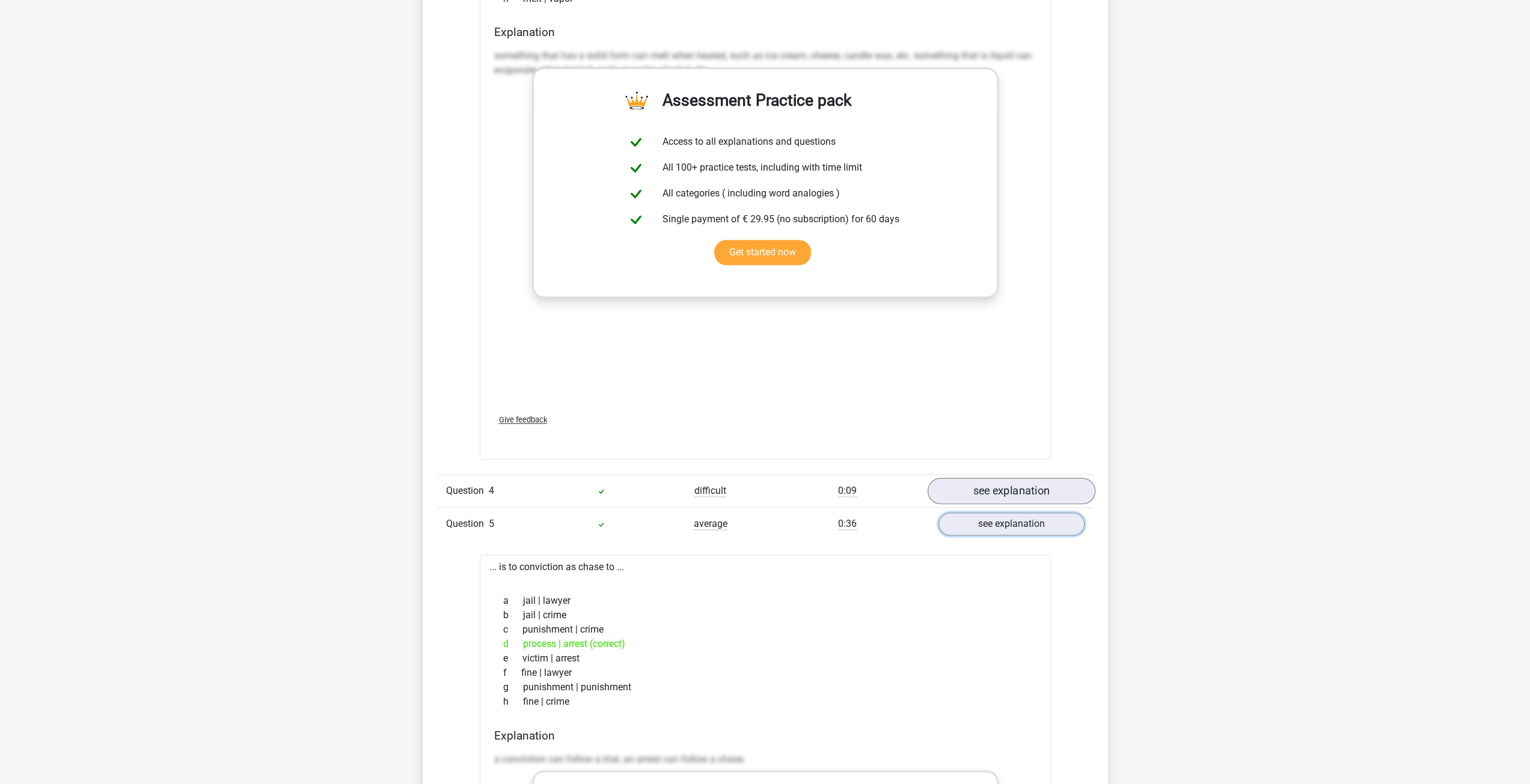
scroll to position [1743, 0]
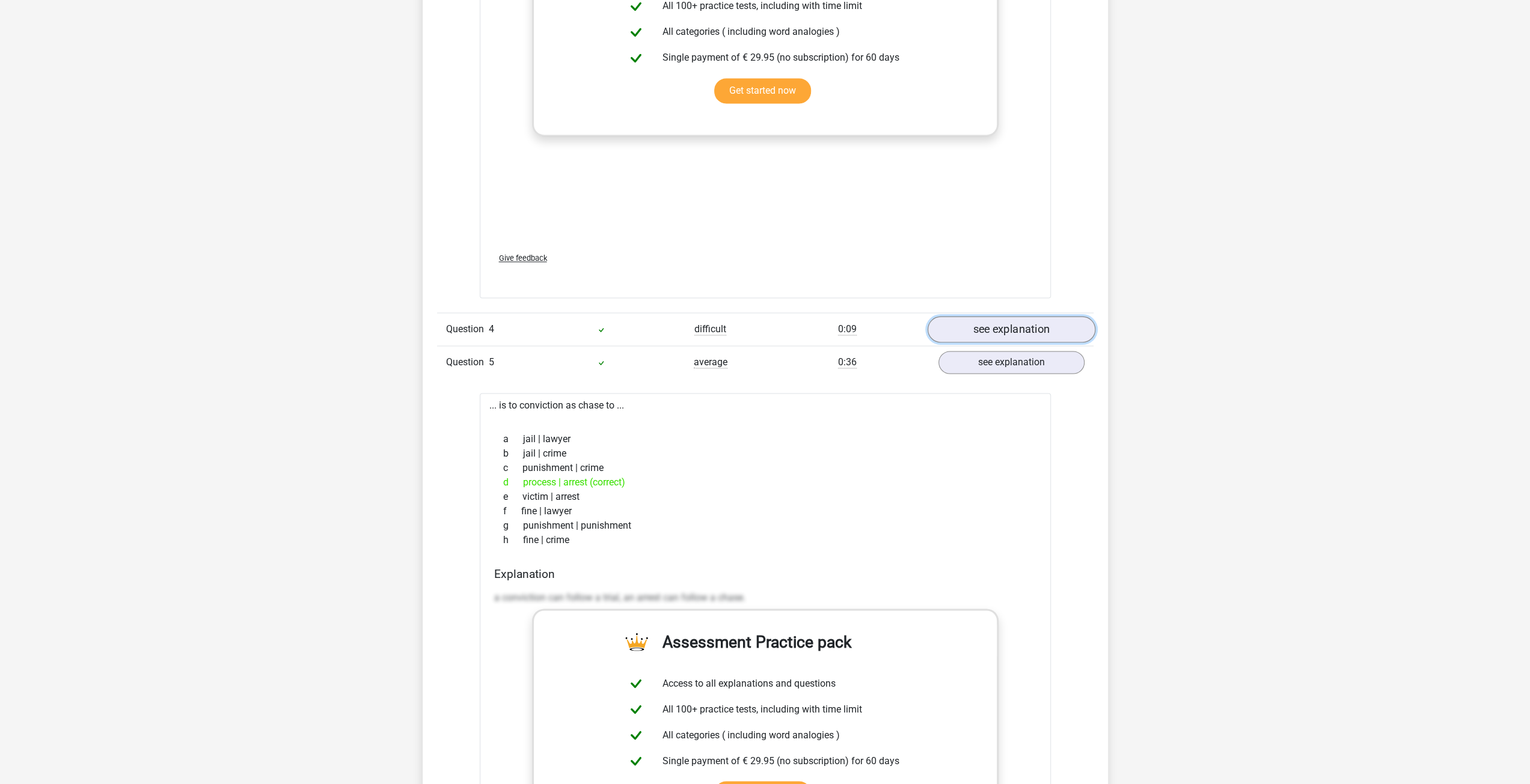
click at [759, 331] on link "see explanation" at bounding box center [1011, 329] width 168 height 26
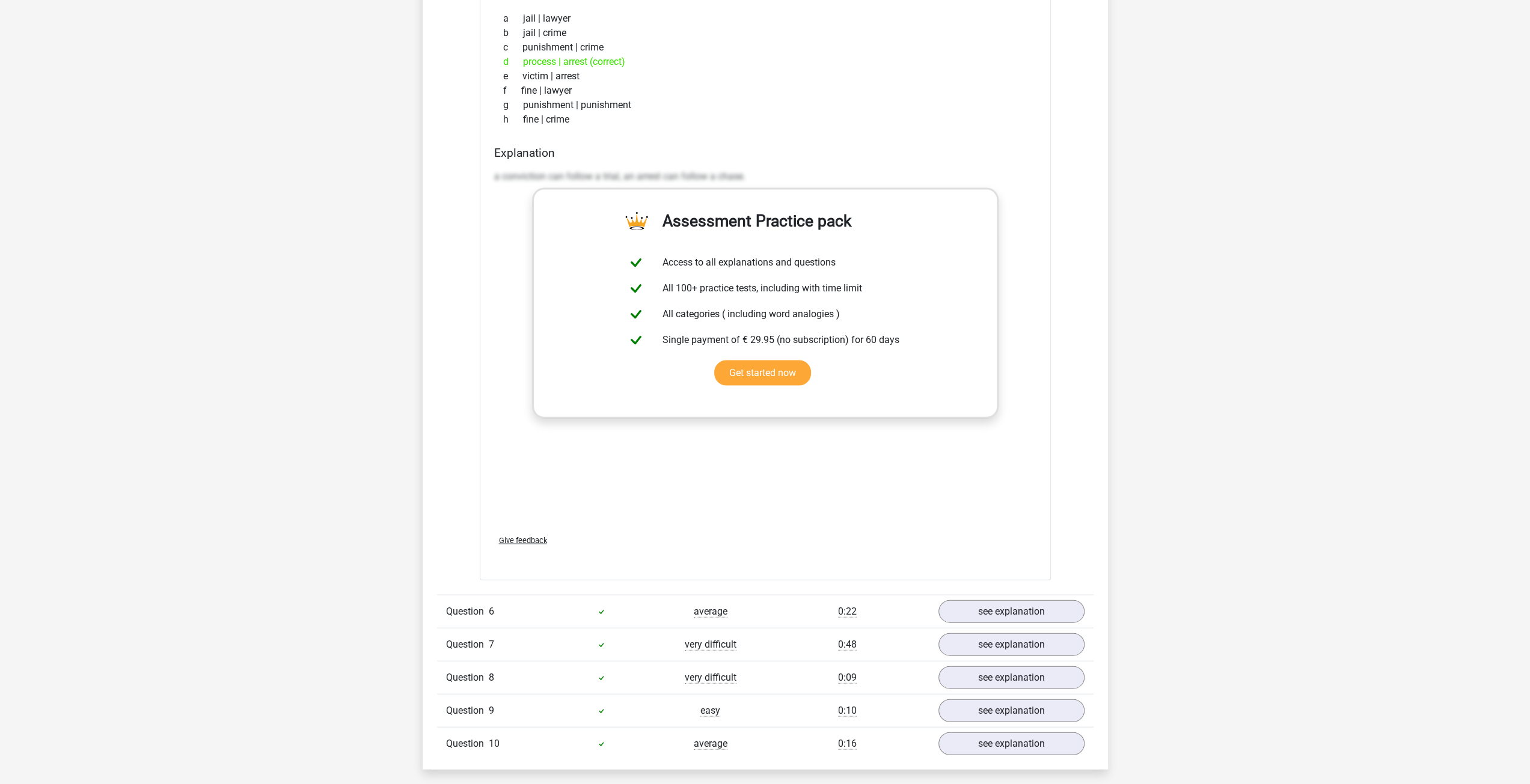
scroll to position [2704, 0]
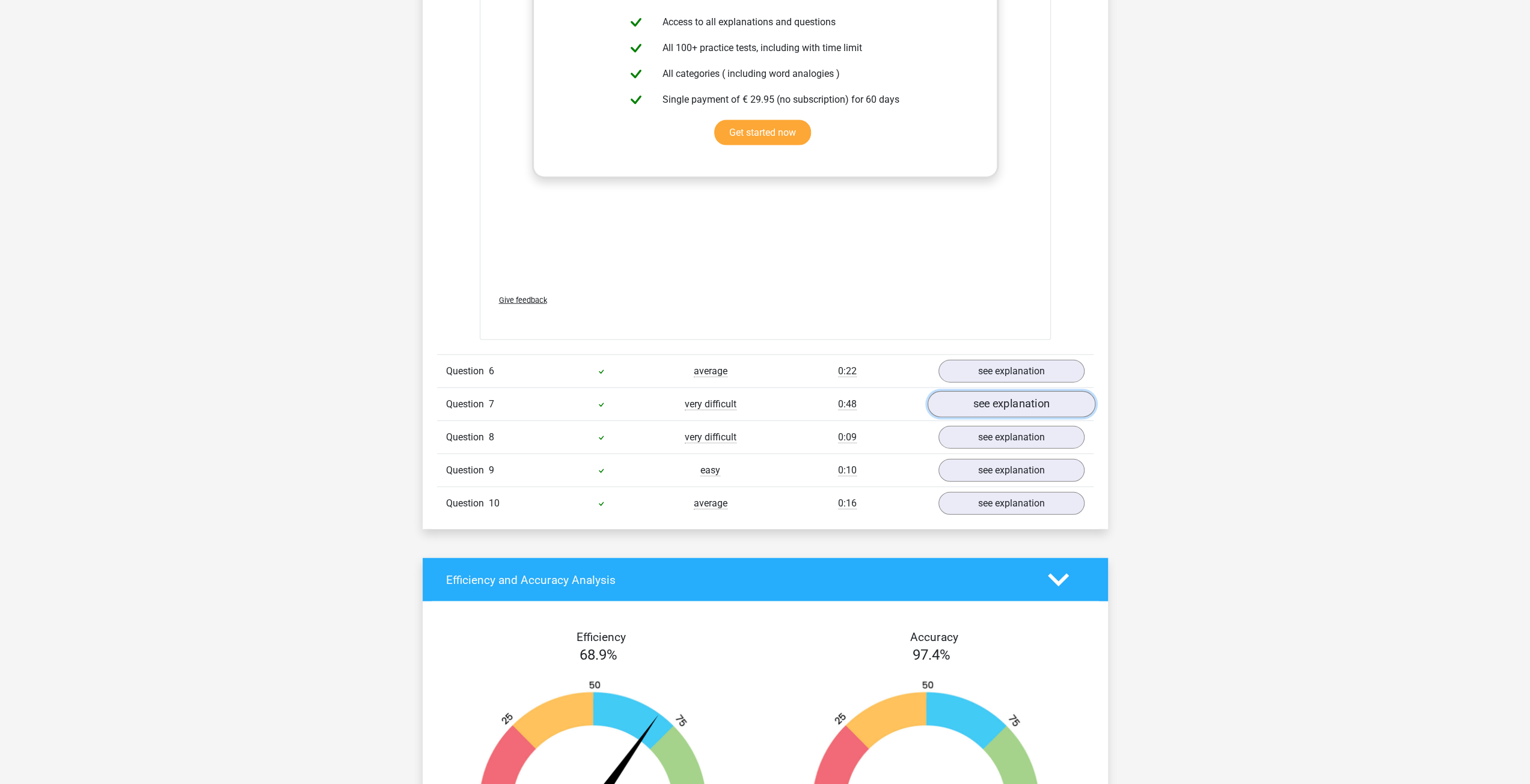
click at [759, 398] on link "see explanation" at bounding box center [1011, 404] width 168 height 26
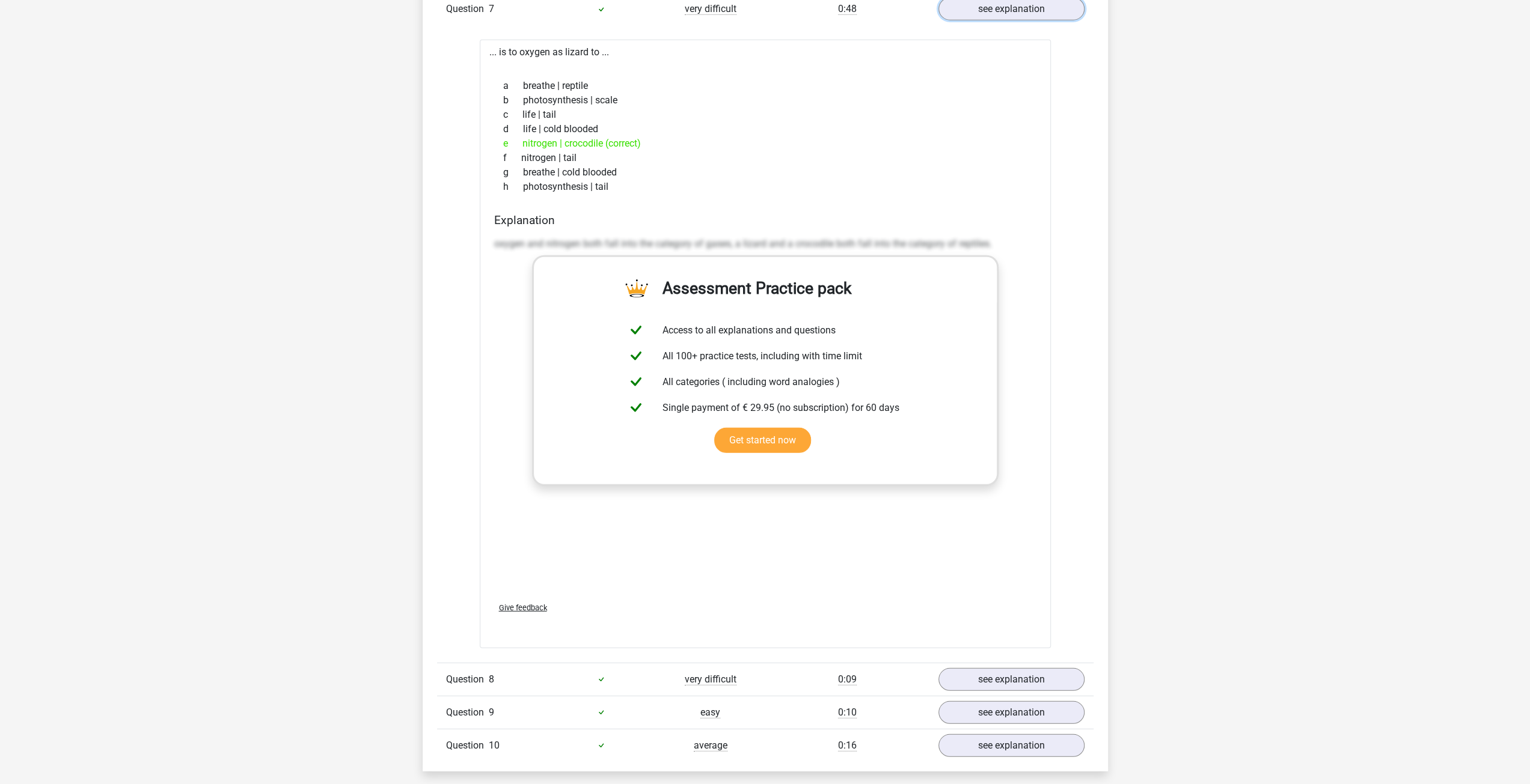
scroll to position [3125, 0]
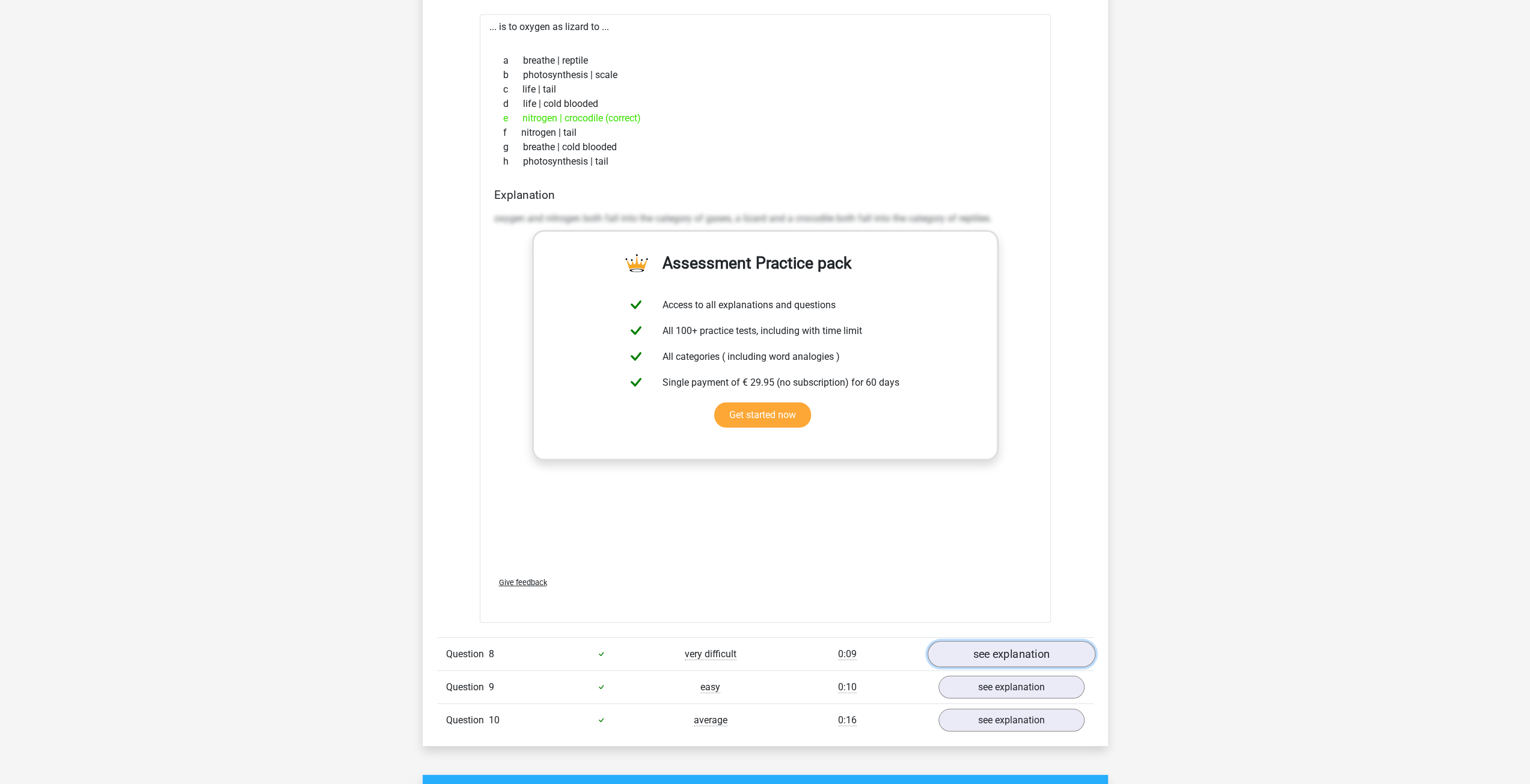
click at [759, 643] on link "see explanation" at bounding box center [1011, 655] width 168 height 26
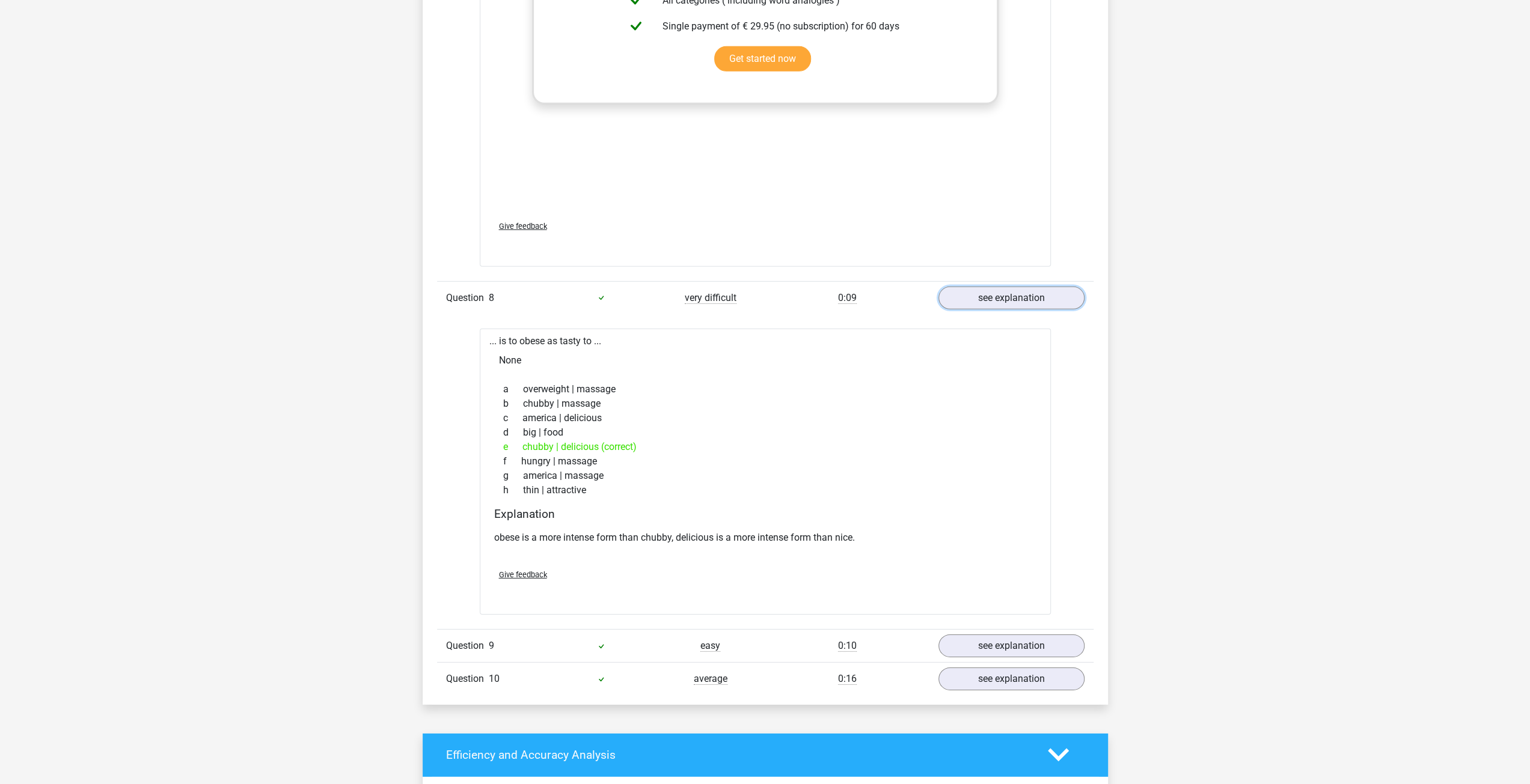
scroll to position [3486, 0]
